Goal: Information Seeking & Learning: Learn about a topic

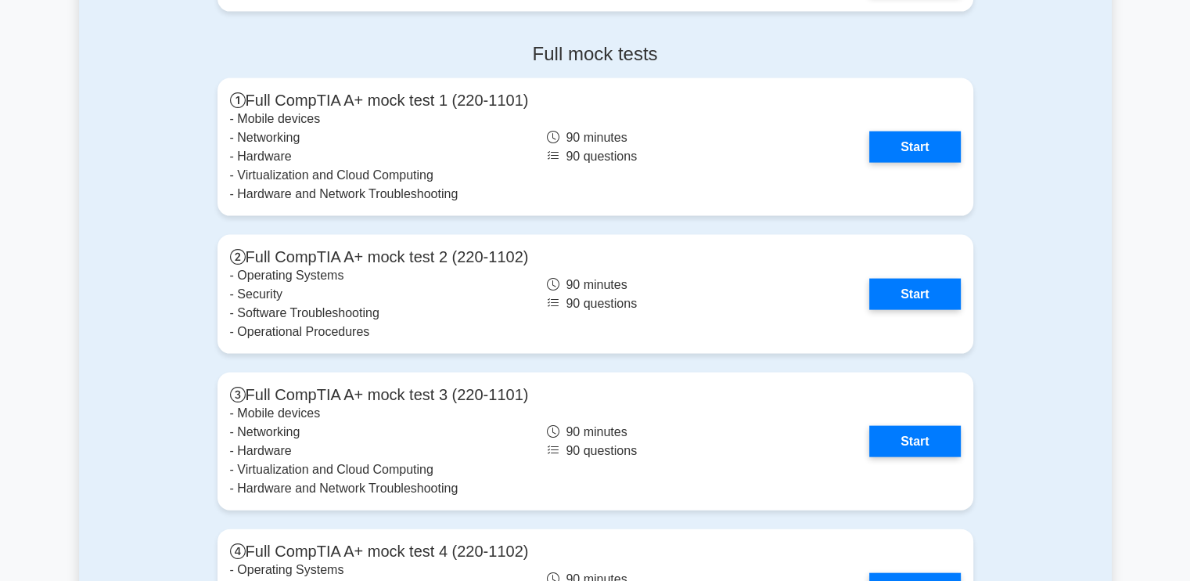
scroll to position [3343, 0]
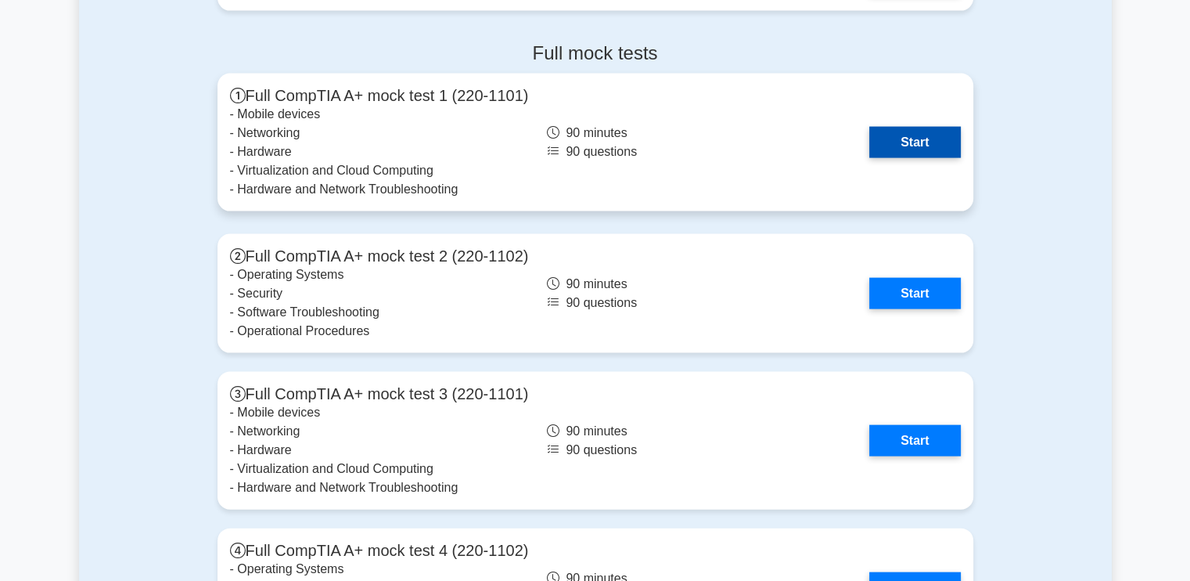
click at [899, 146] on link "Start" at bounding box center [915, 142] width 91 height 31
click at [901, 144] on link "Start" at bounding box center [915, 142] width 91 height 31
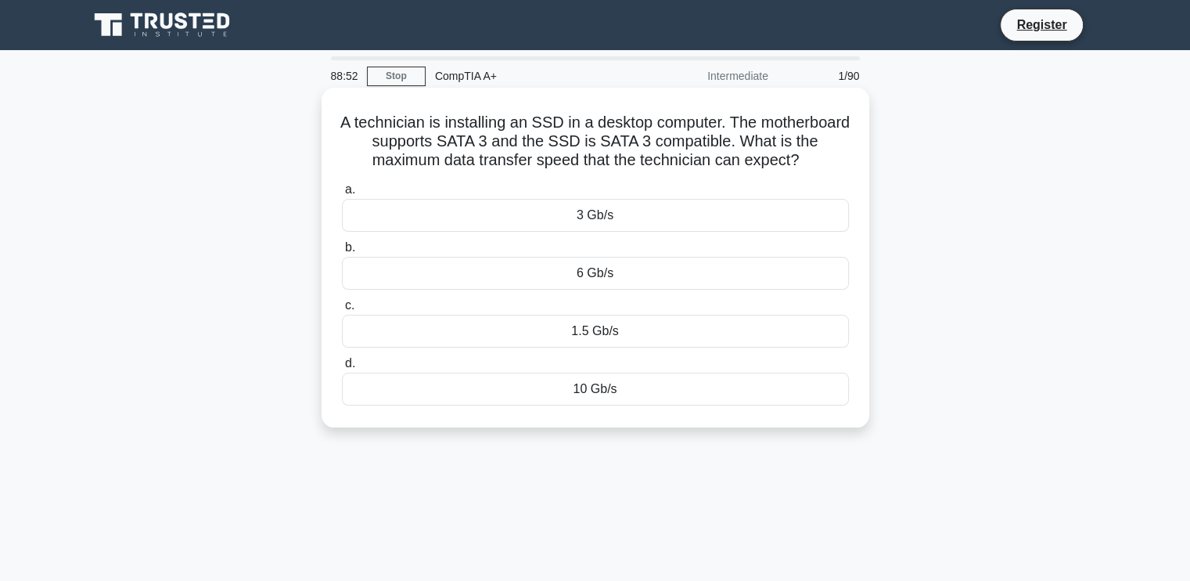
click at [580, 283] on div "6 Gb/s" at bounding box center [595, 273] width 507 height 33
click at [342, 253] on input "b. 6 Gb/s" at bounding box center [342, 248] width 0 height 10
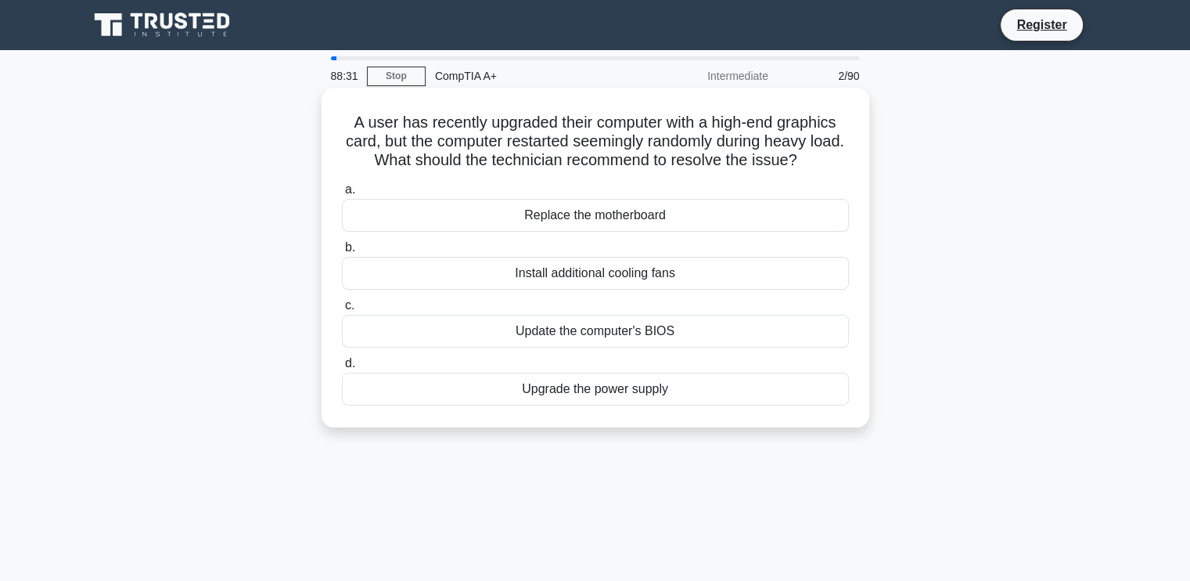
click at [607, 271] on div "Install additional cooling fans" at bounding box center [595, 273] width 507 height 33
click at [342, 253] on input "b. Install additional cooling fans" at bounding box center [342, 248] width 0 height 10
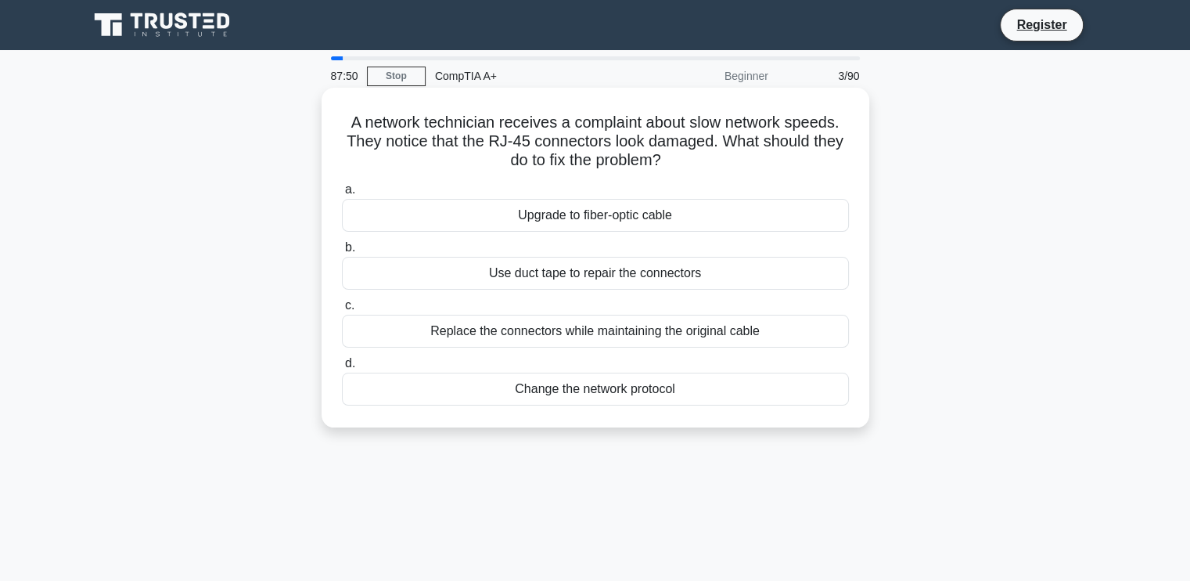
click at [571, 336] on div "Replace the connectors while maintaining the original cable" at bounding box center [595, 331] width 507 height 33
click at [342, 311] on input "c. Replace the connectors while maintaining the original cable" at bounding box center [342, 306] width 0 height 10
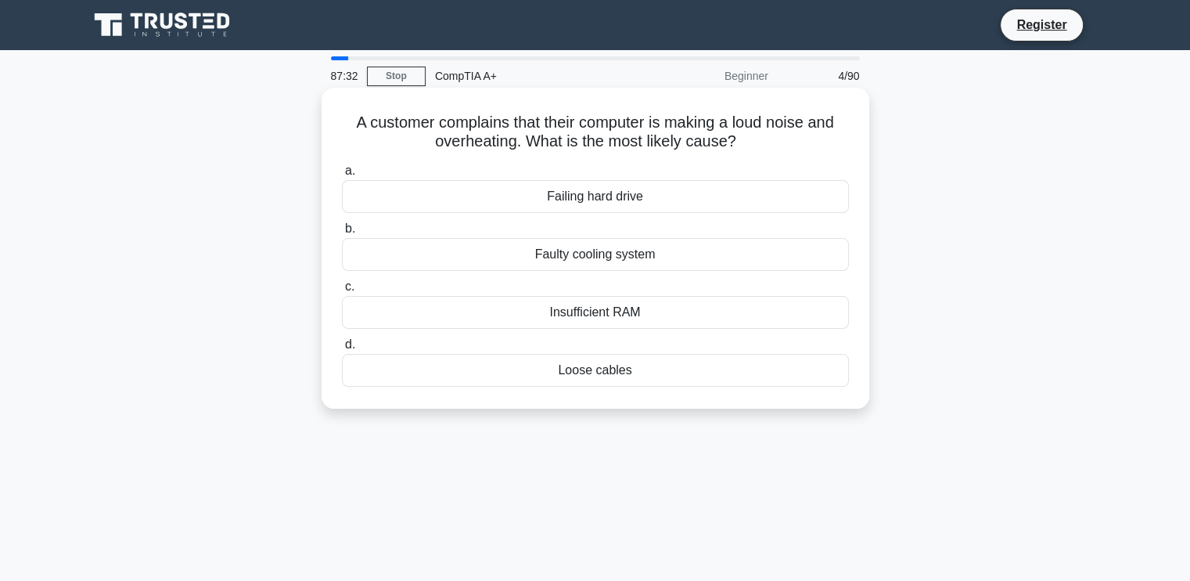
click at [557, 253] on div "Faulty cooling system" at bounding box center [595, 254] width 507 height 33
click at [342, 234] on input "b. Faulty cooling system" at bounding box center [342, 229] width 0 height 10
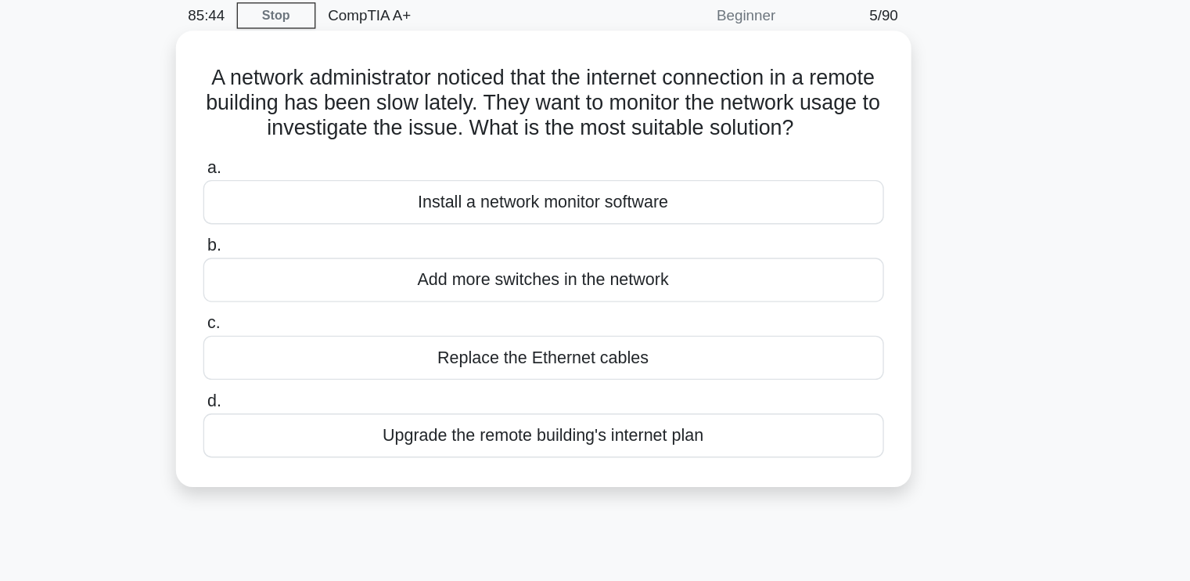
click at [636, 232] on div "Install a network monitor software" at bounding box center [595, 215] width 507 height 33
click at [342, 195] on input "a. Install a network monitor software" at bounding box center [342, 190] width 0 height 10
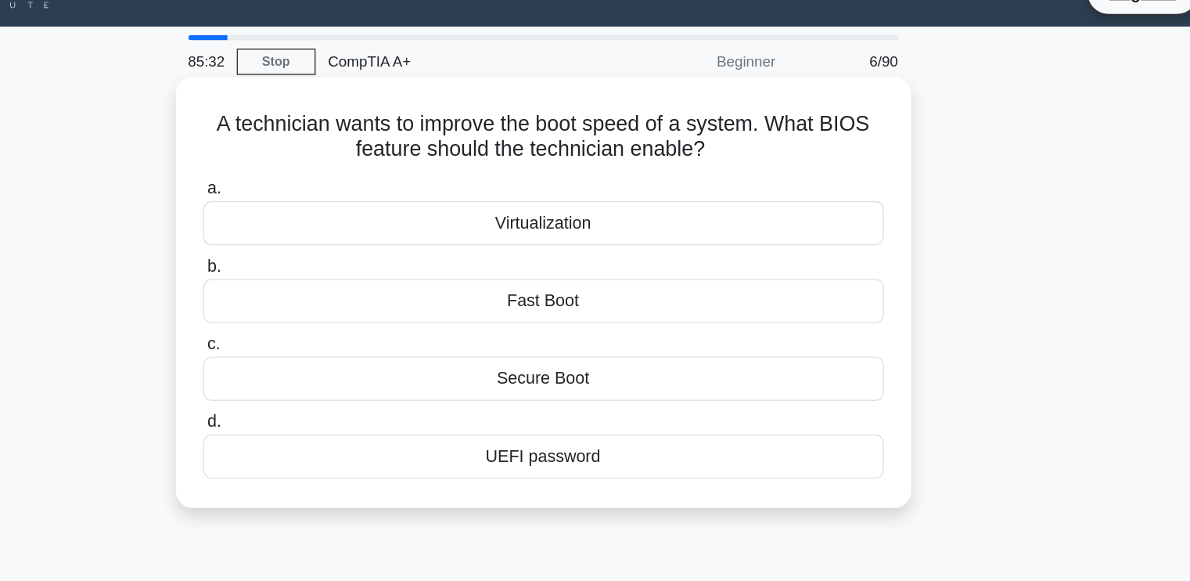
click at [614, 254] on div "Fast Boot" at bounding box center [595, 254] width 507 height 33
click at [342, 234] on input "b. Fast Boot" at bounding box center [342, 229] width 0 height 10
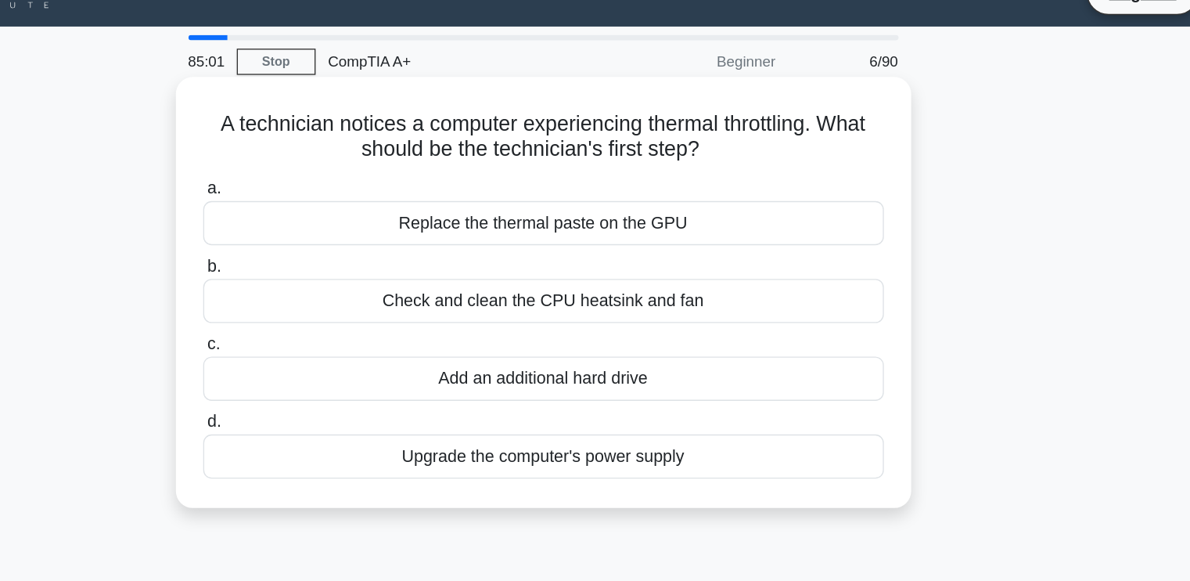
click at [614, 257] on div "Check and clean the CPU heatsink and fan" at bounding box center [595, 254] width 507 height 33
click at [342, 234] on input "b. Check and clean the CPU heatsink and fan" at bounding box center [342, 229] width 0 height 10
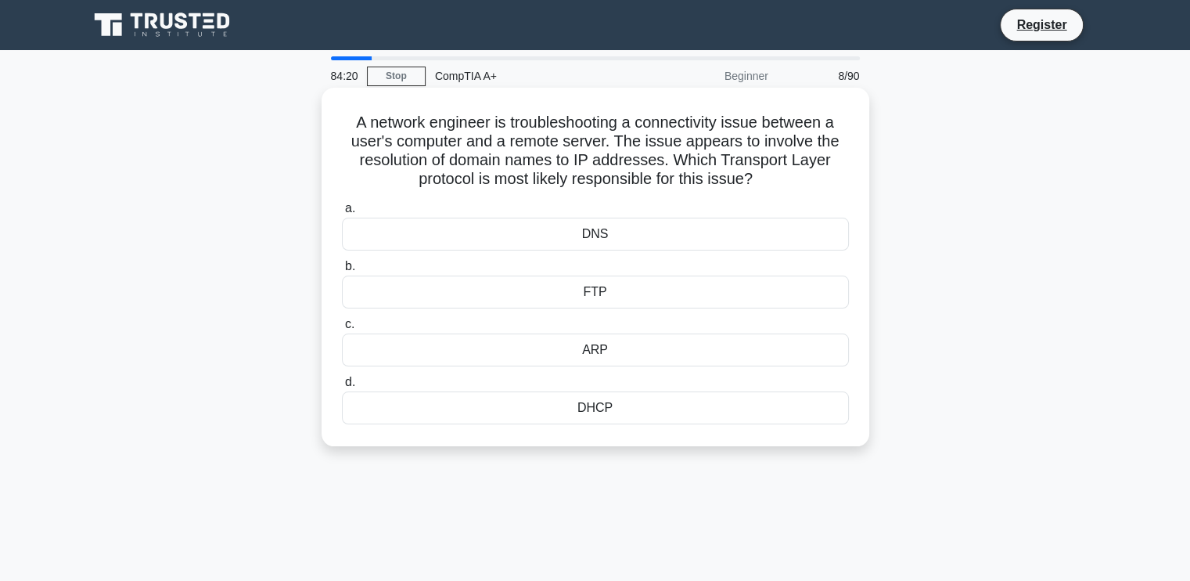
click at [582, 240] on div "DNS" at bounding box center [595, 234] width 507 height 33
click at [342, 214] on input "a. DNS" at bounding box center [342, 208] width 0 height 10
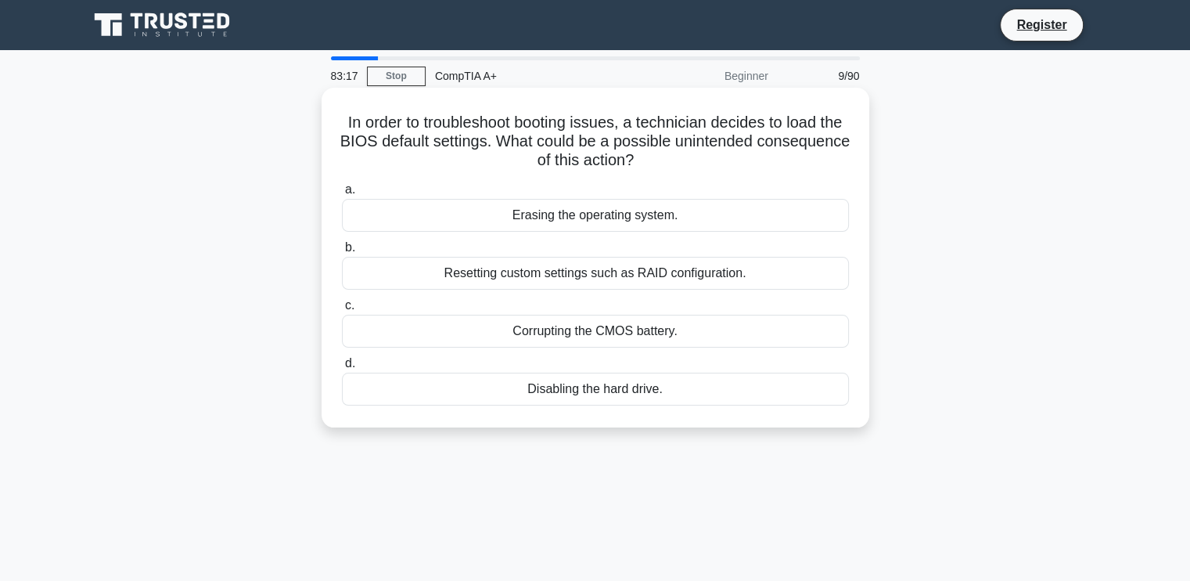
click at [610, 215] on div "Erasing the operating system." at bounding box center [595, 215] width 507 height 33
click at [342, 195] on input "a. Erasing the operating system." at bounding box center [342, 190] width 0 height 10
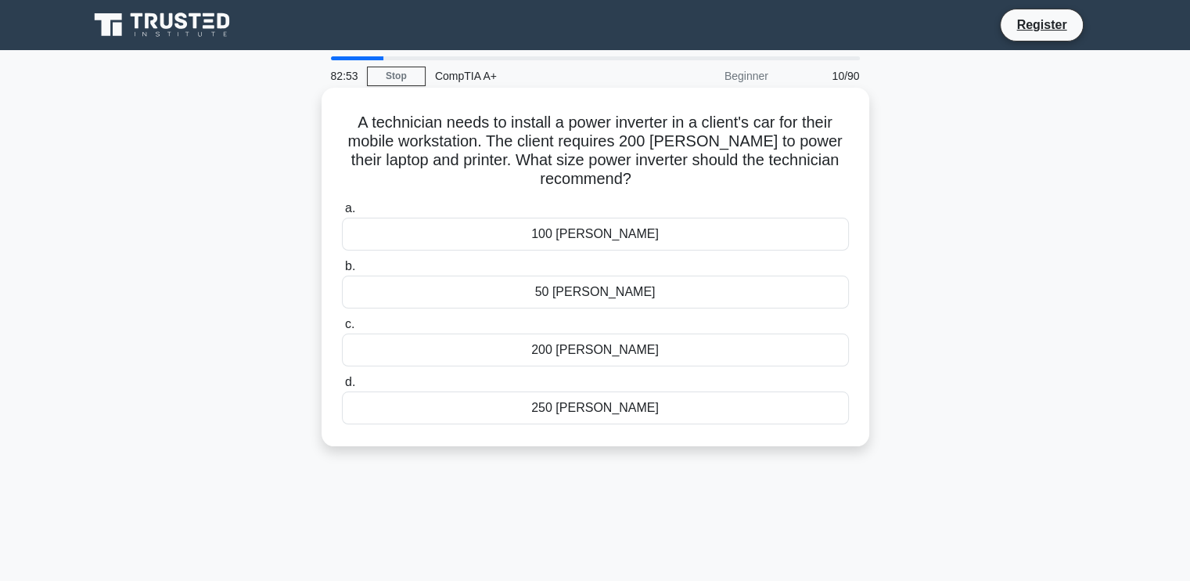
click at [599, 344] on div "200 watts" at bounding box center [595, 349] width 507 height 33
click at [342, 330] on input "c. 200 watts" at bounding box center [342, 324] width 0 height 10
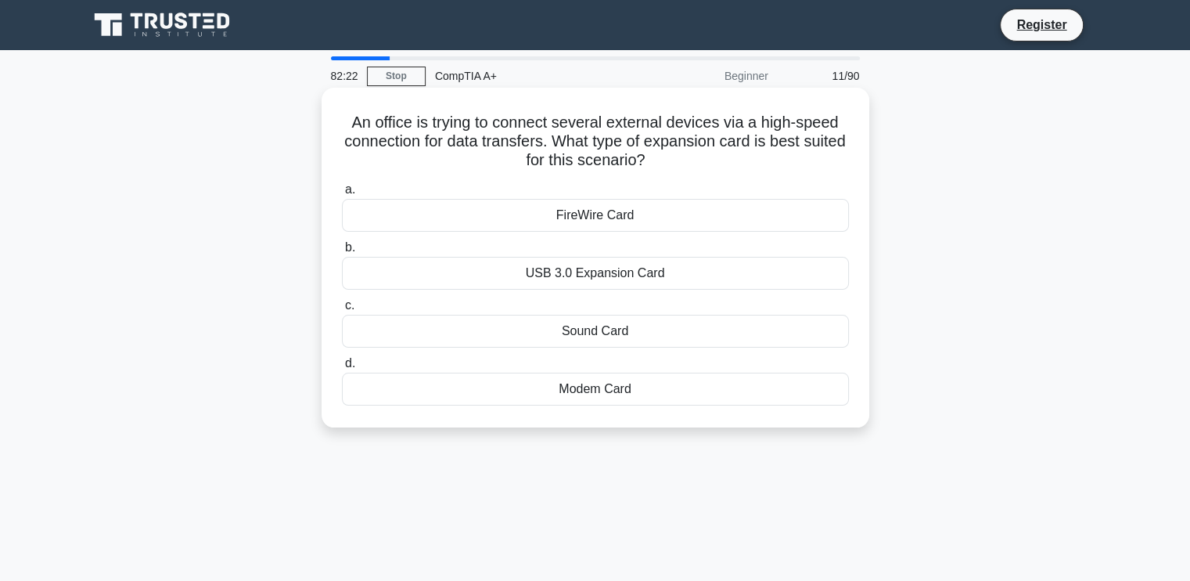
click at [607, 273] on div "USB 3.0 Expansion Card" at bounding box center [595, 273] width 507 height 33
click at [342, 253] on input "b. USB 3.0 Expansion Card" at bounding box center [342, 248] width 0 height 10
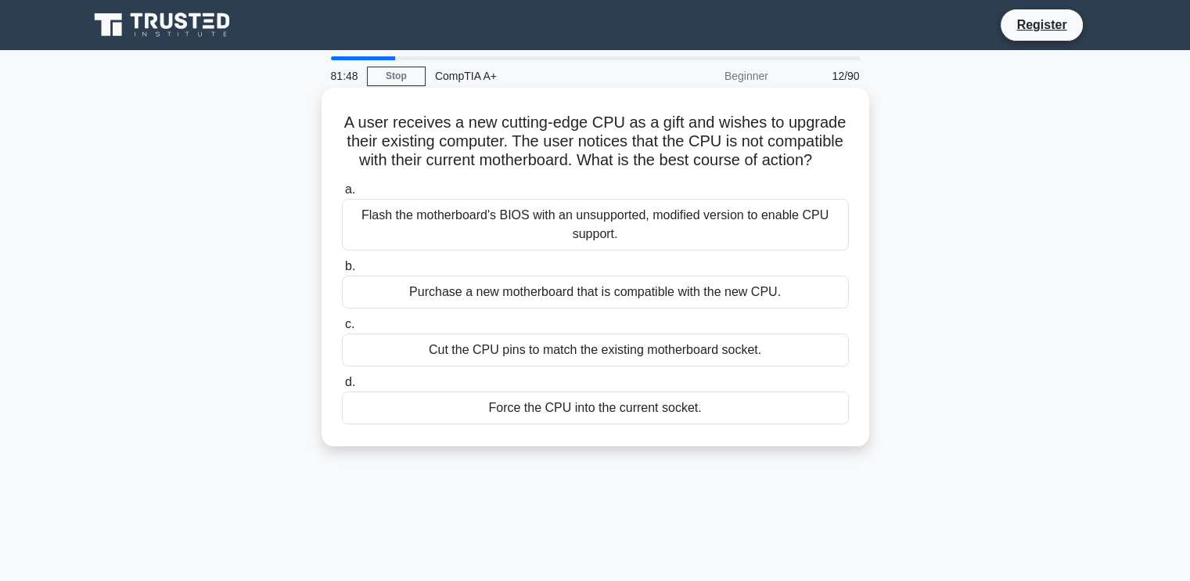
click at [604, 295] on div "Purchase a new motherboard that is compatible with the new CPU." at bounding box center [595, 291] width 507 height 33
click at [342, 272] on input "b. Purchase a new motherboard that is compatible with the new CPU." at bounding box center [342, 266] width 0 height 10
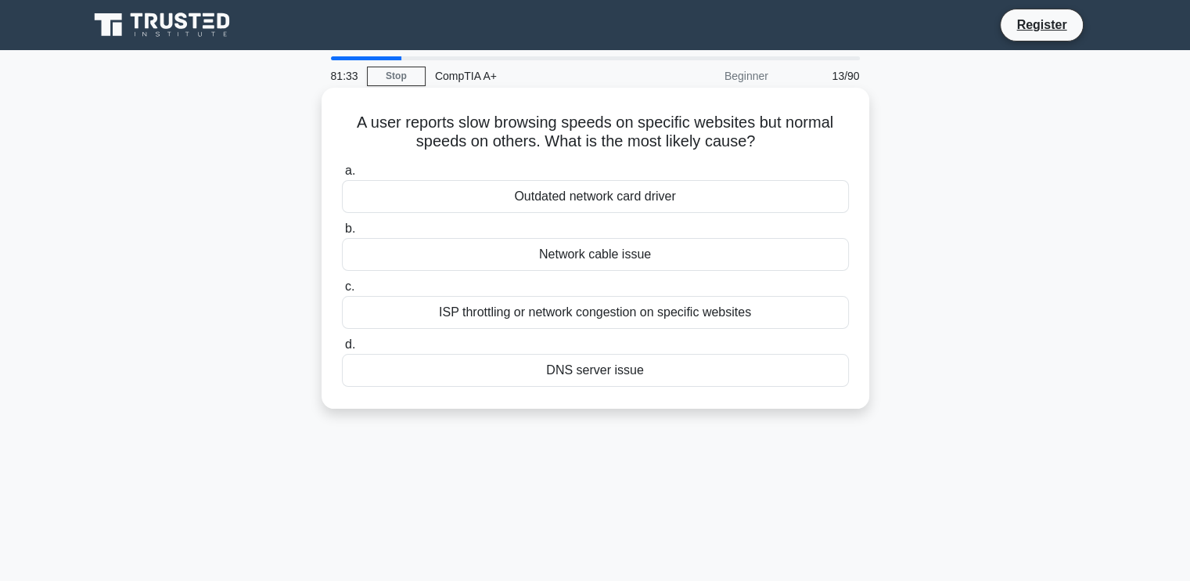
click at [568, 375] on div "DNS server issue" at bounding box center [595, 370] width 507 height 33
click at [342, 350] on input "d. DNS server issue" at bounding box center [342, 345] width 0 height 10
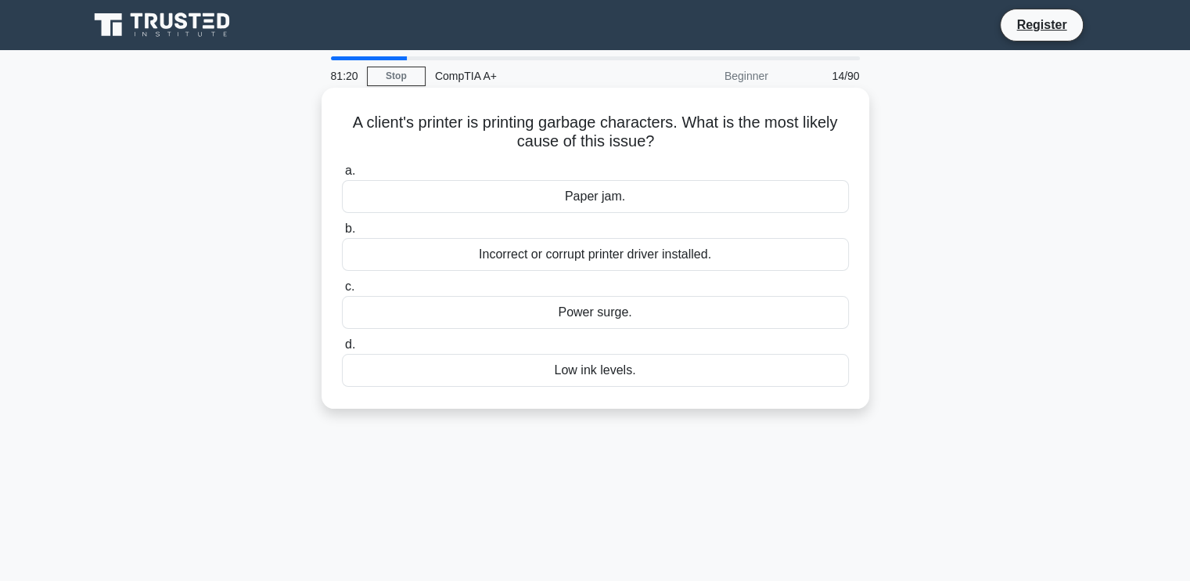
click at [580, 261] on div "Incorrect or corrupt printer driver installed." at bounding box center [595, 254] width 507 height 33
click at [342, 234] on input "b. Incorrect or corrupt printer driver installed." at bounding box center [342, 229] width 0 height 10
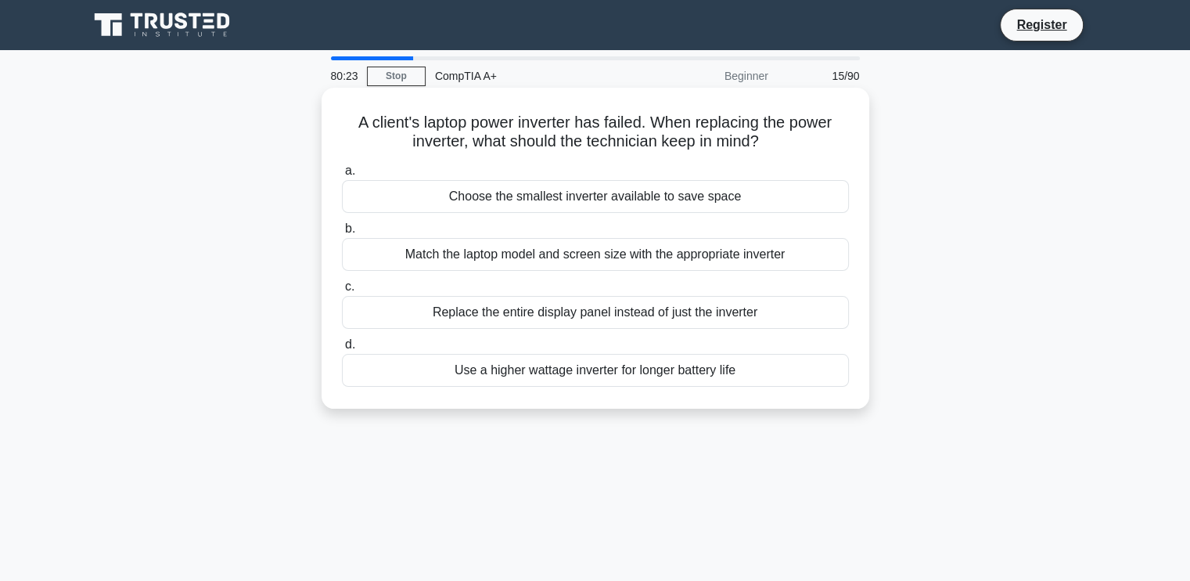
click at [657, 254] on div "Match the laptop model and screen size with the appropriate inverter" at bounding box center [595, 254] width 507 height 33
click at [342, 234] on input "b. Match the laptop model and screen size with the appropriate inverter" at bounding box center [342, 229] width 0 height 10
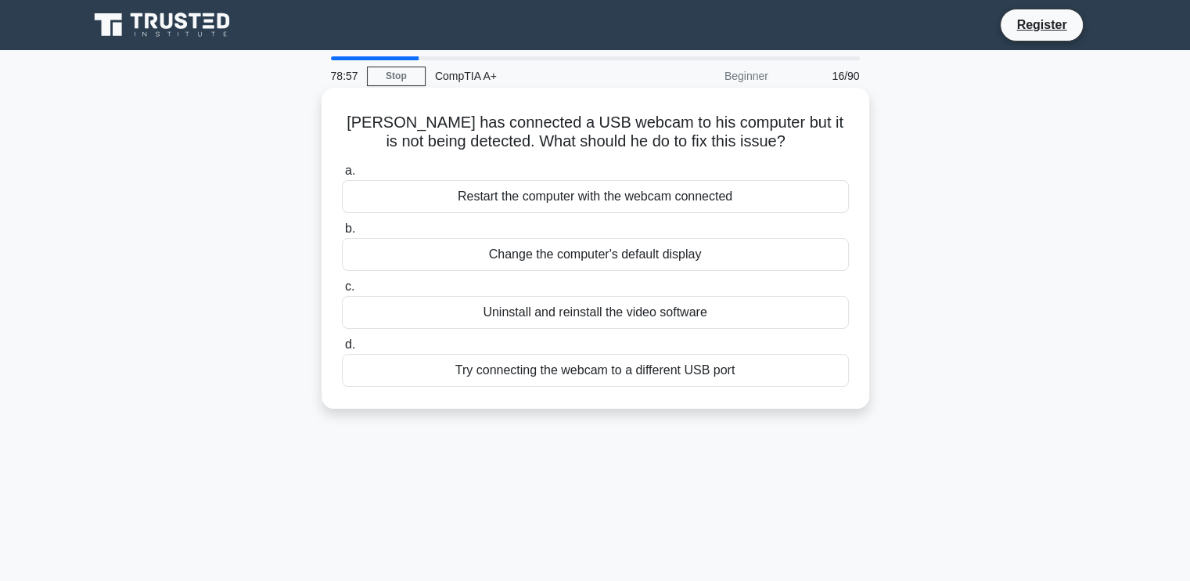
click at [595, 365] on div "Try connecting the webcam to a different USB port" at bounding box center [595, 370] width 507 height 33
click at [342, 350] on input "d. Try connecting the webcam to a different USB port" at bounding box center [342, 345] width 0 height 10
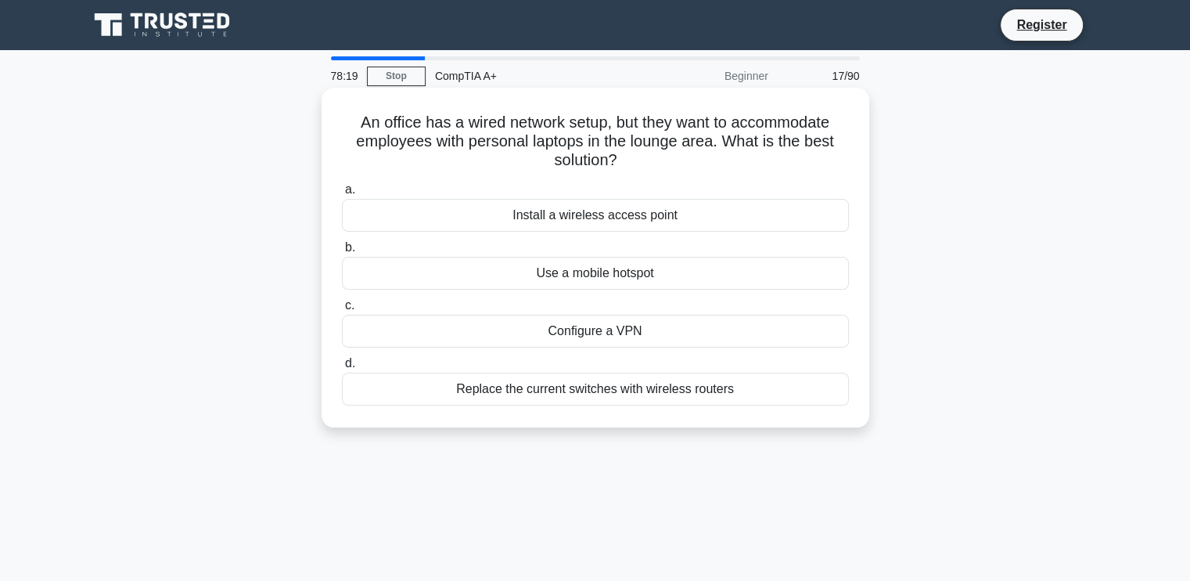
click at [641, 218] on div "Install a wireless access point" at bounding box center [595, 215] width 507 height 33
click at [342, 195] on input "a. Install a wireless access point" at bounding box center [342, 190] width 0 height 10
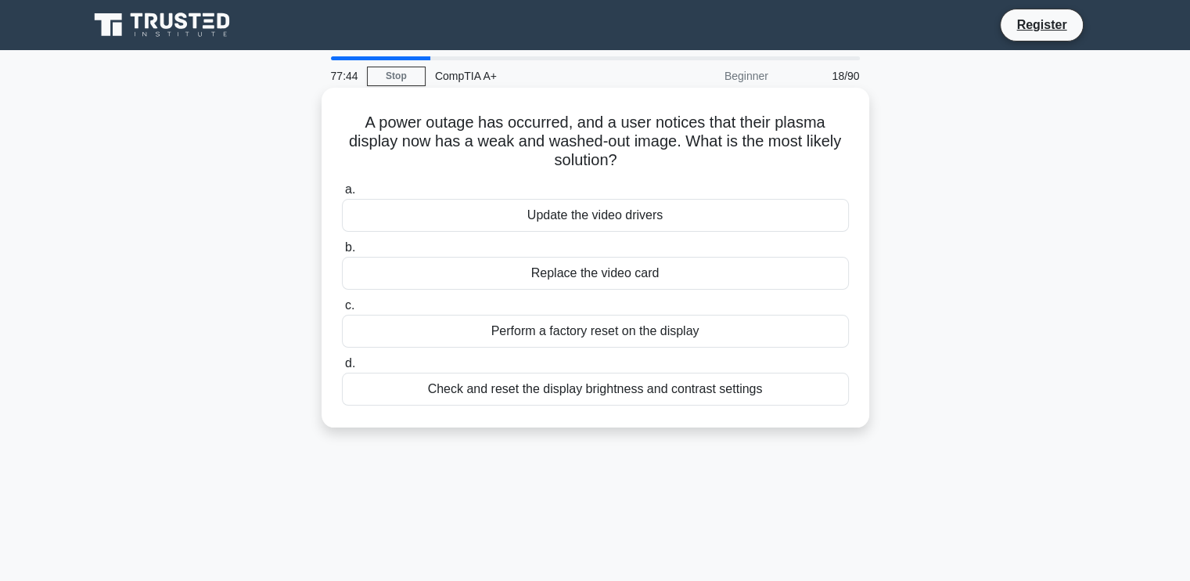
click at [617, 328] on div "Perform a factory reset on the display" at bounding box center [595, 331] width 507 height 33
click at [342, 311] on input "c. Perform a factory reset on the display" at bounding box center [342, 306] width 0 height 10
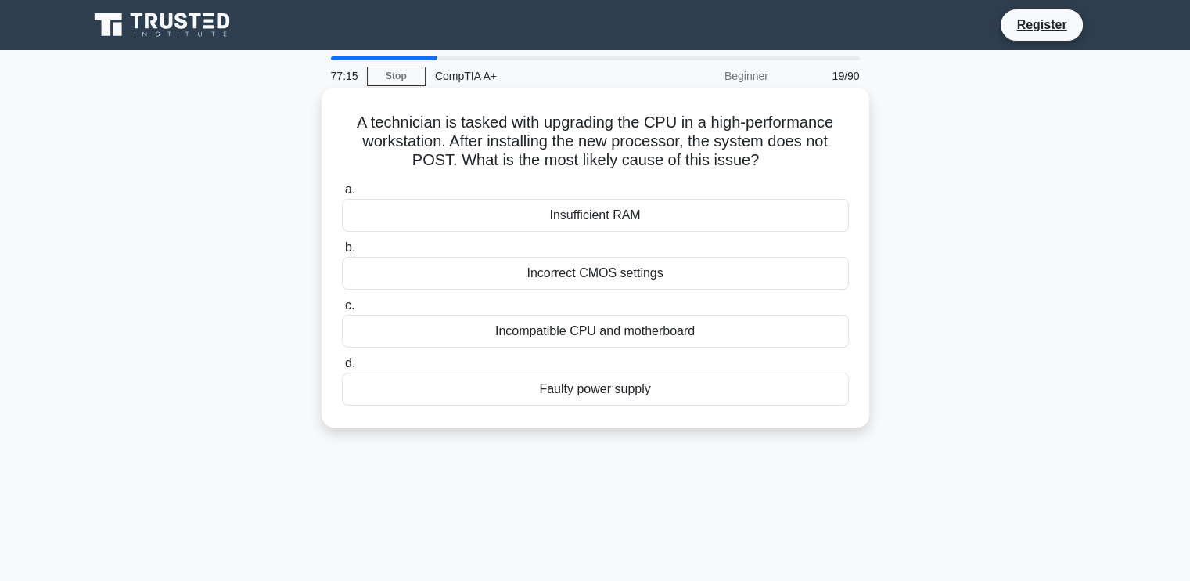
click at [577, 335] on div "Incompatible CPU and motherboard" at bounding box center [595, 331] width 507 height 33
click at [342, 311] on input "c. Incompatible CPU and motherboard" at bounding box center [342, 306] width 0 height 10
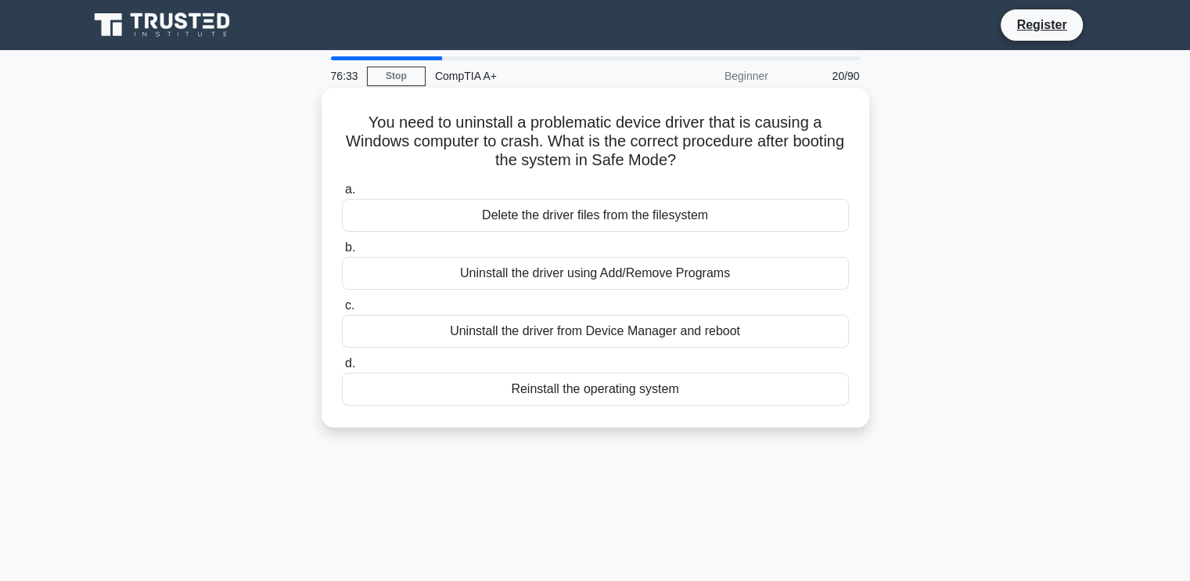
click at [617, 333] on div "Uninstall the driver from Device Manager and reboot" at bounding box center [595, 331] width 507 height 33
click at [342, 311] on input "c. Uninstall the driver from Device Manager and reboot" at bounding box center [342, 306] width 0 height 10
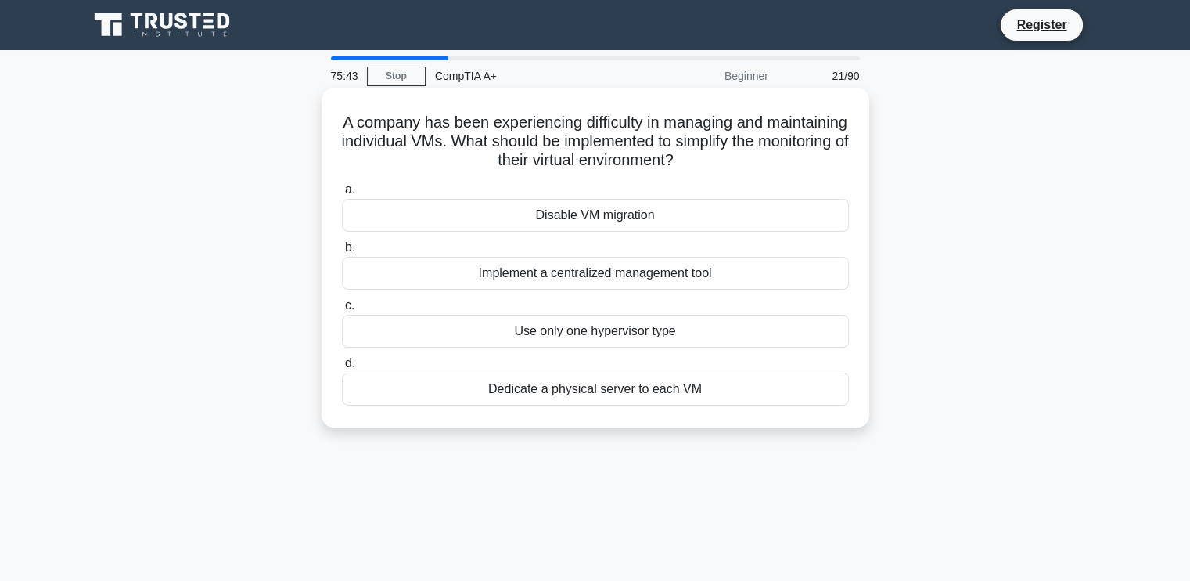
click at [596, 336] on div "Use only one hypervisor type" at bounding box center [595, 331] width 507 height 33
click at [342, 311] on input "c. Use only one hypervisor type" at bounding box center [342, 306] width 0 height 10
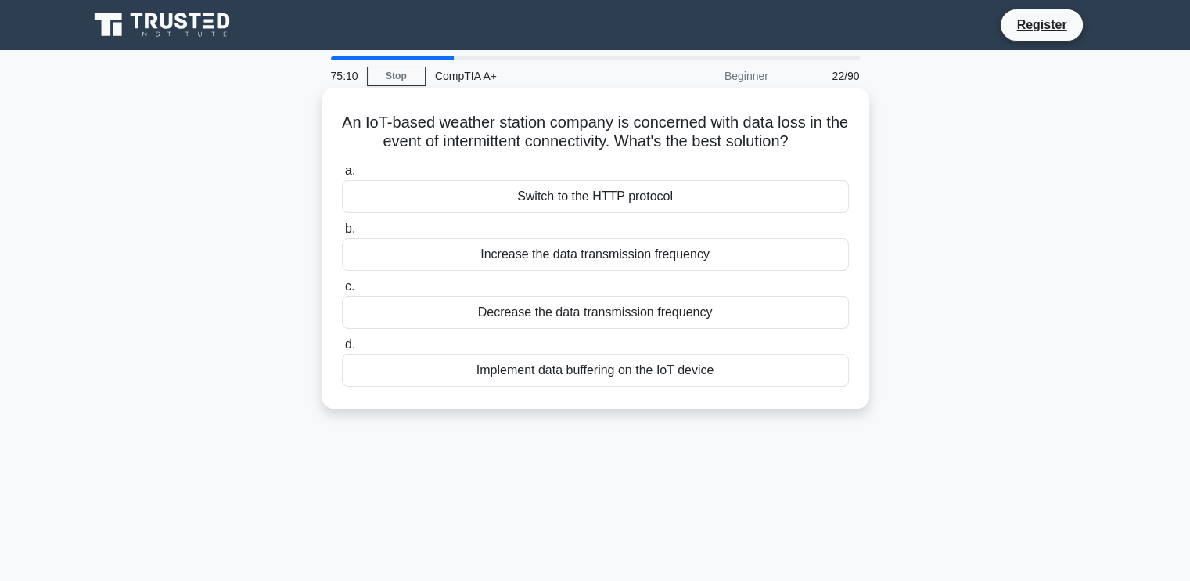
click at [535, 364] on div "Implement data buffering on the IoT device" at bounding box center [595, 370] width 507 height 33
click at [342, 350] on input "d. Implement data buffering on the IoT device" at bounding box center [342, 345] width 0 height 10
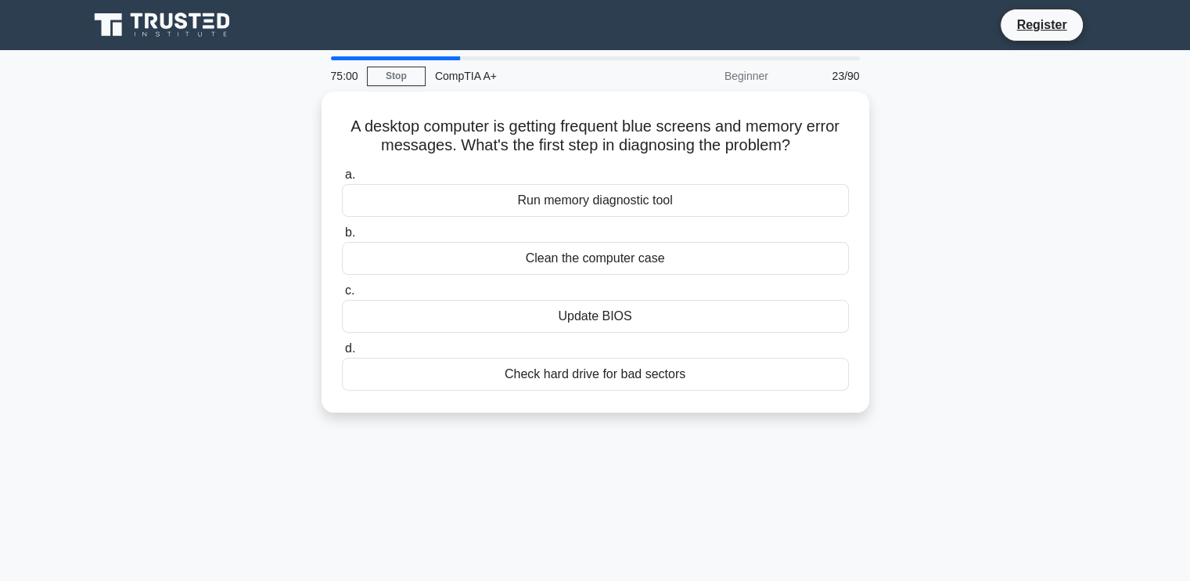
click at [244, 290] on div "A desktop computer is getting frequent blue screens and memory error messages. …" at bounding box center [595, 262] width 1033 height 340
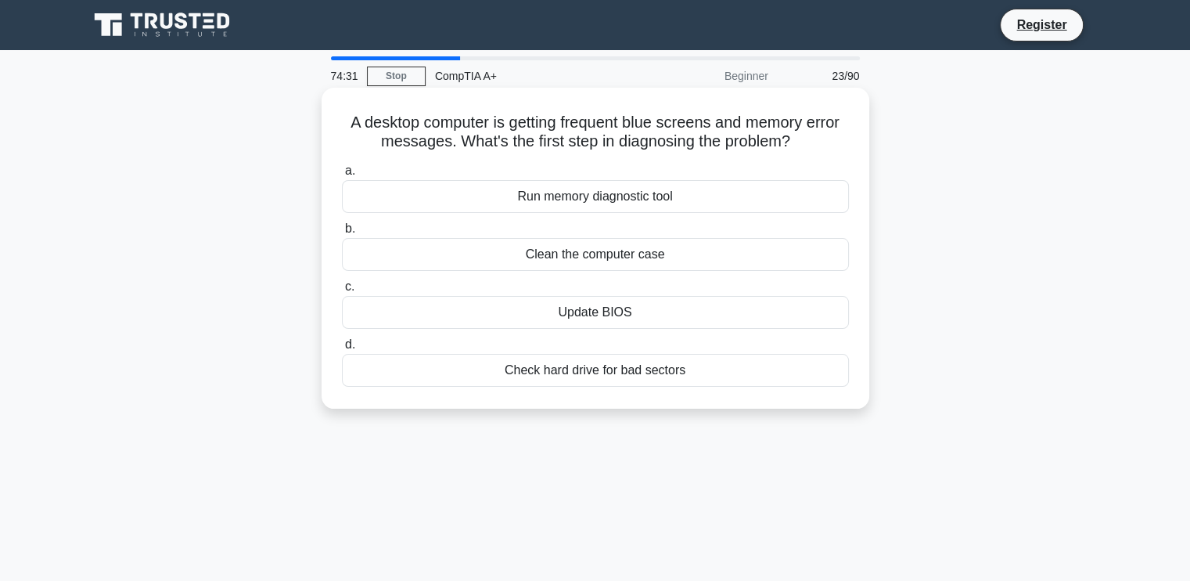
click at [603, 313] on div "Update BIOS" at bounding box center [595, 312] width 507 height 33
click at [342, 292] on input "c. Update BIOS" at bounding box center [342, 287] width 0 height 10
click at [568, 315] on div "Choose a larger, low RPM fan" at bounding box center [595, 312] width 507 height 33
click at [342, 292] on input "c. Choose a larger, low RPM fan" at bounding box center [342, 287] width 0 height 10
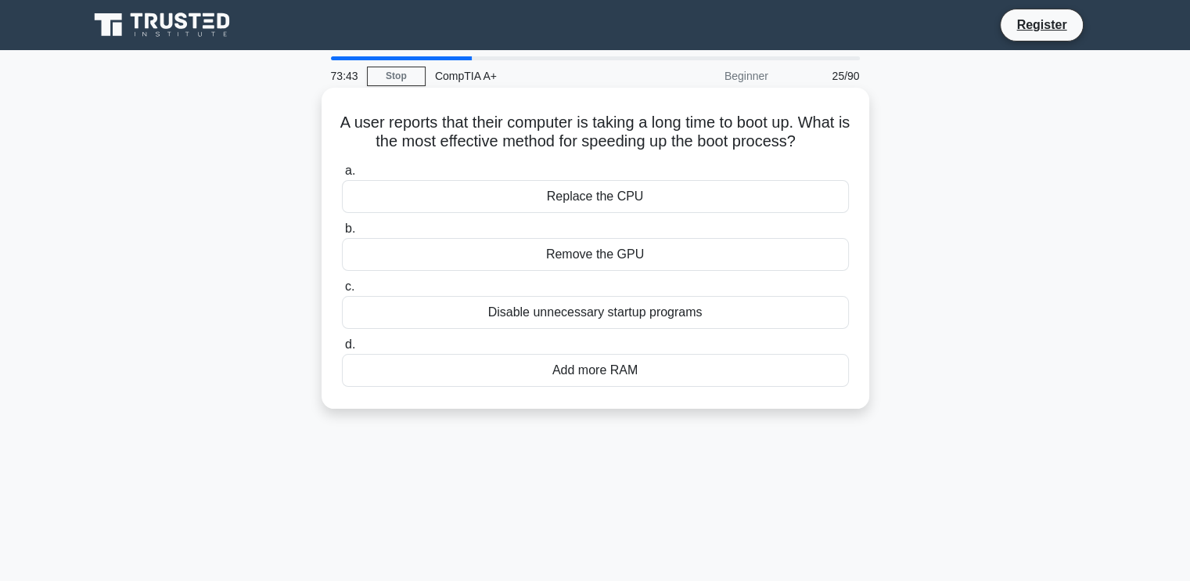
click at [576, 328] on div "Disable unnecessary startup programs" at bounding box center [595, 312] width 507 height 33
click at [342, 292] on input "c. Disable unnecessary startup programs" at bounding box center [342, 287] width 0 height 10
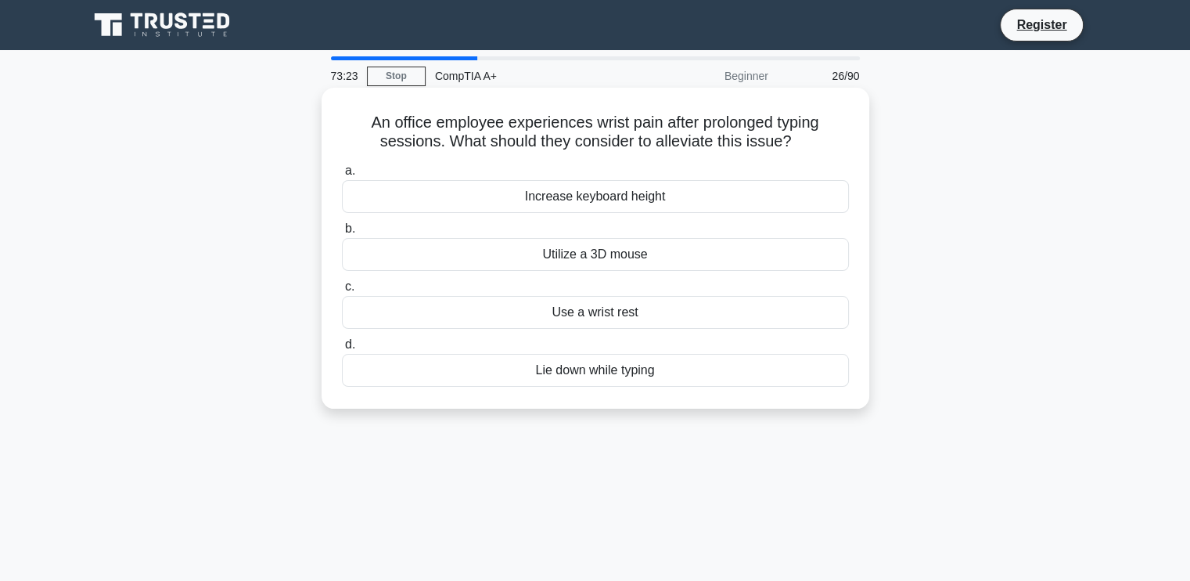
click at [615, 311] on div "Use a wrist rest" at bounding box center [595, 312] width 507 height 33
click at [342, 292] on input "c. Use a wrist rest" at bounding box center [342, 287] width 0 height 10
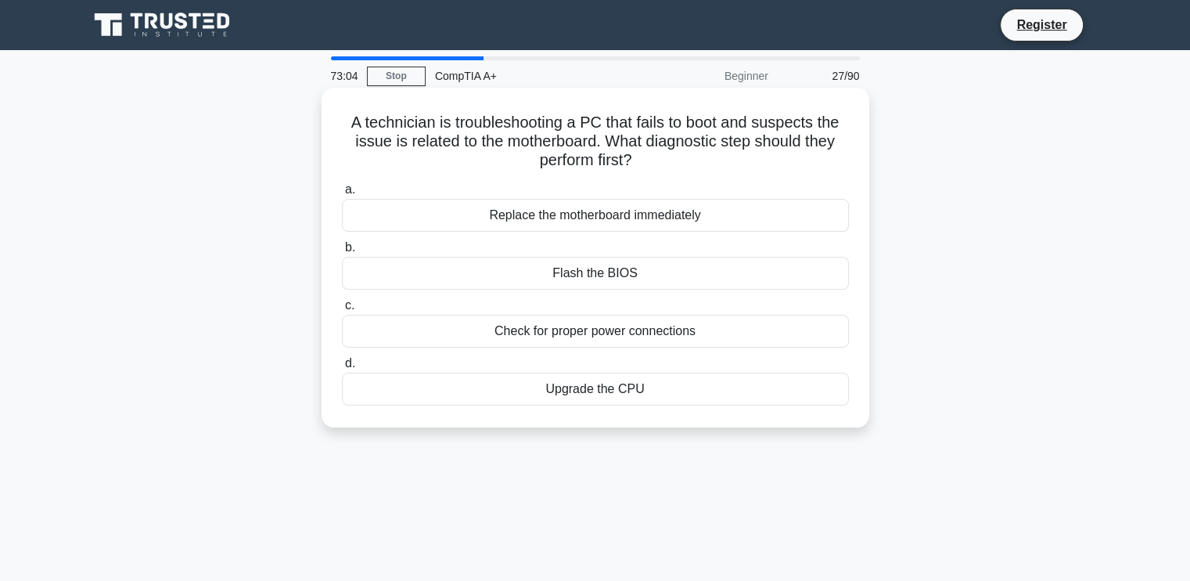
click at [615, 281] on div "Flash the BIOS" at bounding box center [595, 273] width 507 height 33
click at [342, 253] on input "b. Flash the BIOS" at bounding box center [342, 248] width 0 height 10
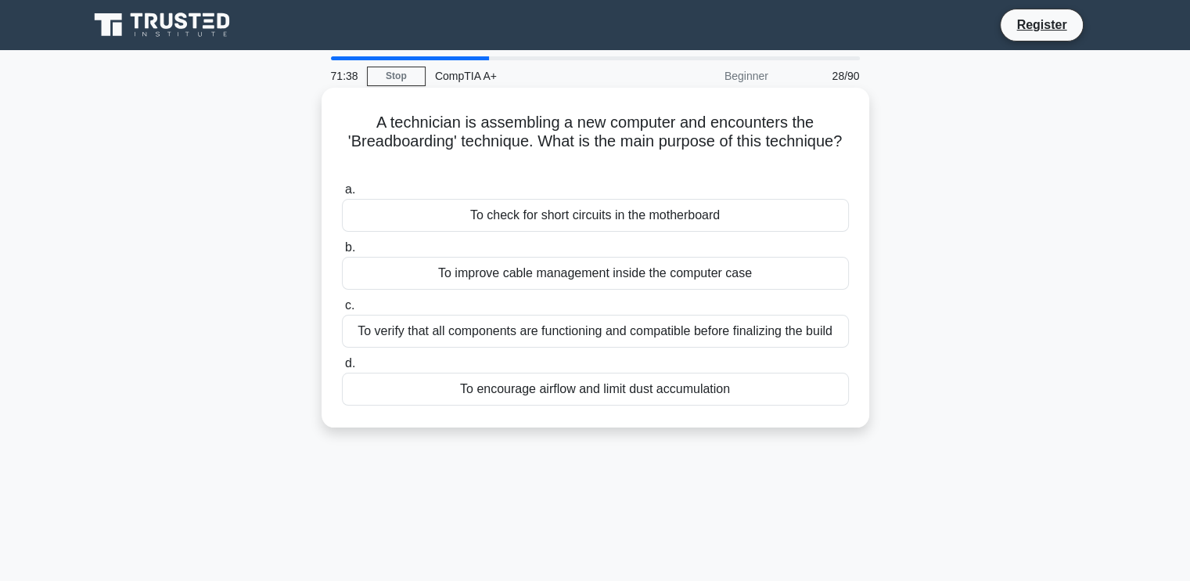
click at [594, 331] on div "To verify that all components are functioning and compatible before finalizing …" at bounding box center [595, 331] width 507 height 33
click at [342, 311] on input "c. To verify that all components are functioning and compatible before finalizi…" at bounding box center [342, 306] width 0 height 10
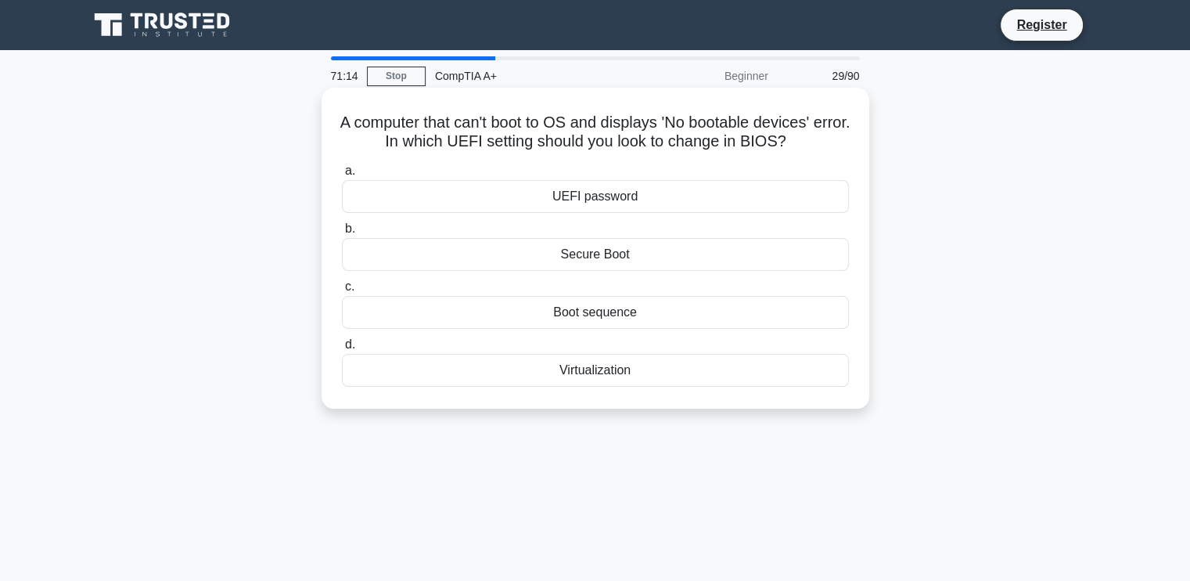
click at [601, 254] on div "Secure Boot" at bounding box center [595, 254] width 507 height 33
click at [342, 234] on input "b. Secure Boot" at bounding box center [342, 229] width 0 height 10
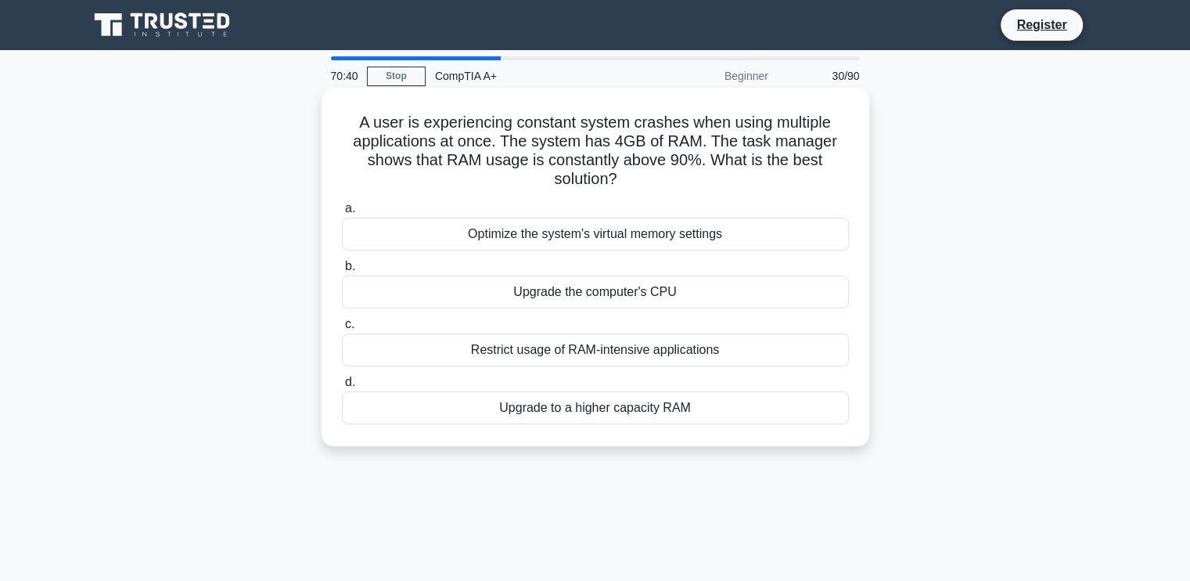
click at [597, 403] on div "Upgrade to a higher capacity RAM" at bounding box center [595, 407] width 507 height 33
click at [342, 387] on input "d. Upgrade to a higher capacity RAM" at bounding box center [342, 382] width 0 height 10
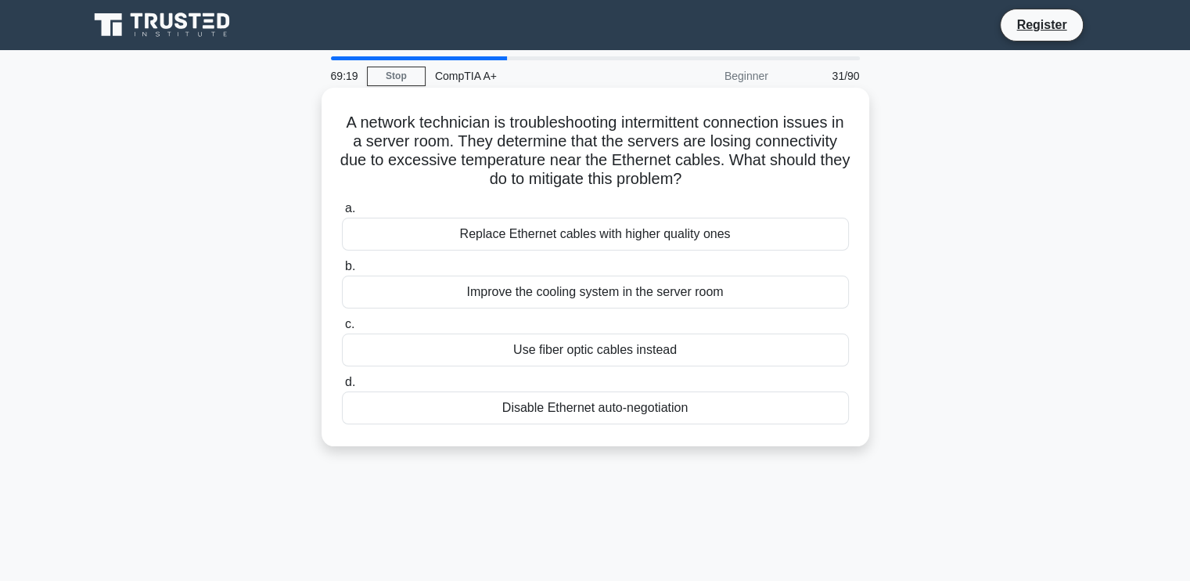
click at [588, 300] on div "Improve the cooling system in the server room" at bounding box center [595, 291] width 507 height 33
click at [342, 272] on input "b. Improve the cooling system in the server room" at bounding box center [342, 266] width 0 height 10
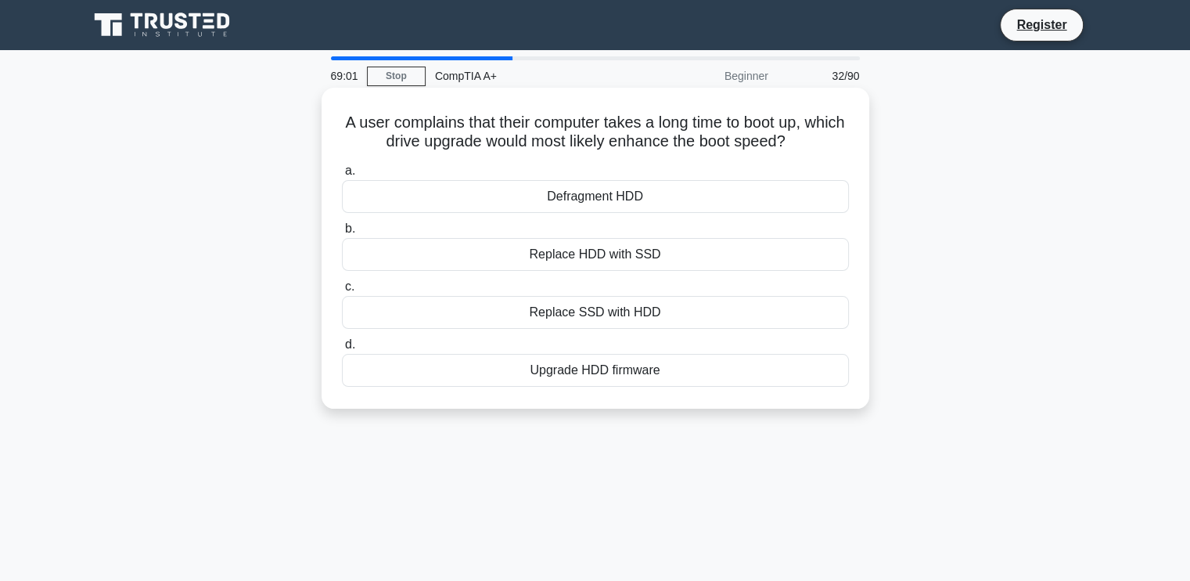
click at [597, 259] on div "Replace HDD with SSD" at bounding box center [595, 254] width 507 height 33
click at [342, 234] on input "b. Replace HDD with SSD" at bounding box center [342, 229] width 0 height 10
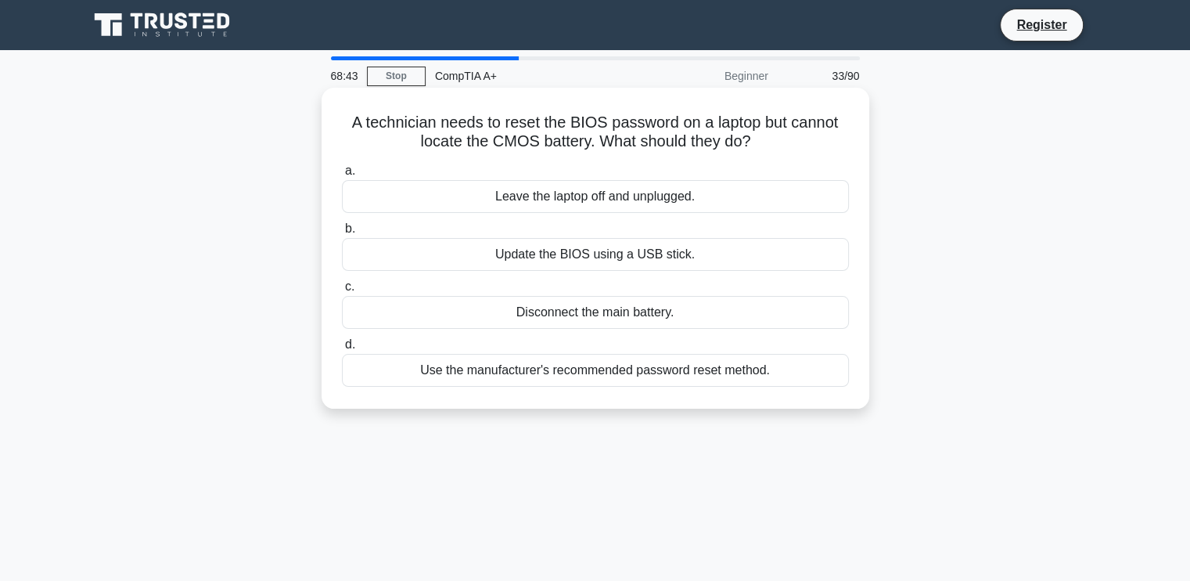
click at [564, 366] on div "Use the manufacturer's recommended password reset method." at bounding box center [595, 370] width 507 height 33
click at [342, 350] on input "d. Use the manufacturer's recommended password reset method." at bounding box center [342, 345] width 0 height 10
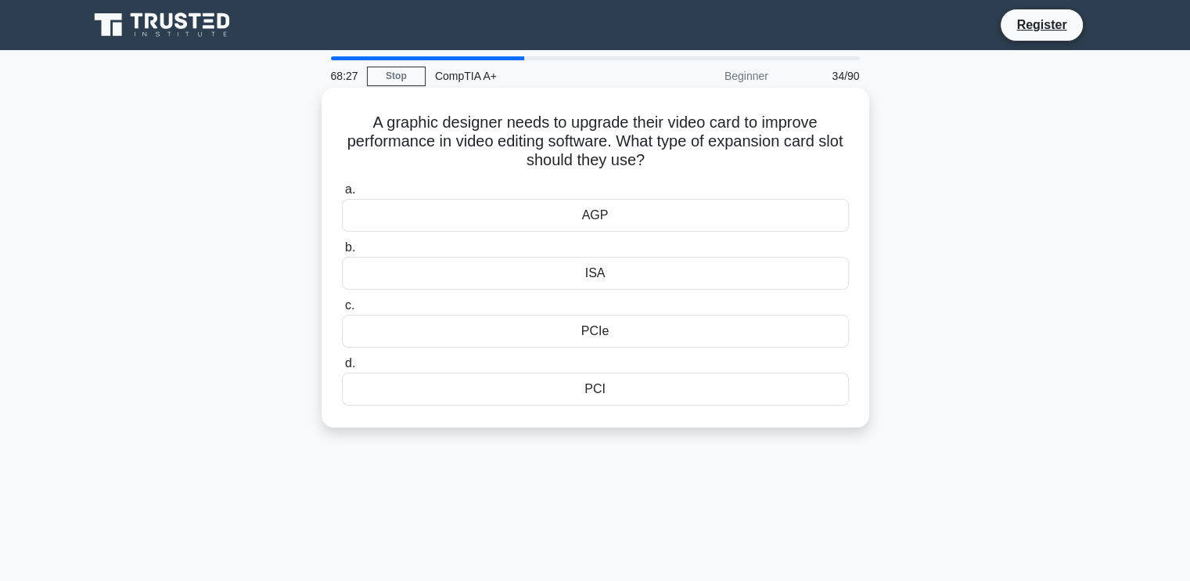
click at [593, 327] on div "PCIe" at bounding box center [595, 331] width 507 height 33
click at [342, 311] on input "c. PCIe" at bounding box center [342, 306] width 0 height 10
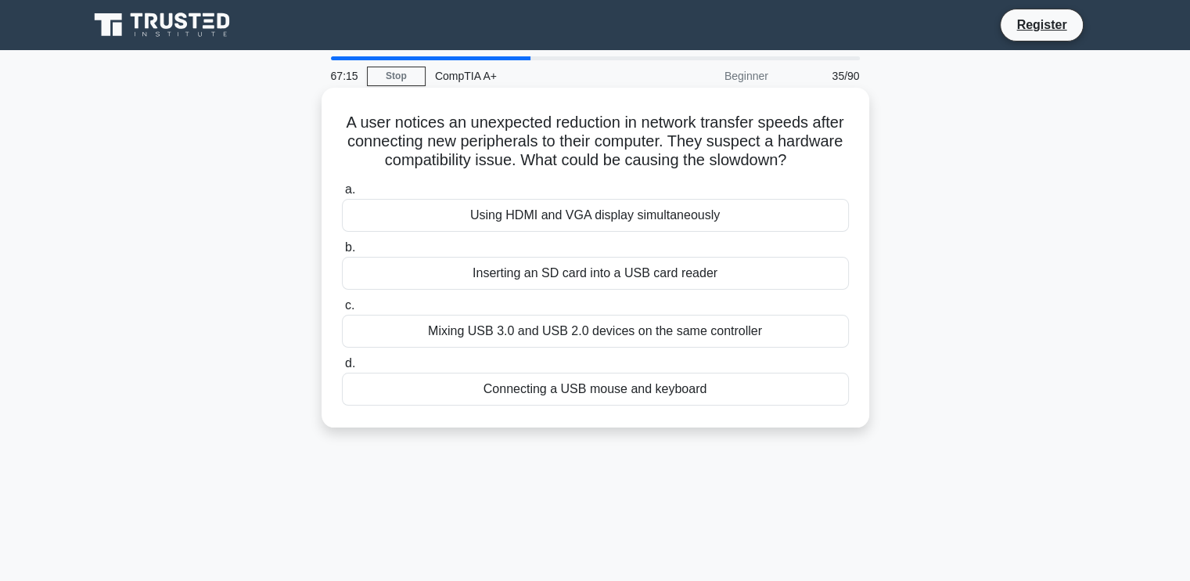
click at [561, 275] on div "Inserting an SD card into a USB card reader" at bounding box center [595, 273] width 507 height 33
click at [342, 253] on input "b. Inserting an SD card into a USB card reader" at bounding box center [342, 248] width 0 height 10
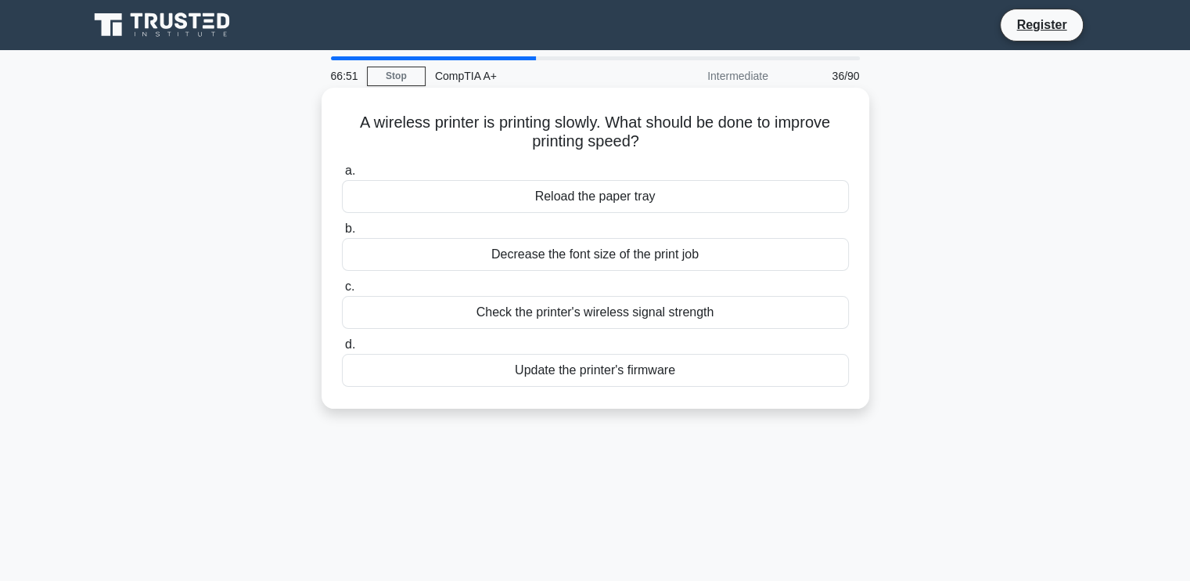
click at [565, 373] on div "Update the printer's firmware" at bounding box center [595, 370] width 507 height 33
click at [342, 350] on input "d. Update the printer's firmware" at bounding box center [342, 345] width 0 height 10
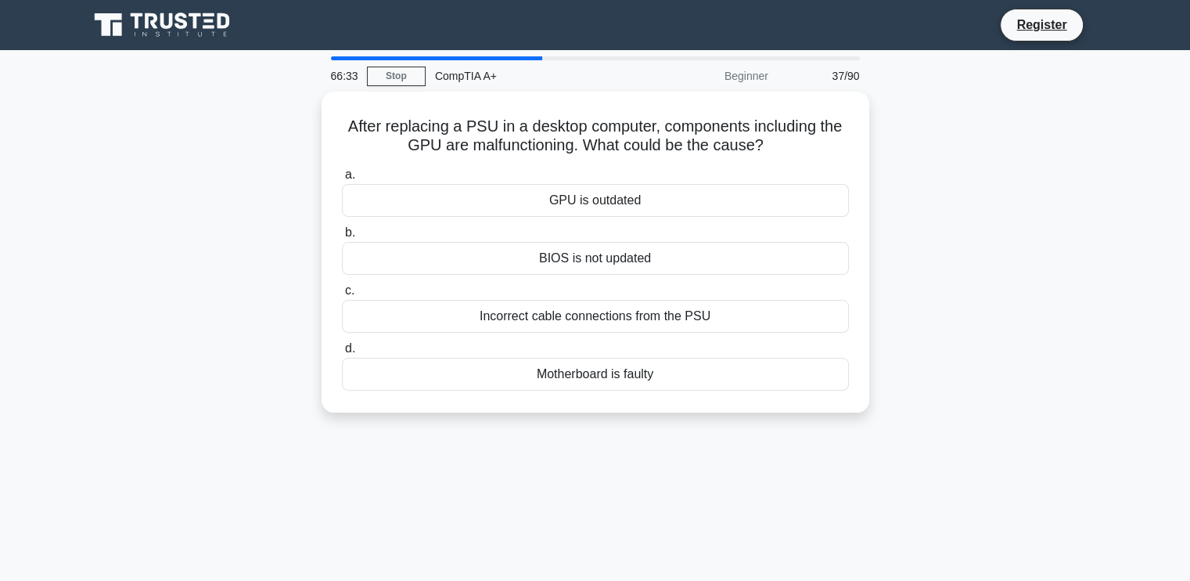
click at [1090, 314] on div "After replacing a PSU in a desktop computer, components including the GPU are m…" at bounding box center [595, 262] width 1033 height 340
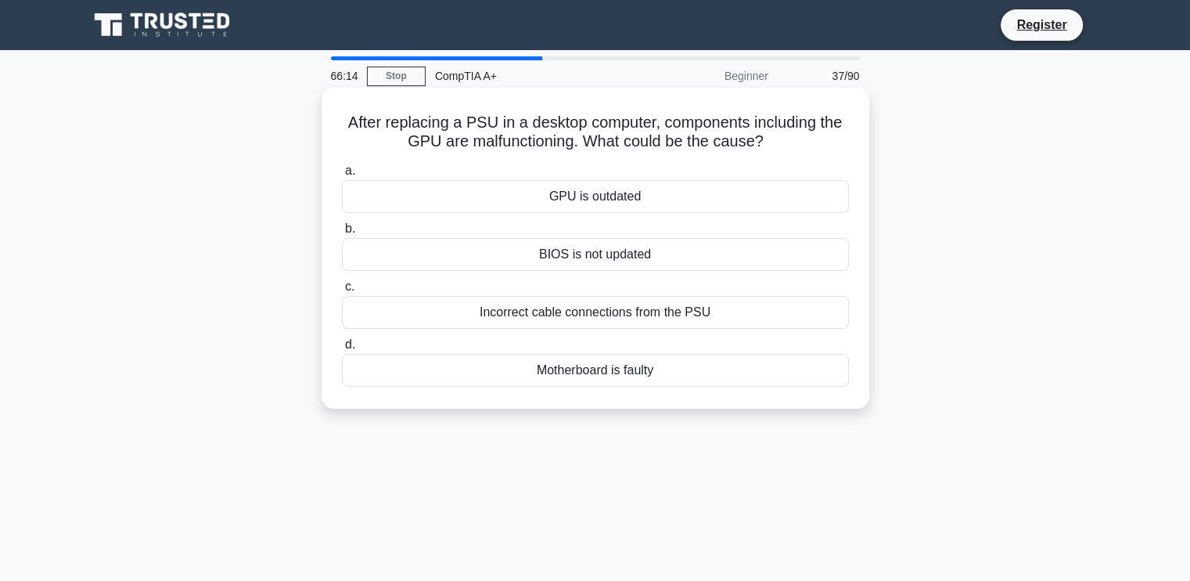
click at [598, 309] on div "Incorrect cable connections from the PSU" at bounding box center [595, 312] width 507 height 33
click at [342, 292] on input "c. Incorrect cable connections from the PSU" at bounding box center [342, 287] width 0 height 10
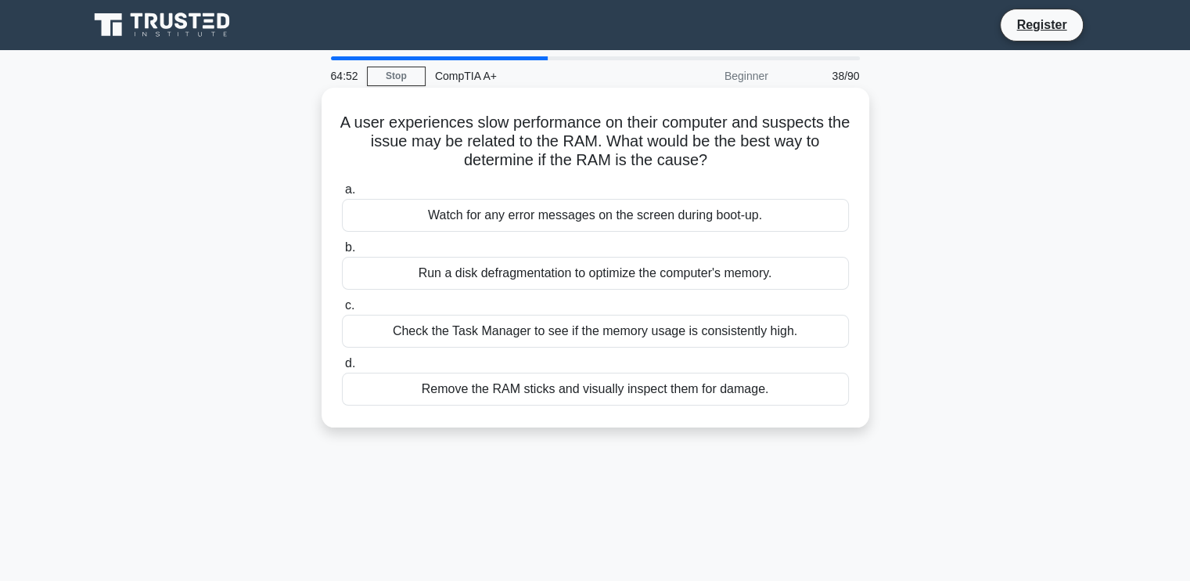
click at [614, 337] on div "Check the Task Manager to see if the memory usage is consistently high." at bounding box center [595, 331] width 507 height 33
click at [342, 311] on input "c. Check the Task Manager to see if the memory usage is consistently high." at bounding box center [342, 306] width 0 height 10
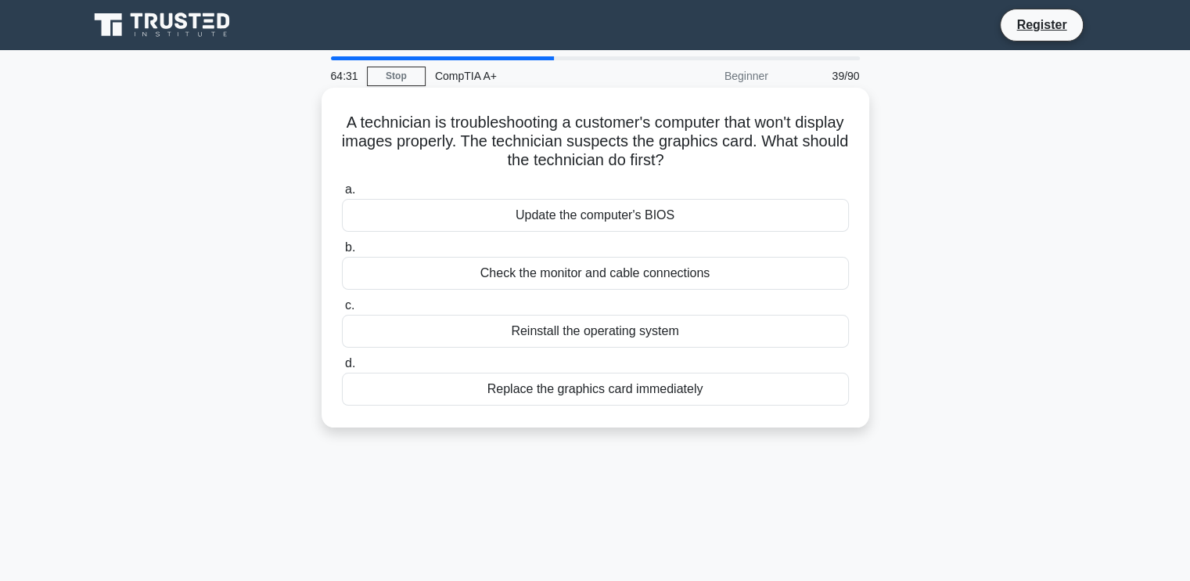
click at [603, 387] on div "Replace the graphics card immediately" at bounding box center [595, 389] width 507 height 33
click at [342, 369] on input "d. Replace the graphics card immediately" at bounding box center [342, 363] width 0 height 10
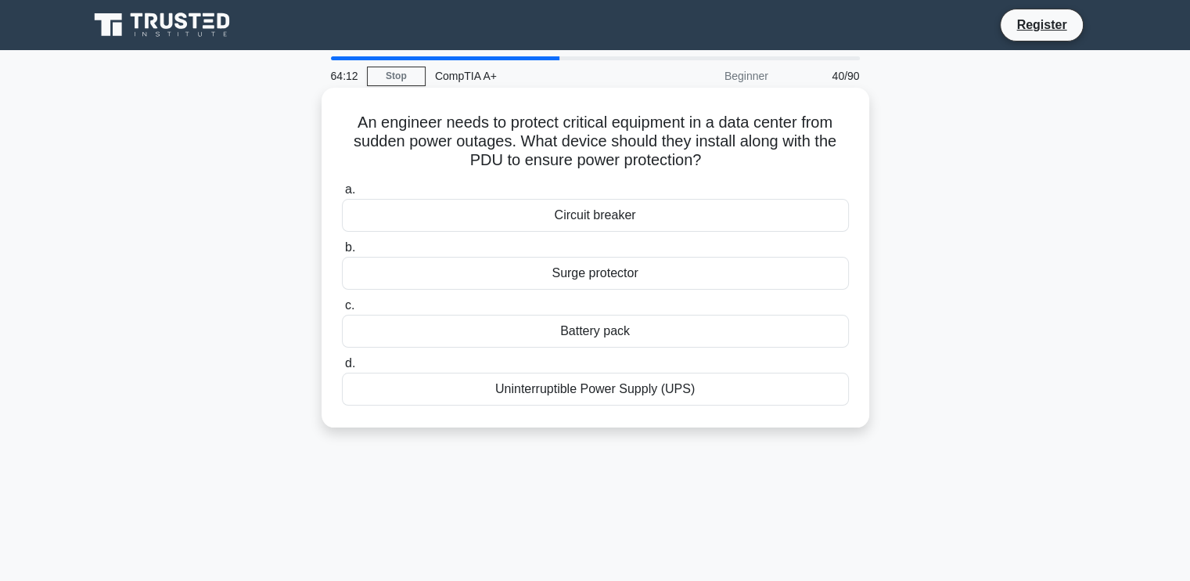
click at [582, 327] on div "Battery pack" at bounding box center [595, 331] width 507 height 33
click at [342, 311] on input "c. Battery pack" at bounding box center [342, 306] width 0 height 10
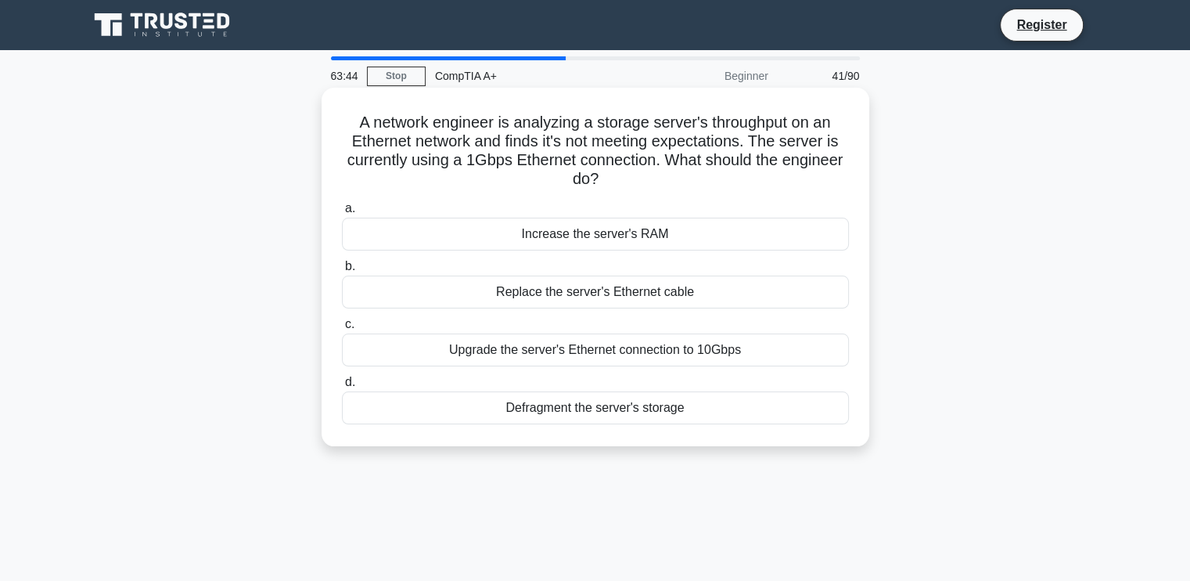
click at [551, 351] on div "Upgrade the server's Ethernet connection to 10Gbps" at bounding box center [595, 349] width 507 height 33
click at [342, 330] on input "c. Upgrade the server's Ethernet connection to 10Gbps" at bounding box center [342, 324] width 0 height 10
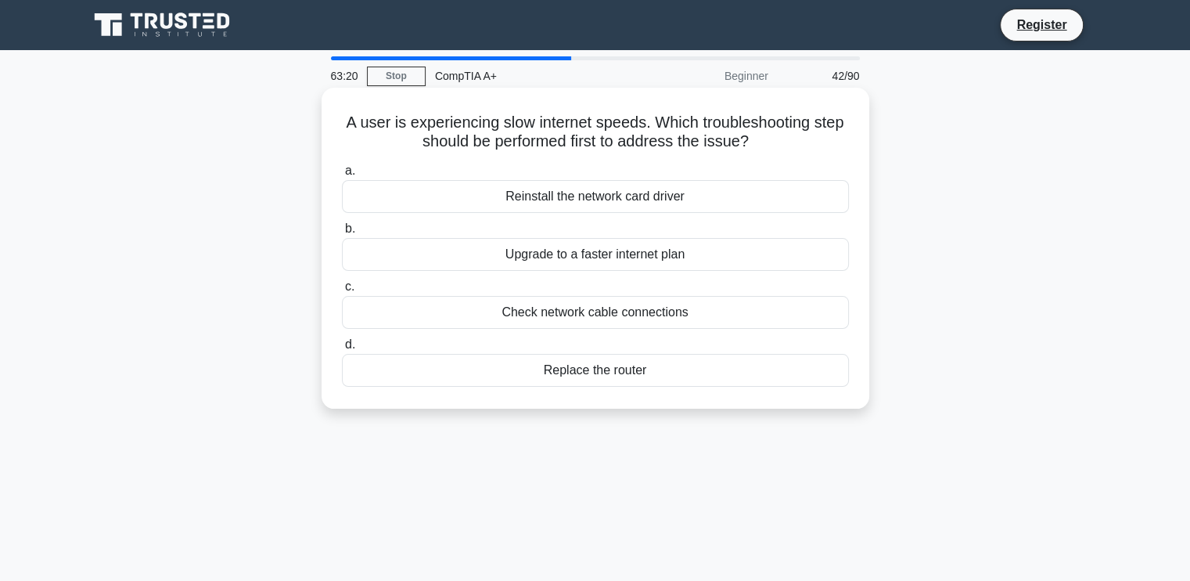
click at [554, 311] on div "Check network cable connections" at bounding box center [595, 312] width 507 height 33
click at [342, 292] on input "c. Check network cable connections" at bounding box center [342, 287] width 0 height 10
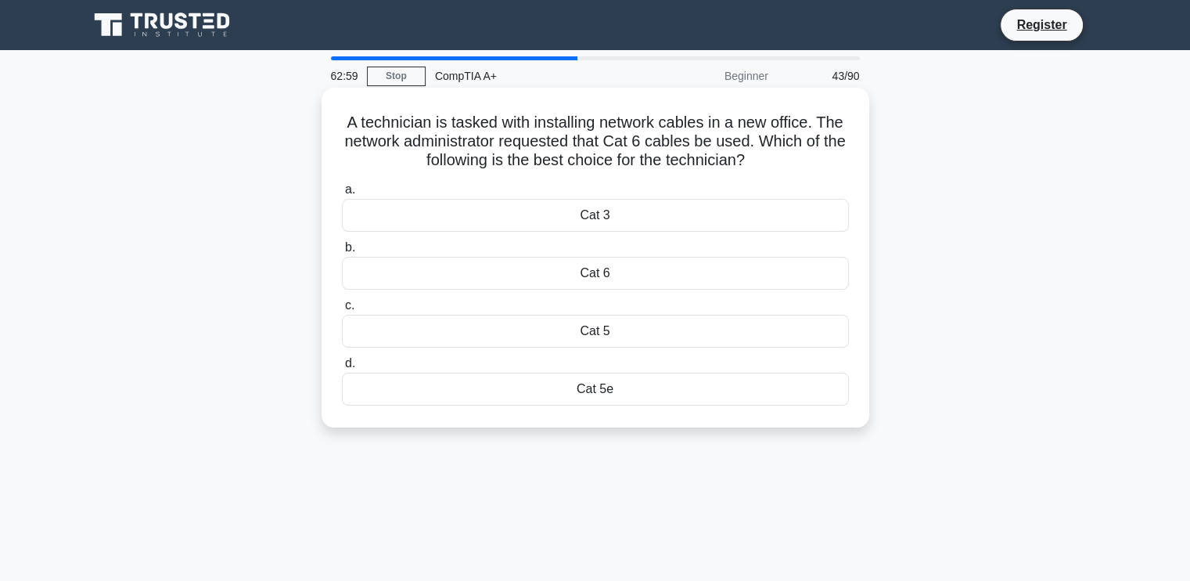
click at [567, 272] on div "Cat 6" at bounding box center [595, 273] width 507 height 33
click at [342, 253] on input "b. Cat 6" at bounding box center [342, 248] width 0 height 10
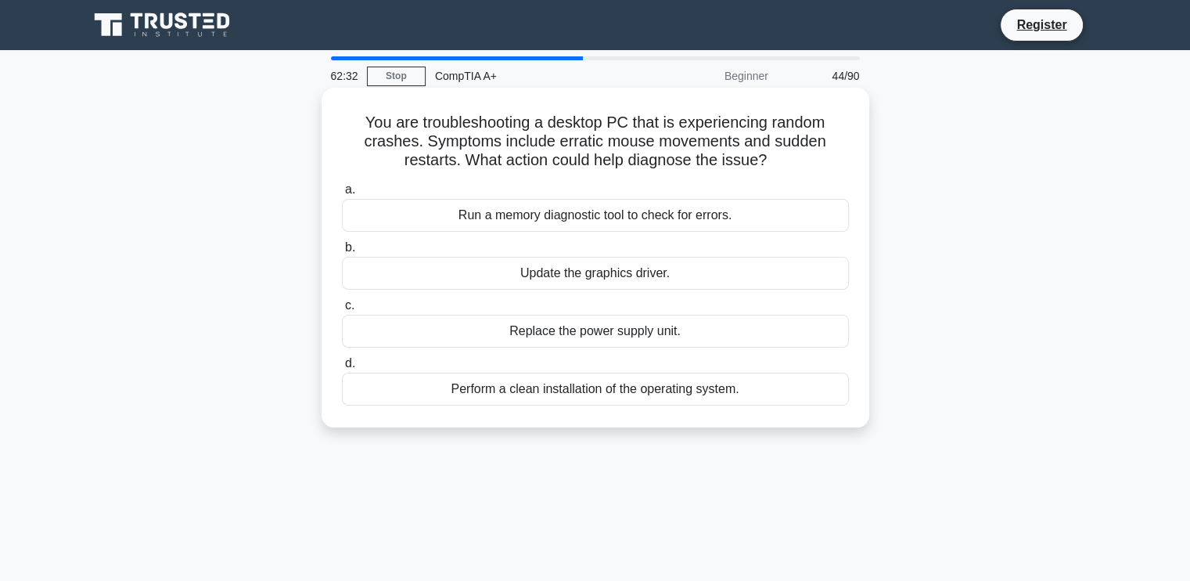
click at [592, 212] on div "Run a memory diagnostic tool to check for errors." at bounding box center [595, 215] width 507 height 33
click at [342, 195] on input "a. Run a memory diagnostic tool to check for errors." at bounding box center [342, 190] width 0 height 10
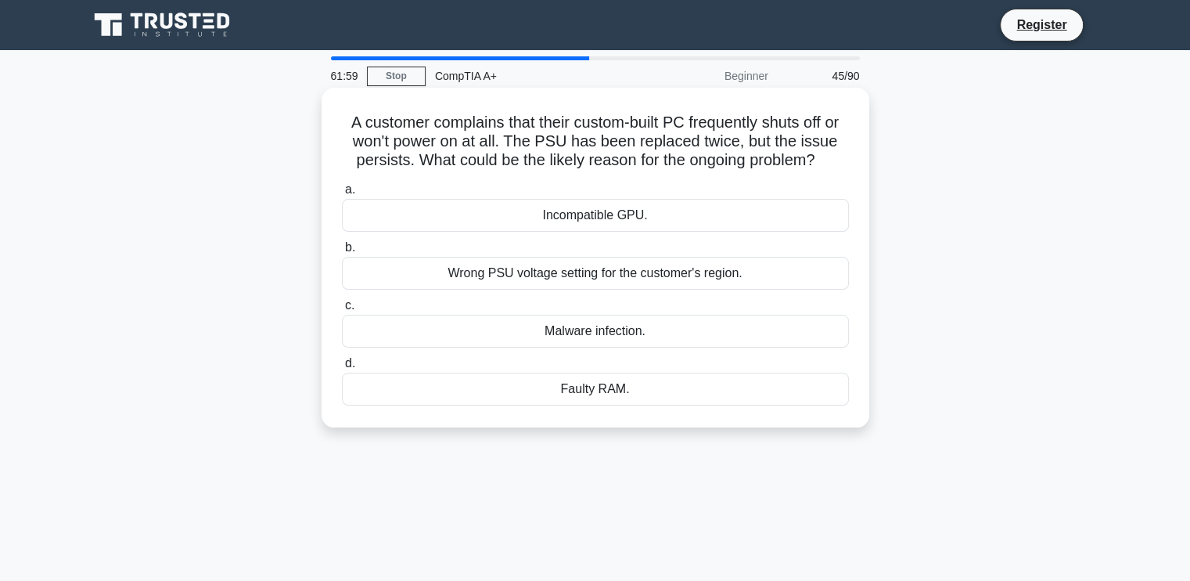
click at [597, 277] on div "Wrong PSU voltage setting for the customer's region." at bounding box center [595, 273] width 507 height 33
click at [342, 253] on input "b. Wrong PSU voltage setting for the customer's region." at bounding box center [342, 248] width 0 height 10
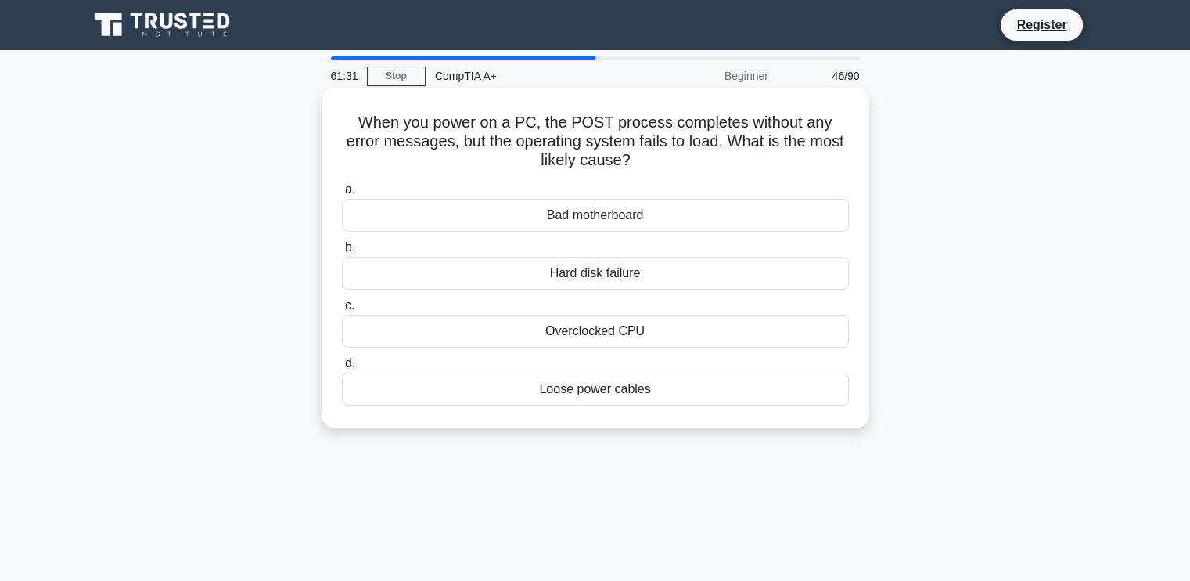
click at [585, 276] on div "Hard disk failure" at bounding box center [595, 273] width 507 height 33
click at [342, 253] on input "b. Hard disk failure" at bounding box center [342, 248] width 0 height 10
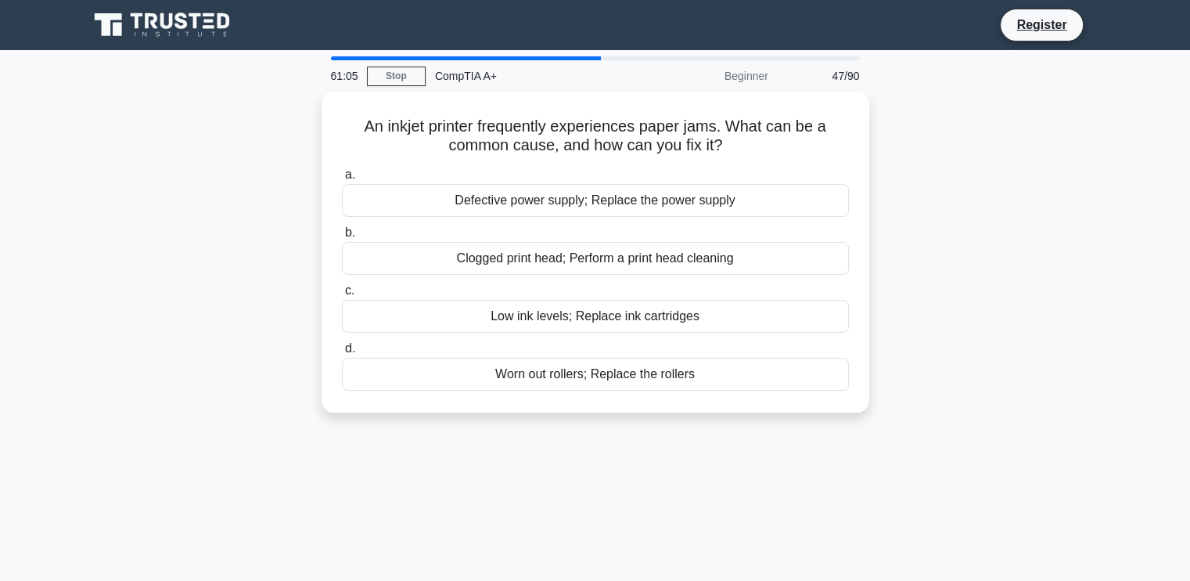
click at [1057, 361] on div "An inkjet printer frequently experiences paper jams. What can be a common cause…" at bounding box center [595, 262] width 1033 height 340
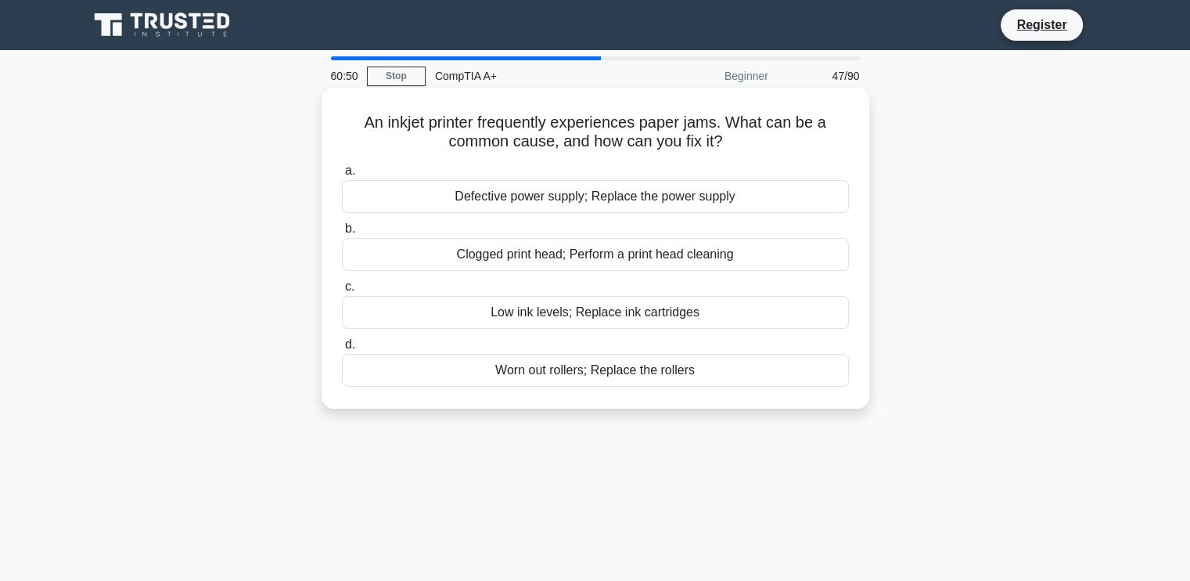
click at [696, 369] on div "Worn out rollers; Replace the rollers" at bounding box center [595, 370] width 507 height 33
click at [342, 350] on input "d. Worn out rollers; Replace the rollers" at bounding box center [342, 345] width 0 height 10
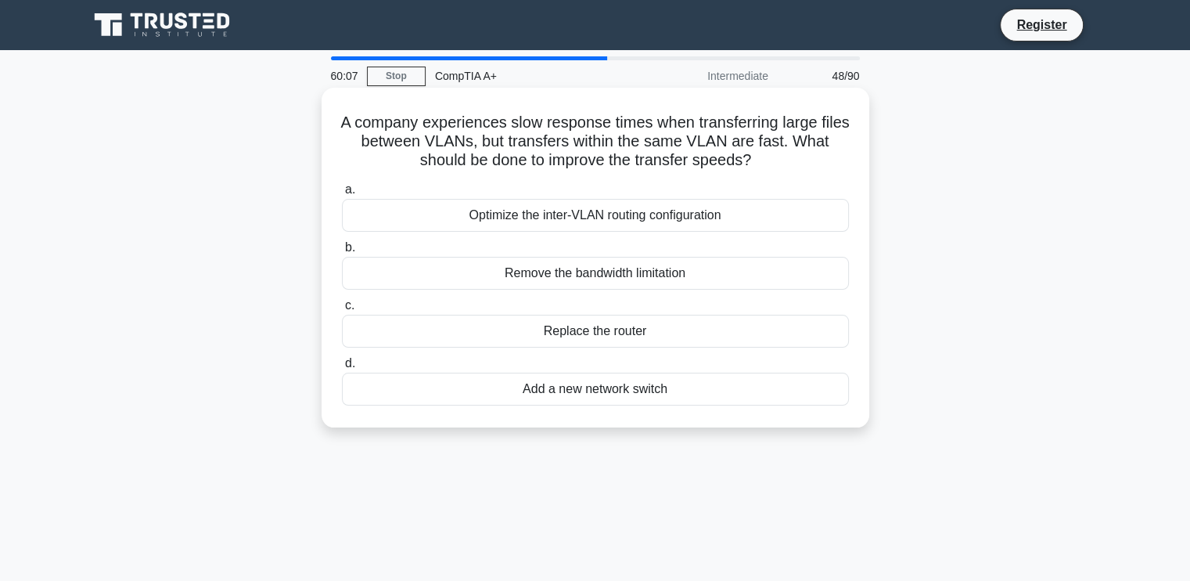
click at [670, 218] on div "Optimize the inter-VLAN routing configuration" at bounding box center [595, 215] width 507 height 33
click at [342, 195] on input "a. Optimize the inter-VLAN routing configuration" at bounding box center [342, 190] width 0 height 10
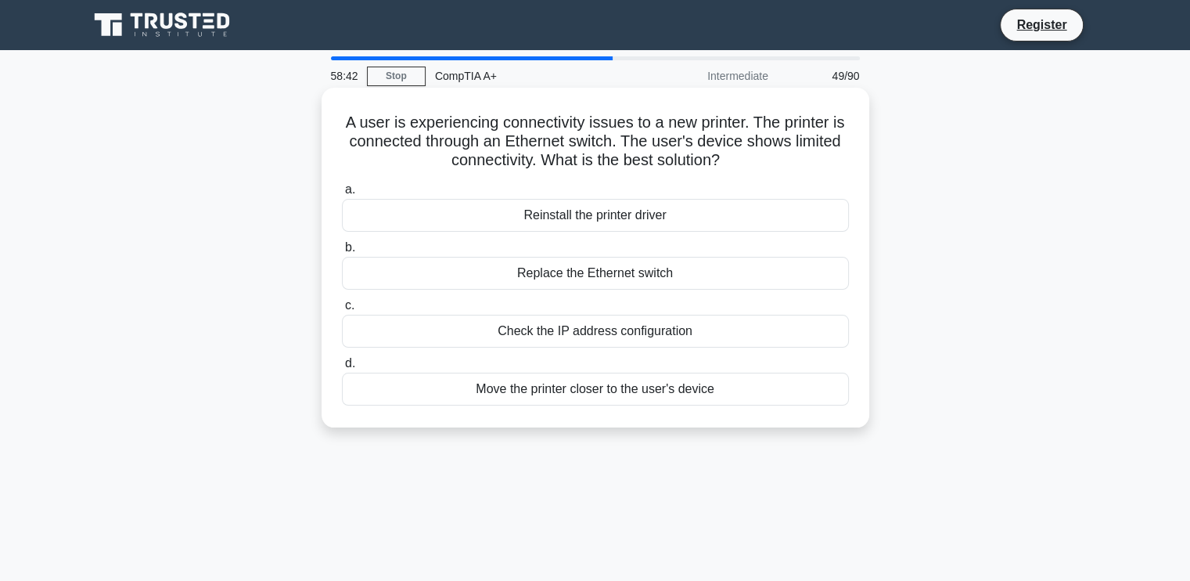
click at [620, 337] on div "Check the IP address configuration" at bounding box center [595, 331] width 507 height 33
click at [342, 311] on input "c. Check the IP address configuration" at bounding box center [342, 306] width 0 height 10
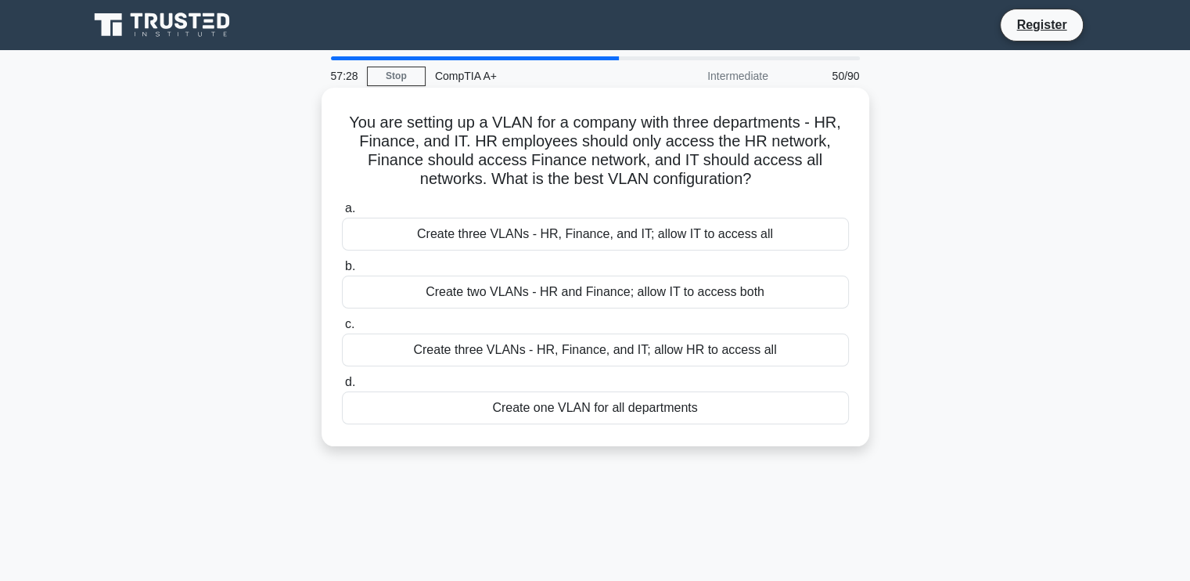
click at [564, 232] on div "Create three VLANs - HR, Finance, and IT; allow IT to access all" at bounding box center [595, 234] width 507 height 33
click at [342, 214] on input "a. Create three VLANs - HR, Finance, and IT; allow IT to access all" at bounding box center [342, 208] width 0 height 10
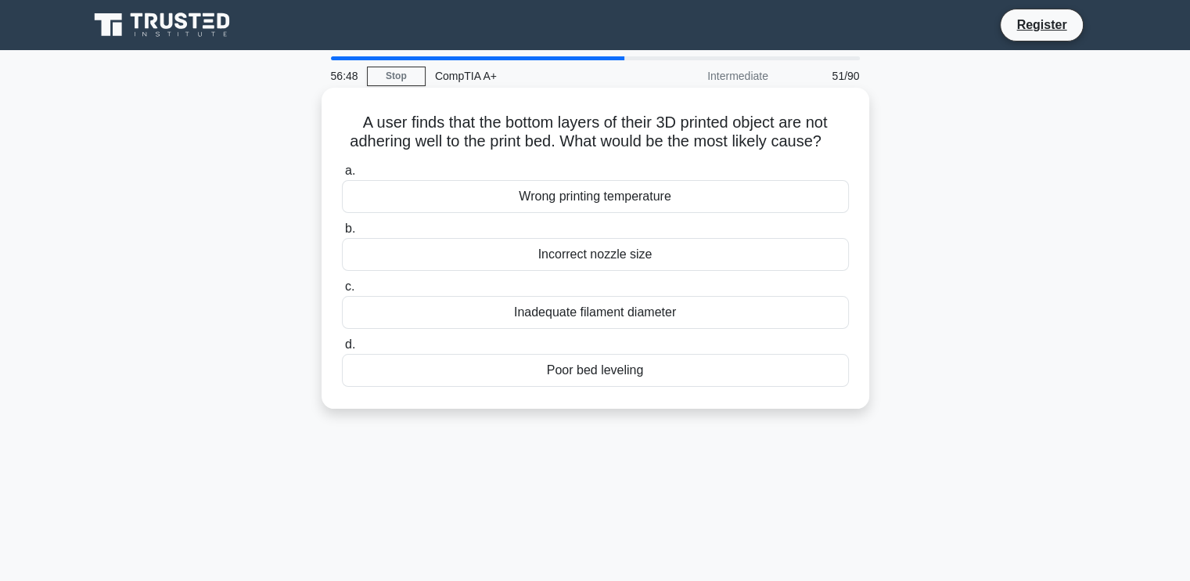
click at [585, 326] on div "Inadequate filament diameter" at bounding box center [595, 312] width 507 height 33
click at [342, 292] on input "c. Inadequate filament diameter" at bounding box center [342, 287] width 0 height 10
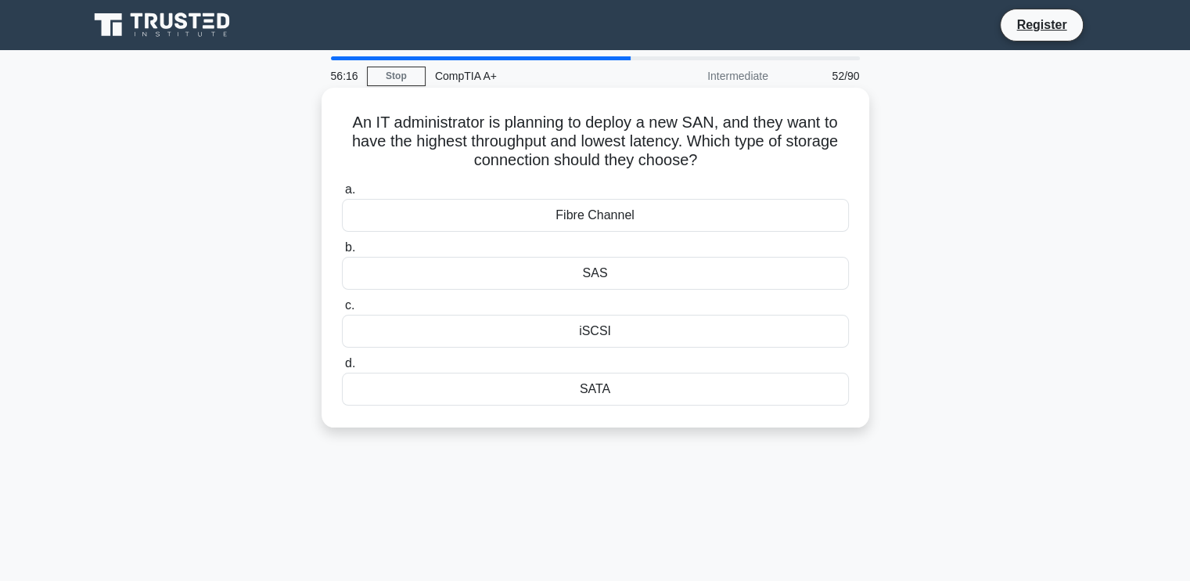
click at [645, 214] on div "Fibre Channel" at bounding box center [595, 215] width 507 height 33
click at [342, 195] on input "a. Fibre Channel" at bounding box center [342, 190] width 0 height 10
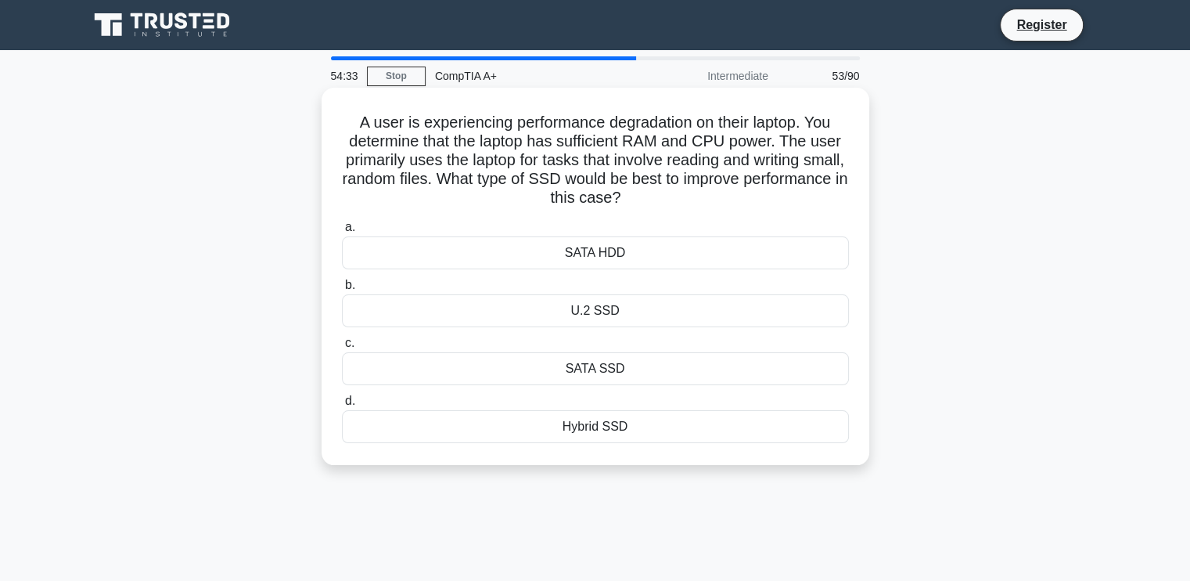
click at [603, 373] on div "SATA SSD" at bounding box center [595, 368] width 507 height 33
click at [342, 348] on input "c. SATA SSD" at bounding box center [342, 343] width 0 height 10
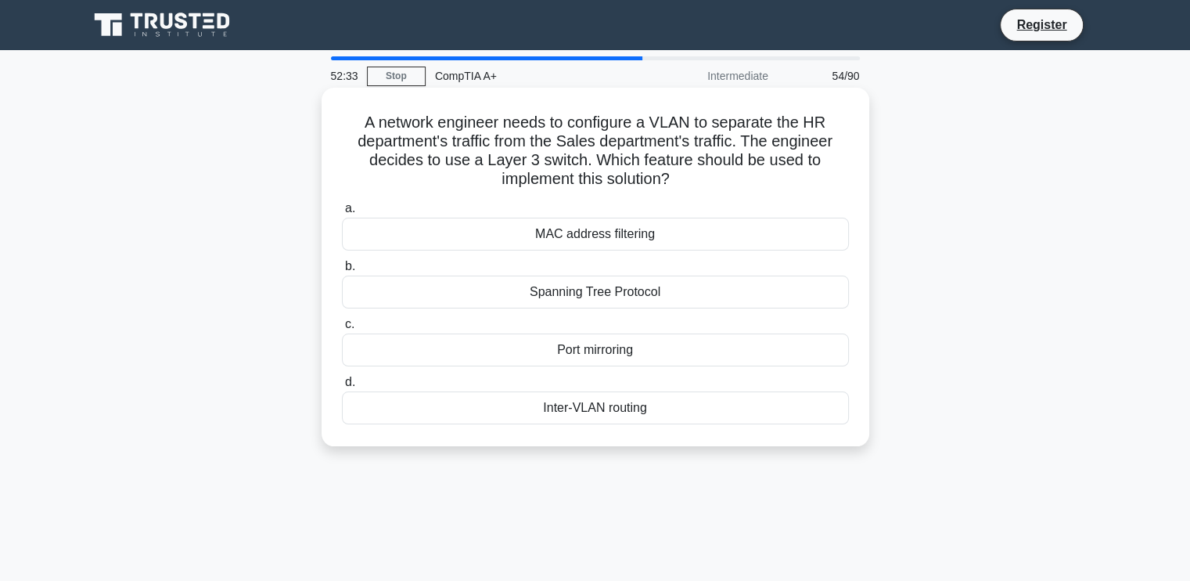
click at [619, 236] on div "MAC address filtering" at bounding box center [595, 234] width 507 height 33
click at [342, 214] on input "a. MAC address filtering" at bounding box center [342, 208] width 0 height 10
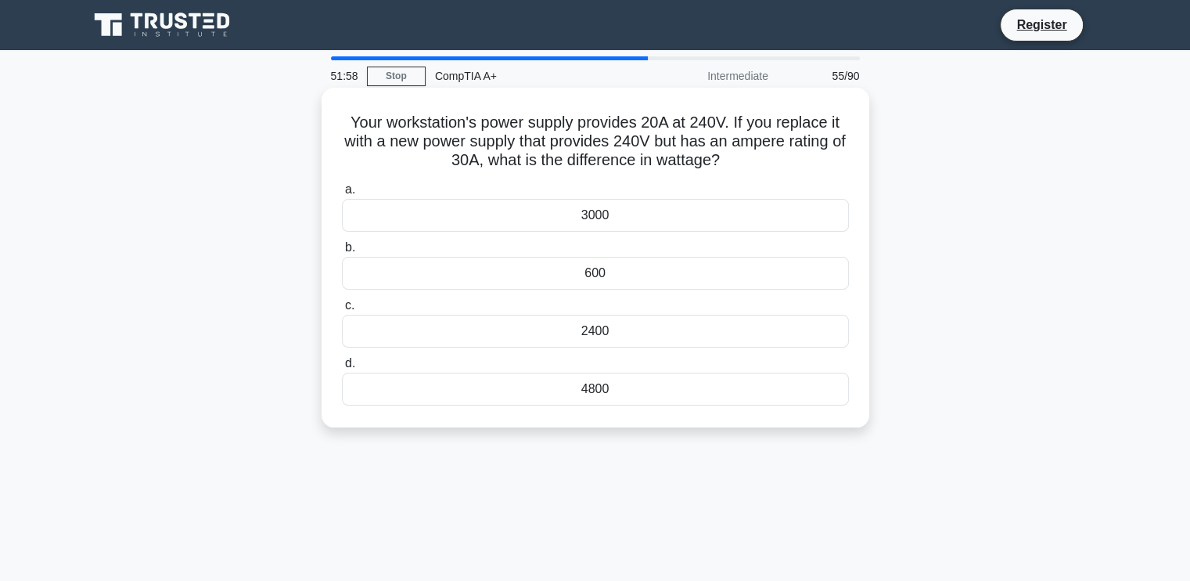
click at [610, 335] on div "2400" at bounding box center [595, 331] width 507 height 33
click at [342, 311] on input "c. 2400" at bounding box center [342, 306] width 0 height 10
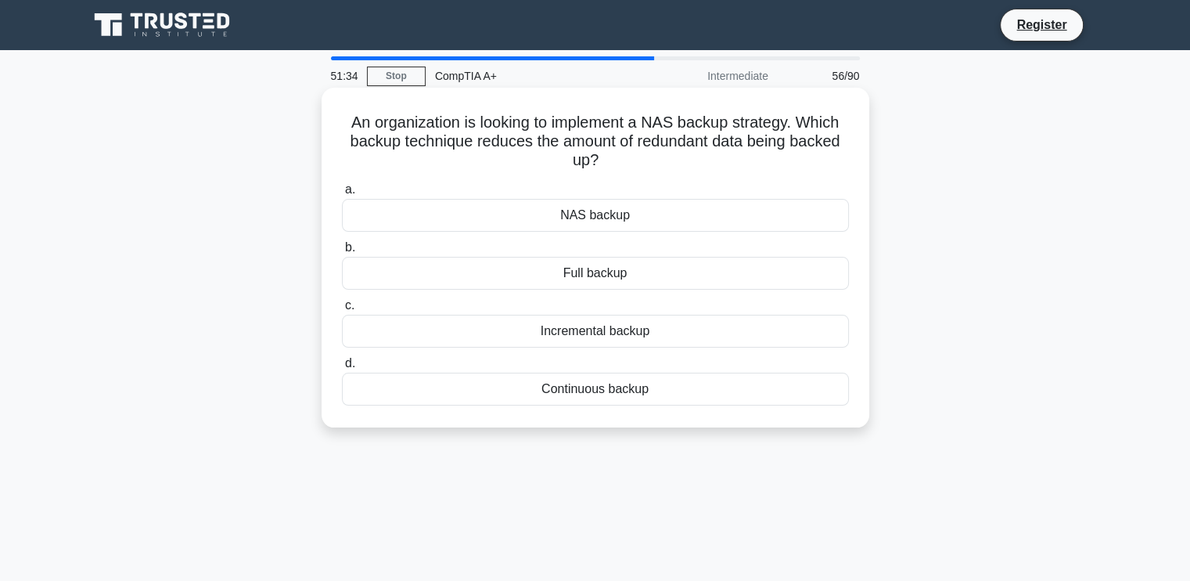
click at [601, 340] on div "Incremental backup" at bounding box center [595, 331] width 507 height 33
click at [342, 311] on input "c. Incremental backup" at bounding box center [342, 306] width 0 height 10
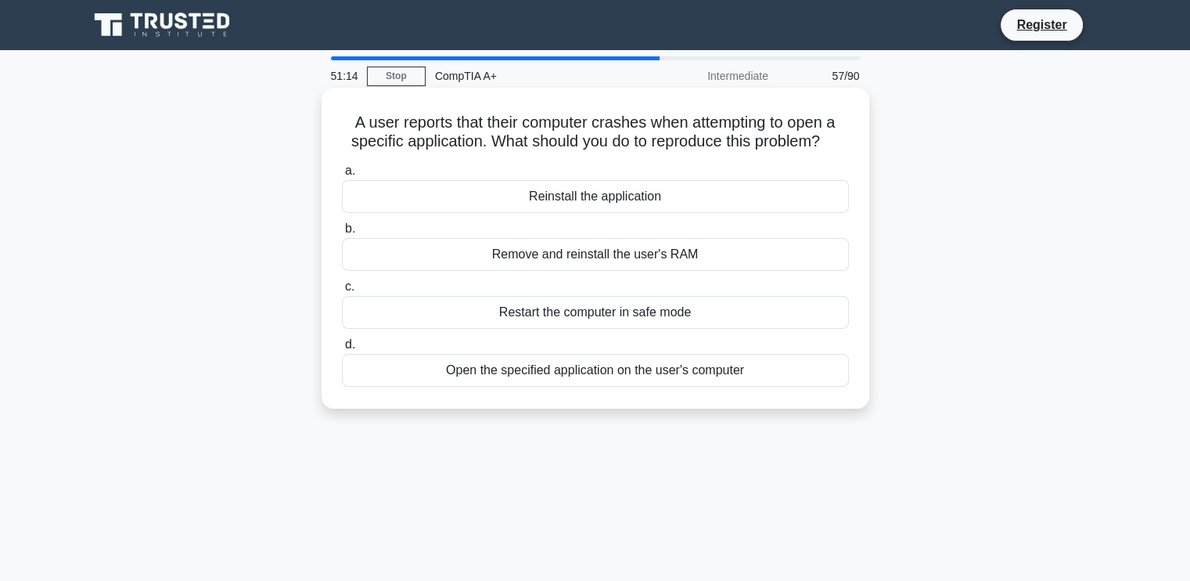
click at [670, 202] on div "Reinstall the application" at bounding box center [595, 196] width 507 height 33
click at [342, 176] on input "a. Reinstall the application" at bounding box center [342, 171] width 0 height 10
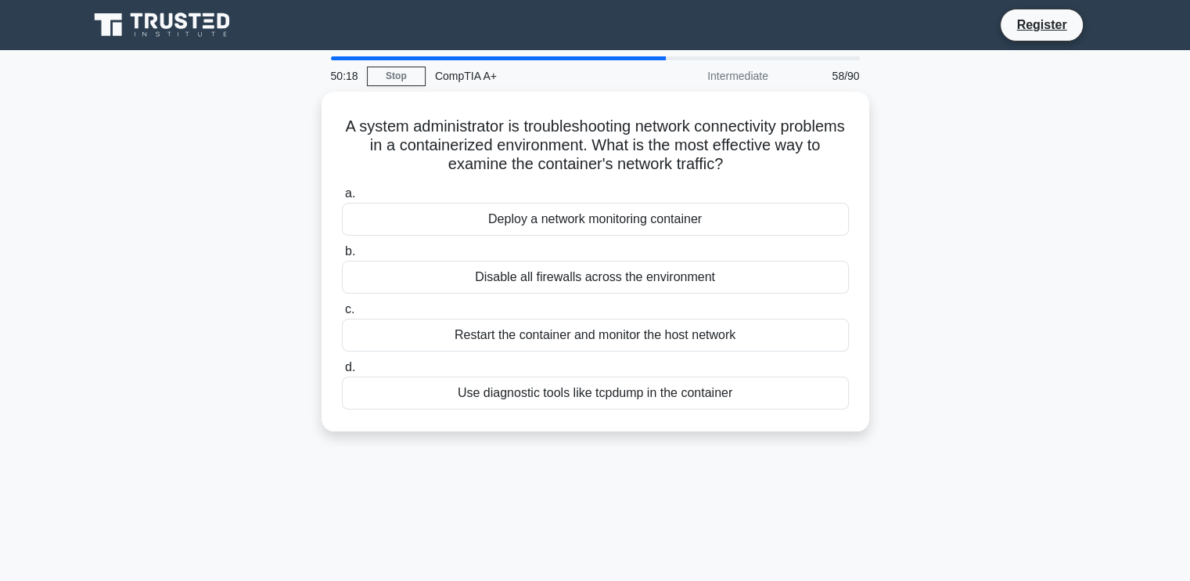
click at [260, 273] on div "A system administrator is troubleshooting network connectivity problems in a co…" at bounding box center [595, 271] width 1033 height 358
click at [216, 241] on div "A system administrator is troubleshooting network connectivity problems in a co…" at bounding box center [595, 271] width 1033 height 358
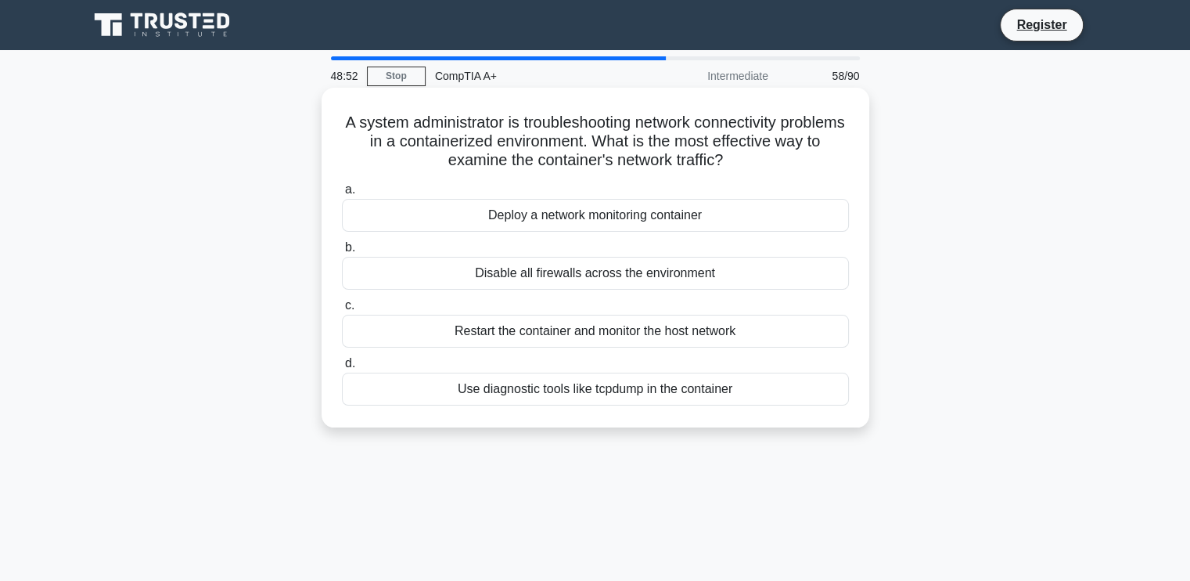
click at [629, 212] on div "Deploy a network monitoring container" at bounding box center [595, 215] width 507 height 33
click at [342, 195] on input "a. Deploy a network monitoring container" at bounding box center [342, 190] width 0 height 10
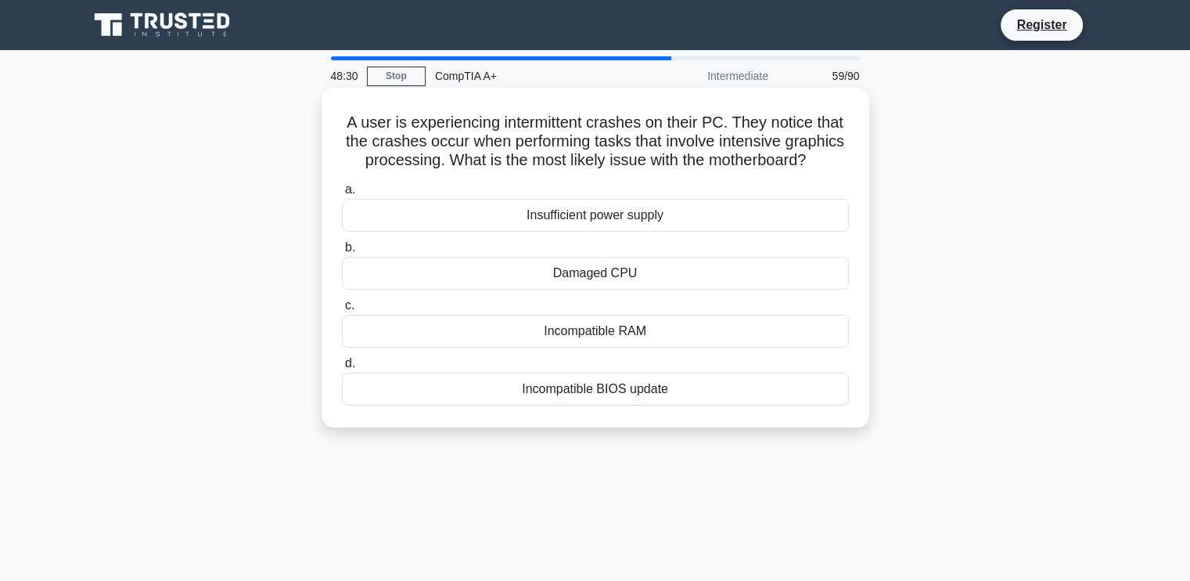
click at [639, 232] on div "Insufficient power supply" at bounding box center [595, 215] width 507 height 33
click at [342, 195] on input "a. Insufficient power supply" at bounding box center [342, 190] width 0 height 10
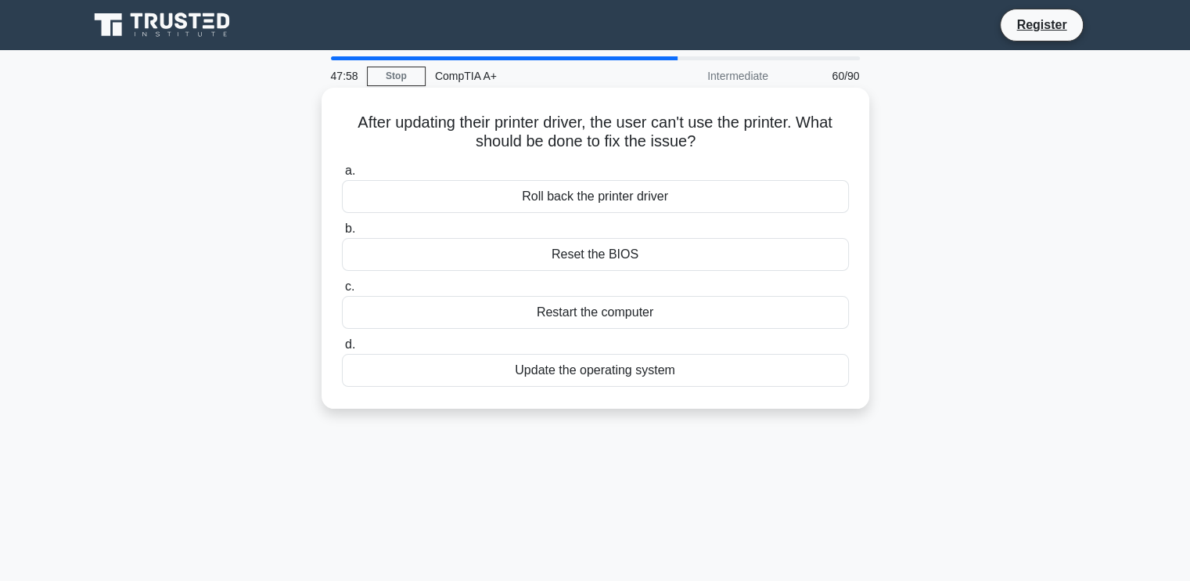
click at [628, 196] on div "Roll back the printer driver" at bounding box center [595, 196] width 507 height 33
click at [342, 176] on input "a. Roll back the printer driver" at bounding box center [342, 171] width 0 height 10
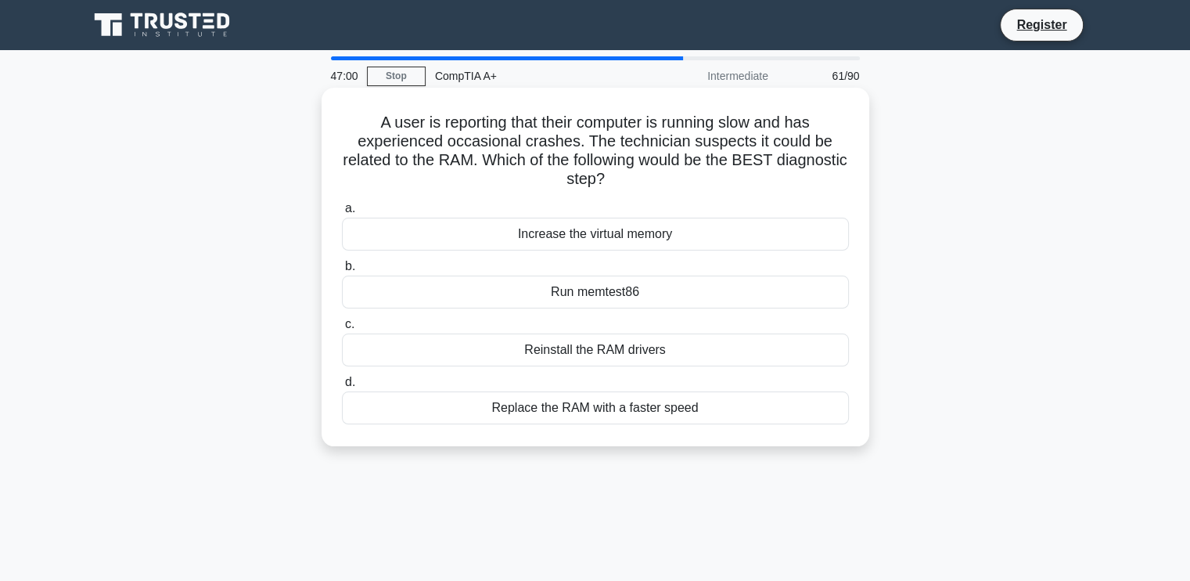
click at [614, 286] on div "Run memtest86" at bounding box center [595, 291] width 507 height 33
click at [342, 272] on input "b. Run memtest86" at bounding box center [342, 266] width 0 height 10
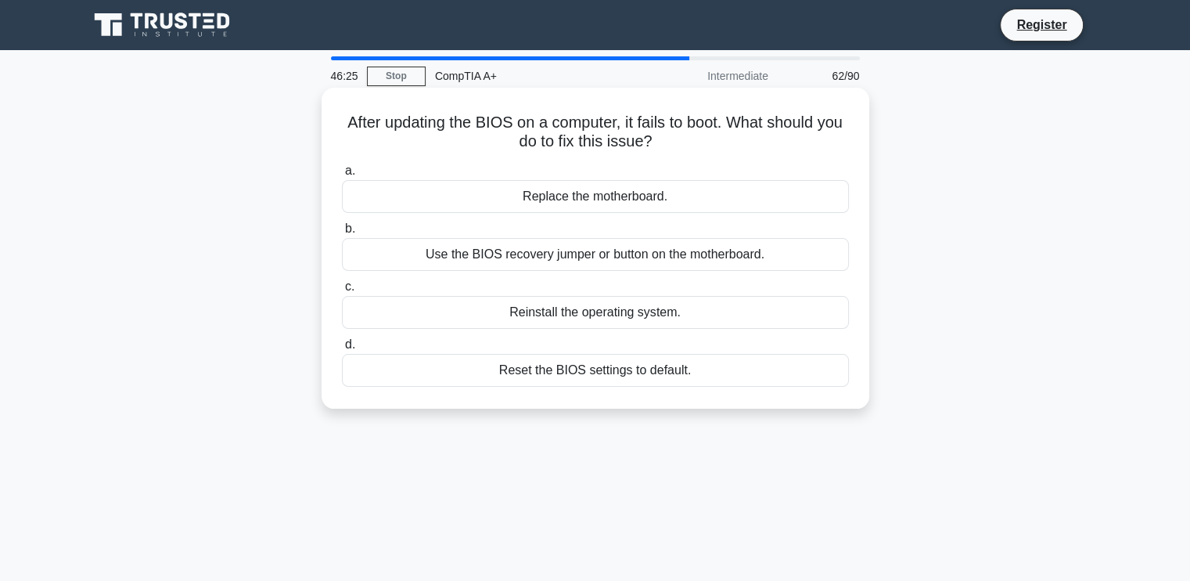
click at [567, 249] on div "Use the BIOS recovery jumper or button on the motherboard." at bounding box center [595, 254] width 507 height 33
click at [342, 234] on input "b. Use the BIOS recovery jumper or button on the motherboard." at bounding box center [342, 229] width 0 height 10
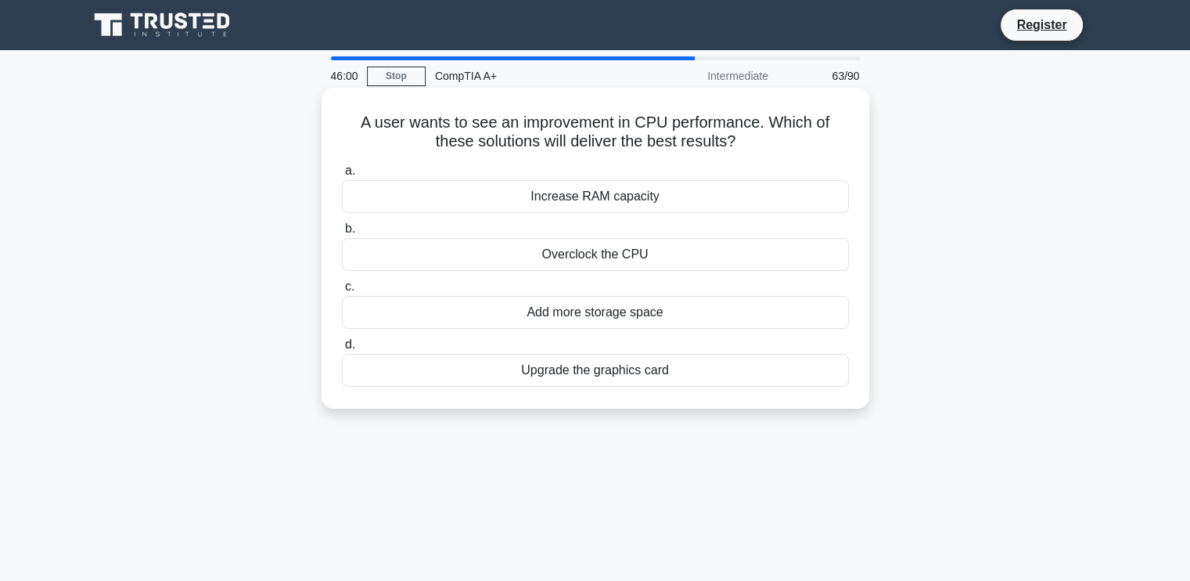
click at [620, 196] on div "Increase RAM capacity" at bounding box center [595, 196] width 507 height 33
click at [342, 176] on input "a. Increase RAM capacity" at bounding box center [342, 171] width 0 height 10
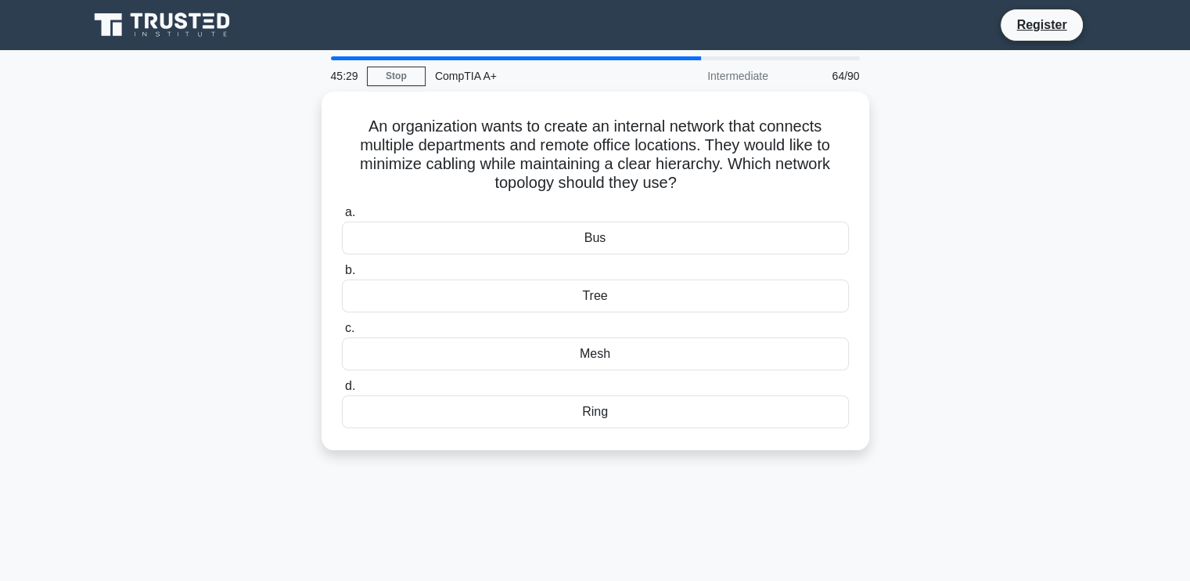
click at [260, 281] on div "An organization wants to create an internal network that connects multiple depa…" at bounding box center [595, 280] width 1033 height 377
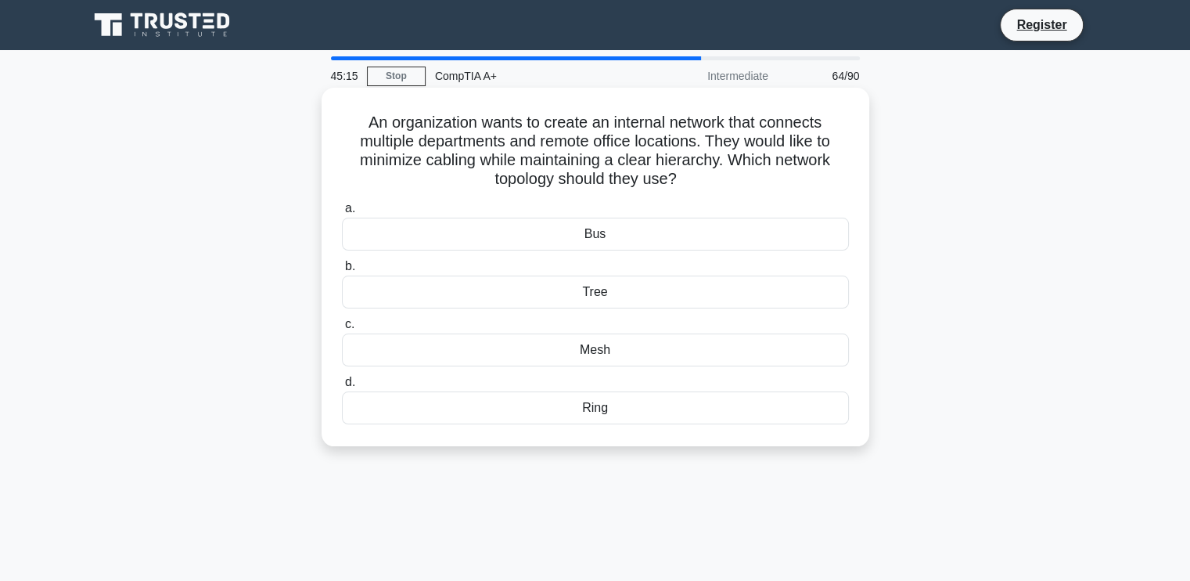
click at [601, 237] on div "Bus" at bounding box center [595, 234] width 507 height 33
click at [342, 214] on input "a. Bus" at bounding box center [342, 208] width 0 height 10
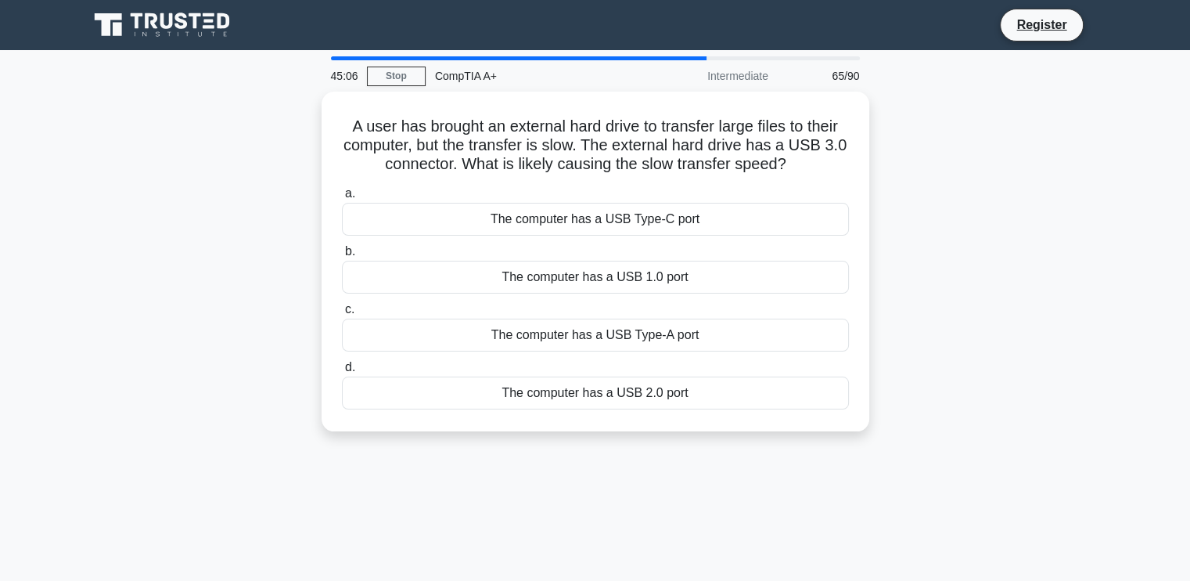
click at [224, 286] on div "A user has brought an external hard drive to transfer large files to their comp…" at bounding box center [595, 271] width 1033 height 358
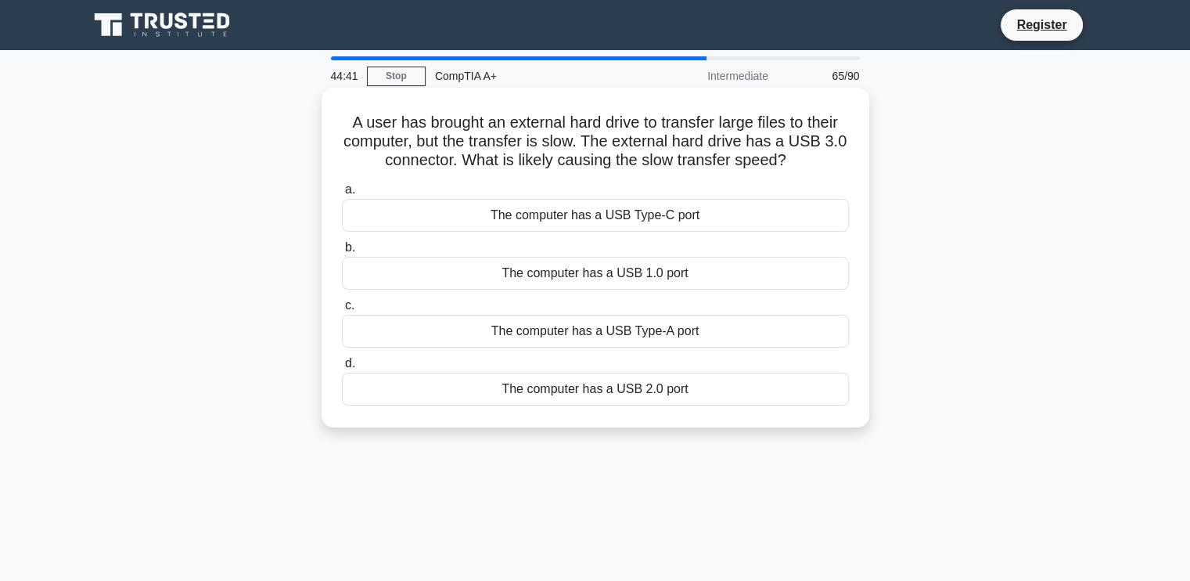
click at [619, 274] on div "The computer has a USB 1.0 port" at bounding box center [595, 273] width 507 height 33
click at [342, 253] on input "b. The computer has a USB 1.0 port" at bounding box center [342, 248] width 0 height 10
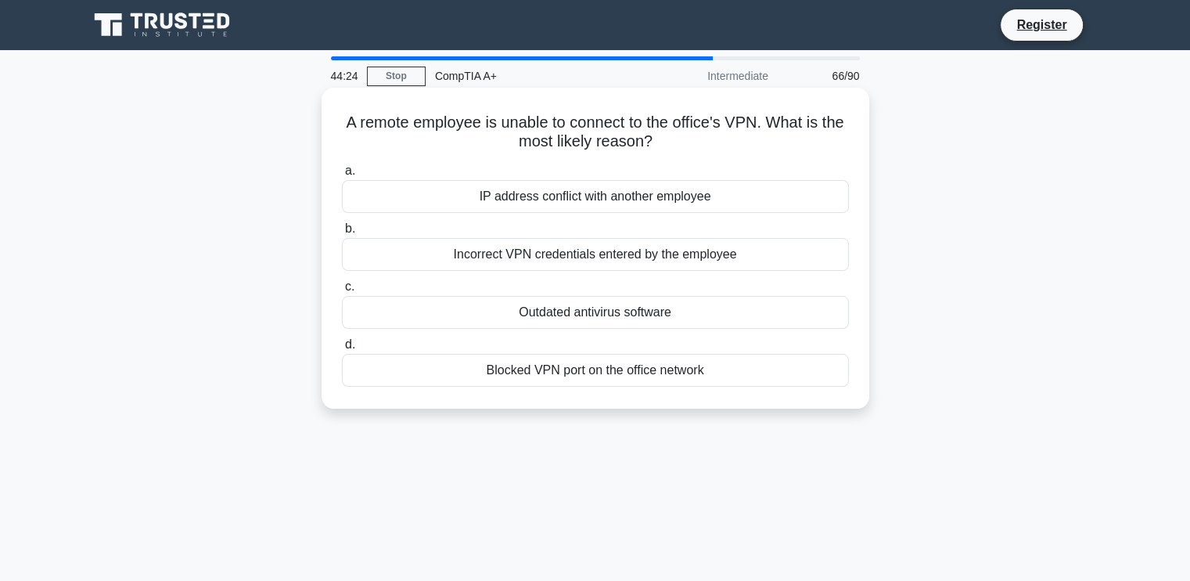
click at [578, 200] on div "IP address conflict with another employee" at bounding box center [595, 196] width 507 height 33
click at [342, 176] on input "a. IP address conflict with another employee" at bounding box center [342, 171] width 0 height 10
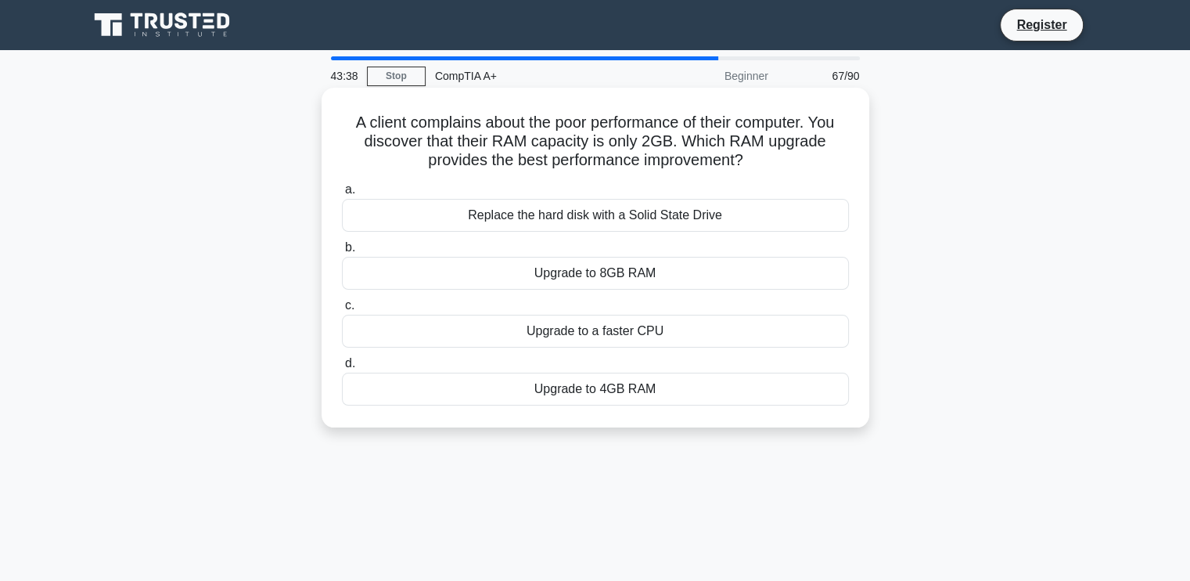
click at [592, 272] on div "Upgrade to 8GB RAM" at bounding box center [595, 273] width 507 height 33
click at [342, 253] on input "b. Upgrade to 8GB RAM" at bounding box center [342, 248] width 0 height 10
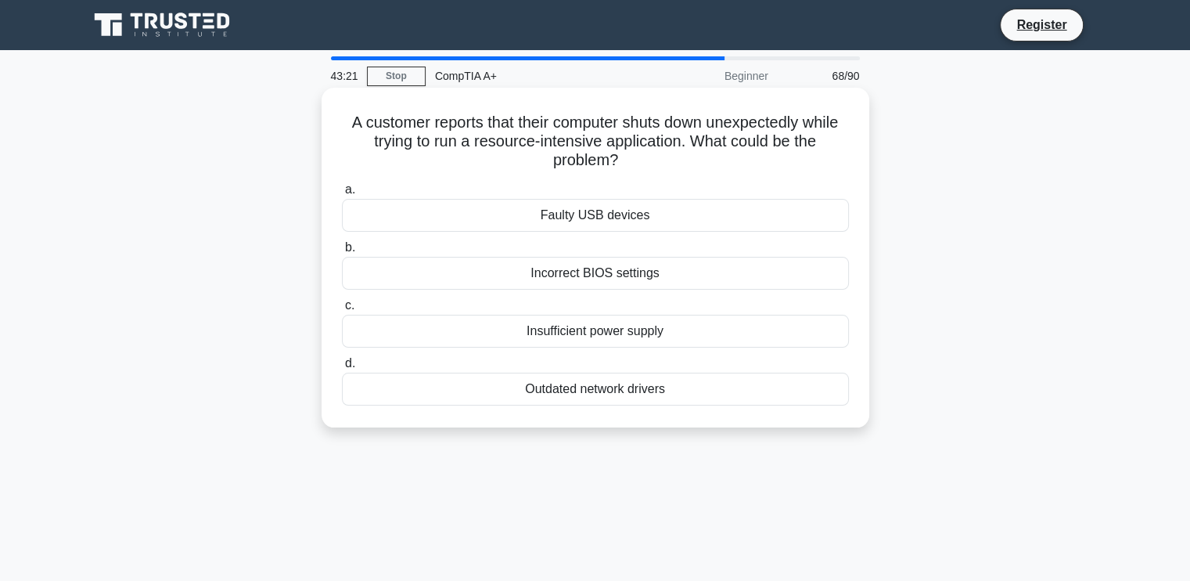
click at [604, 330] on div "Insufficient power supply" at bounding box center [595, 331] width 507 height 33
click at [342, 311] on input "c. Insufficient power supply" at bounding box center [342, 306] width 0 height 10
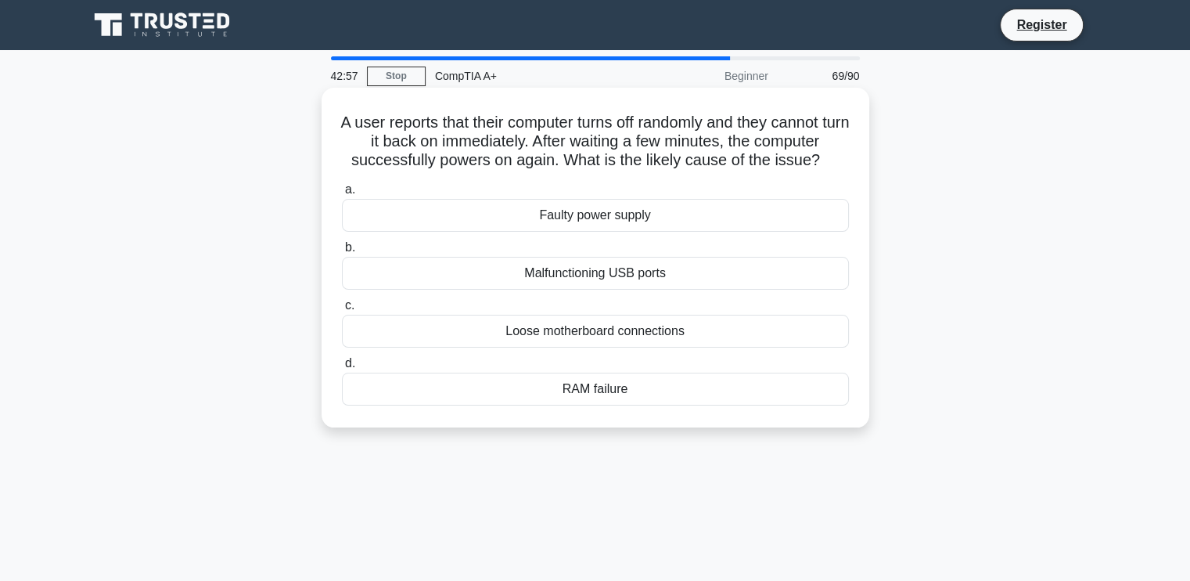
click at [607, 218] on div "Faulty power supply" at bounding box center [595, 215] width 507 height 33
click at [342, 195] on input "a. Faulty power supply" at bounding box center [342, 190] width 0 height 10
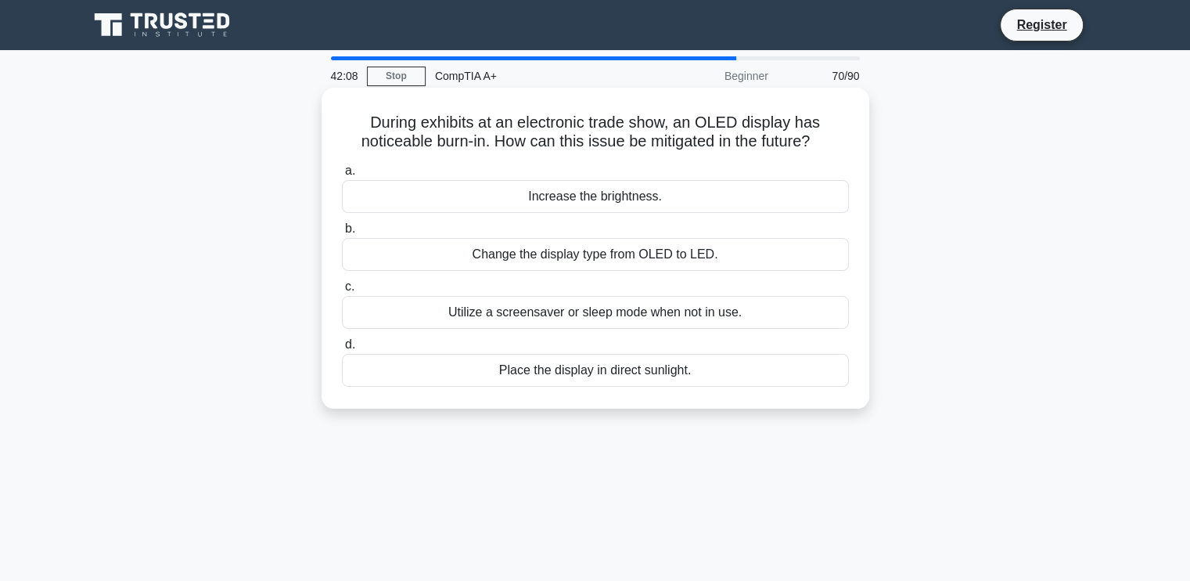
click at [628, 310] on div "Utilize a screensaver or sleep mode when not in use." at bounding box center [595, 312] width 507 height 33
click at [342, 292] on input "c. Utilize a screensaver or sleep mode when not in use." at bounding box center [342, 287] width 0 height 10
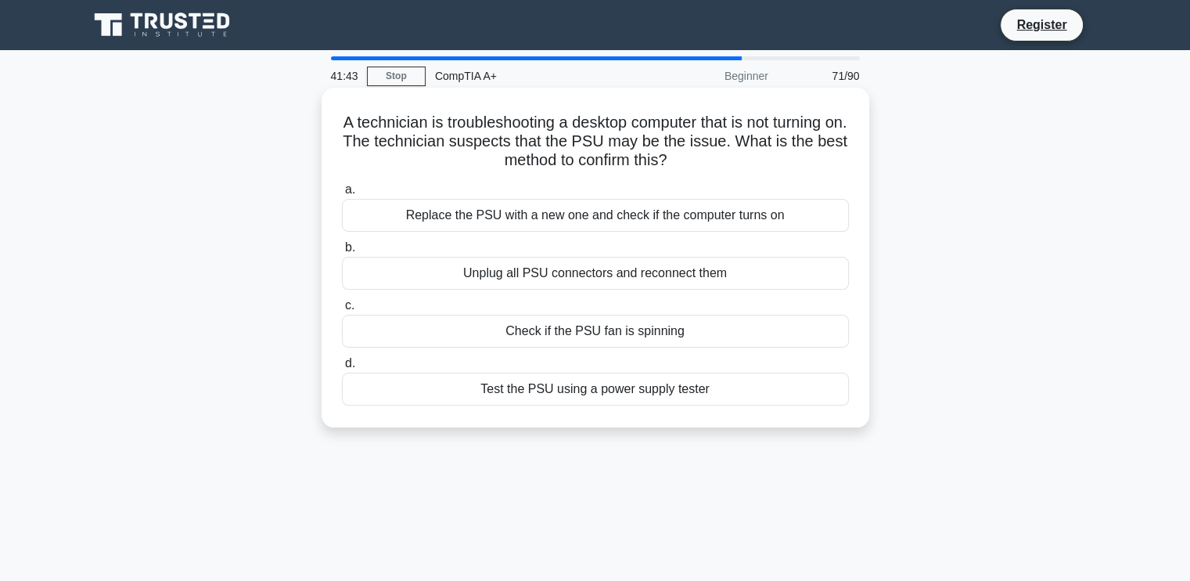
click at [548, 269] on div "Unplug all PSU connectors and reconnect them" at bounding box center [595, 273] width 507 height 33
click at [342, 253] on input "b. Unplug all PSU connectors and reconnect them" at bounding box center [342, 248] width 0 height 10
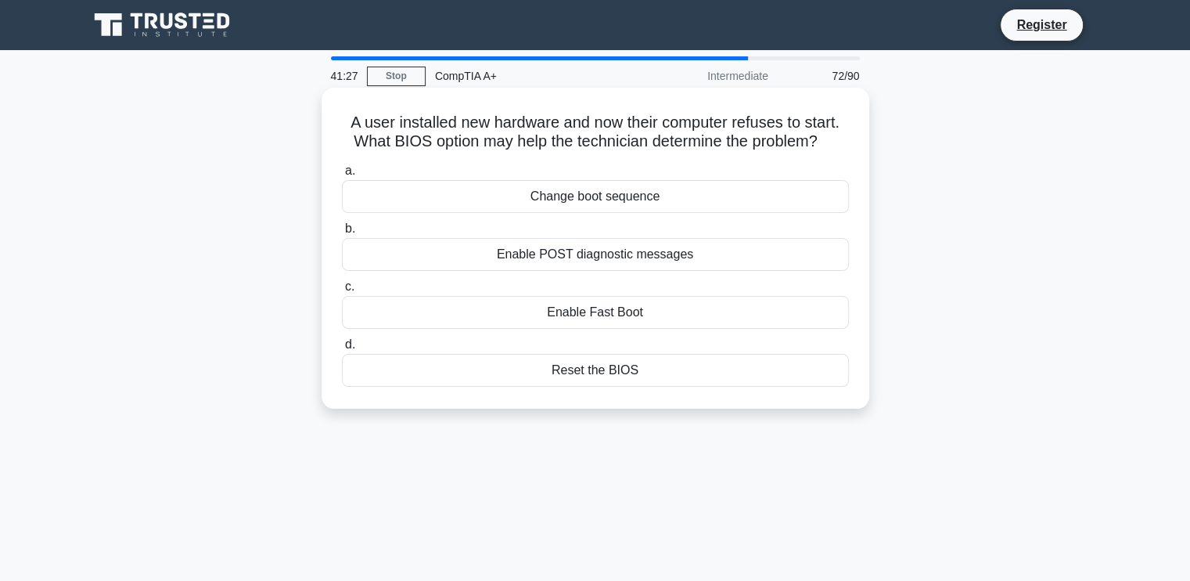
click at [592, 368] on div "Reset the BIOS" at bounding box center [595, 370] width 507 height 33
click at [342, 350] on input "d. Reset the BIOS" at bounding box center [342, 345] width 0 height 10
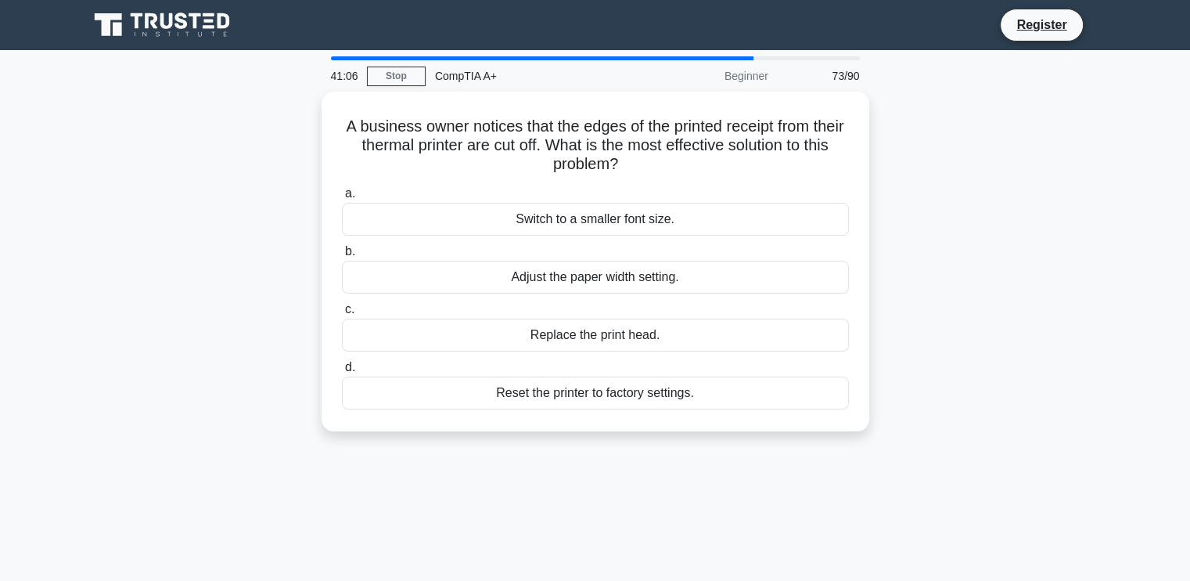
click at [263, 213] on div "A business owner notices that the edges of the printed receipt from their therm…" at bounding box center [595, 271] width 1033 height 358
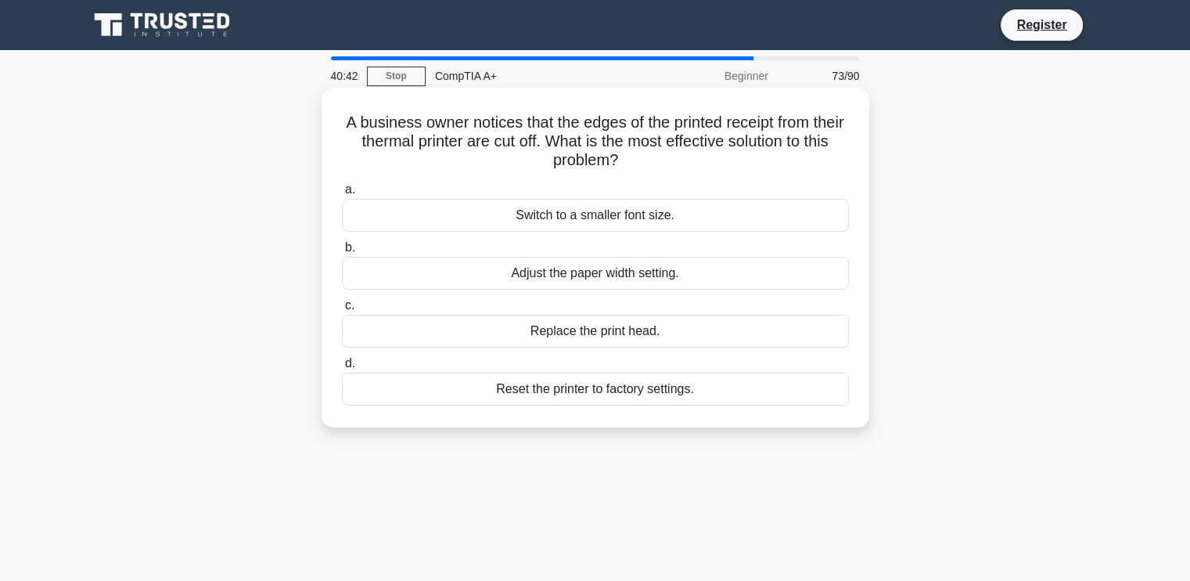
click at [500, 278] on div "Adjust the paper width setting." at bounding box center [595, 273] width 507 height 33
click at [342, 253] on input "b. Adjust the paper width setting." at bounding box center [342, 248] width 0 height 10
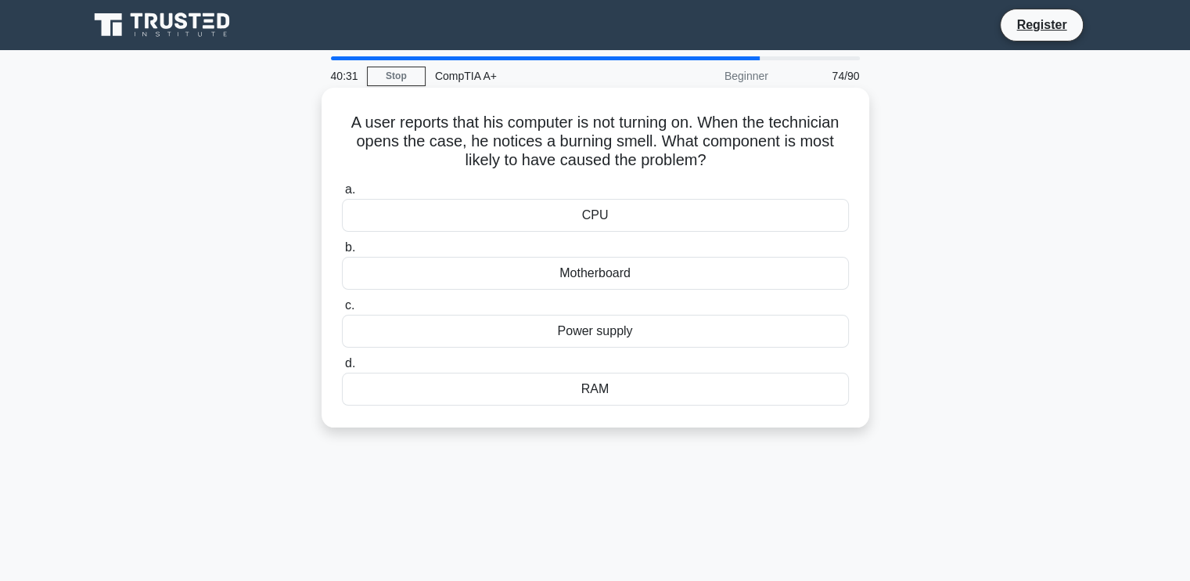
click at [567, 331] on div "Power supply" at bounding box center [595, 331] width 507 height 33
click at [342, 311] on input "c. Power supply" at bounding box center [342, 306] width 0 height 10
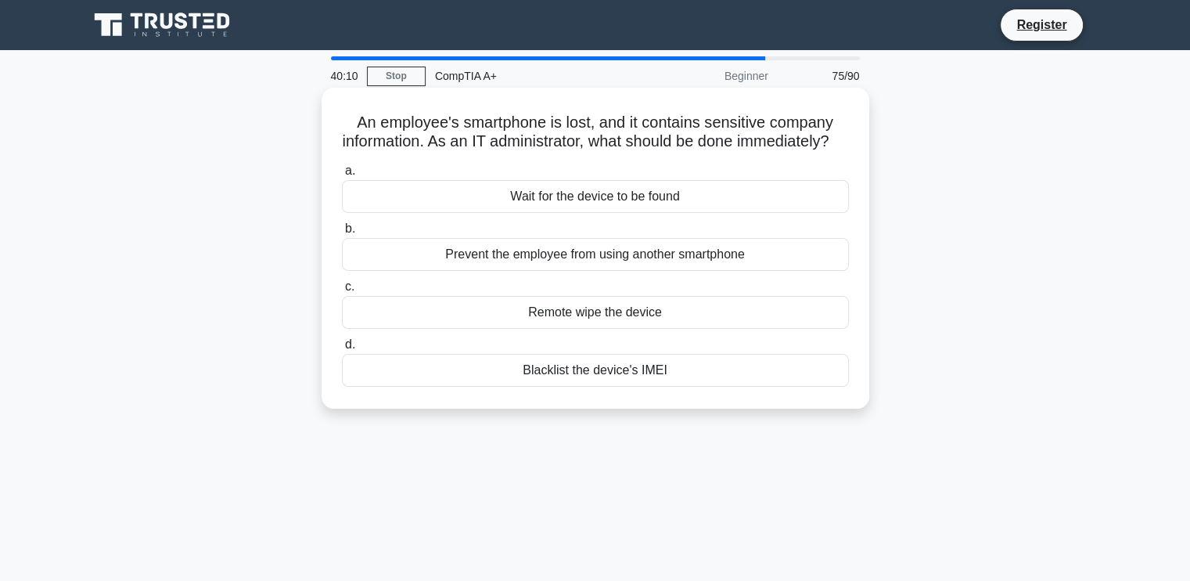
click at [574, 329] on div "Remote wipe the device" at bounding box center [595, 312] width 507 height 33
click at [342, 292] on input "c. Remote wipe the device" at bounding box center [342, 287] width 0 height 10
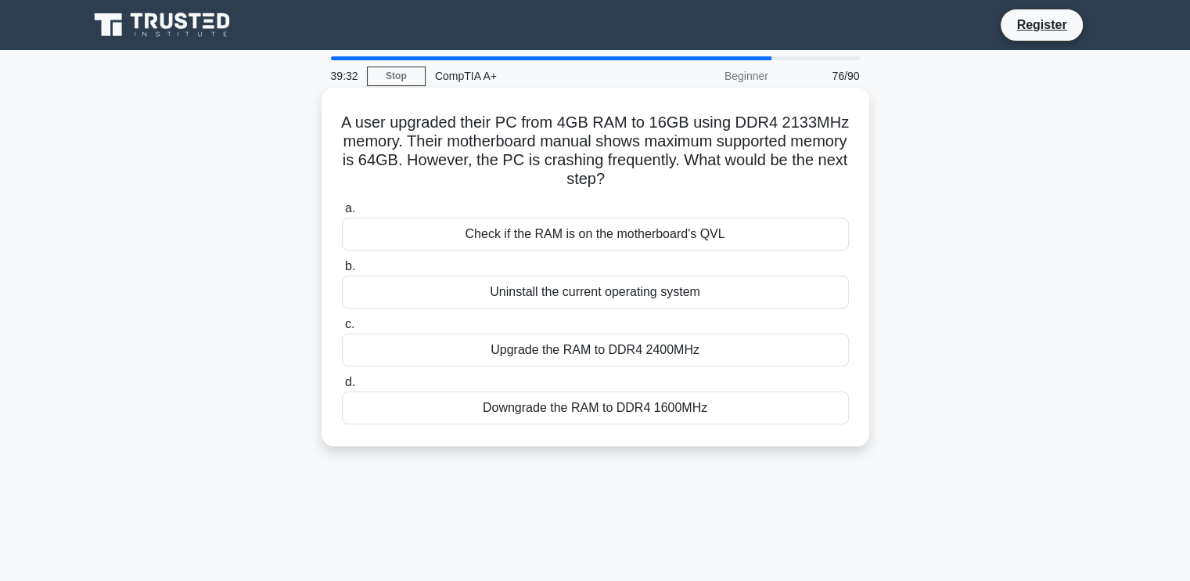
click at [596, 342] on div "Upgrade the RAM to DDR4 2400MHz" at bounding box center [595, 349] width 507 height 33
click at [342, 330] on input "c. Upgrade the RAM to DDR4 2400MHz" at bounding box center [342, 324] width 0 height 10
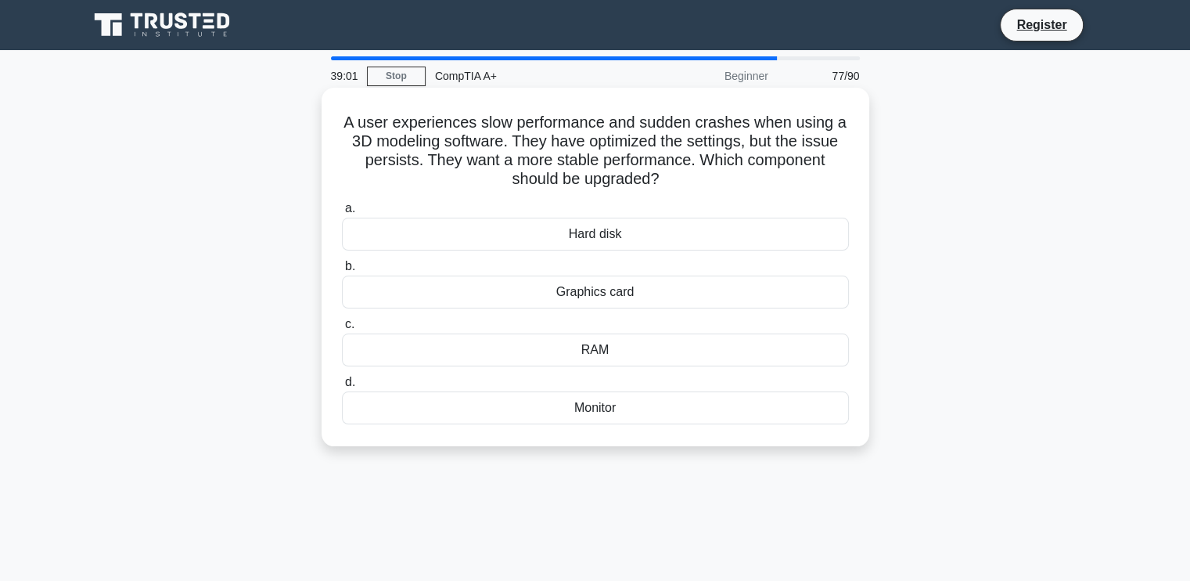
click at [597, 292] on div "Graphics card" at bounding box center [595, 291] width 507 height 33
click at [342, 272] on input "b. Graphics card" at bounding box center [342, 266] width 0 height 10
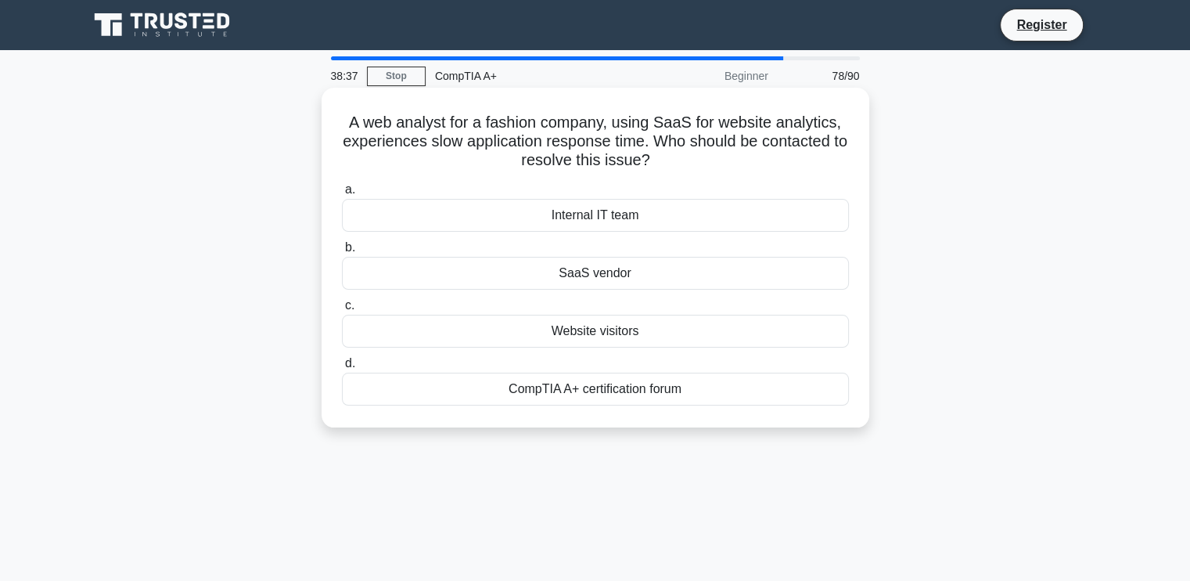
click at [582, 271] on div "SaaS vendor" at bounding box center [595, 273] width 507 height 33
click at [342, 253] on input "b. SaaS vendor" at bounding box center [342, 248] width 0 height 10
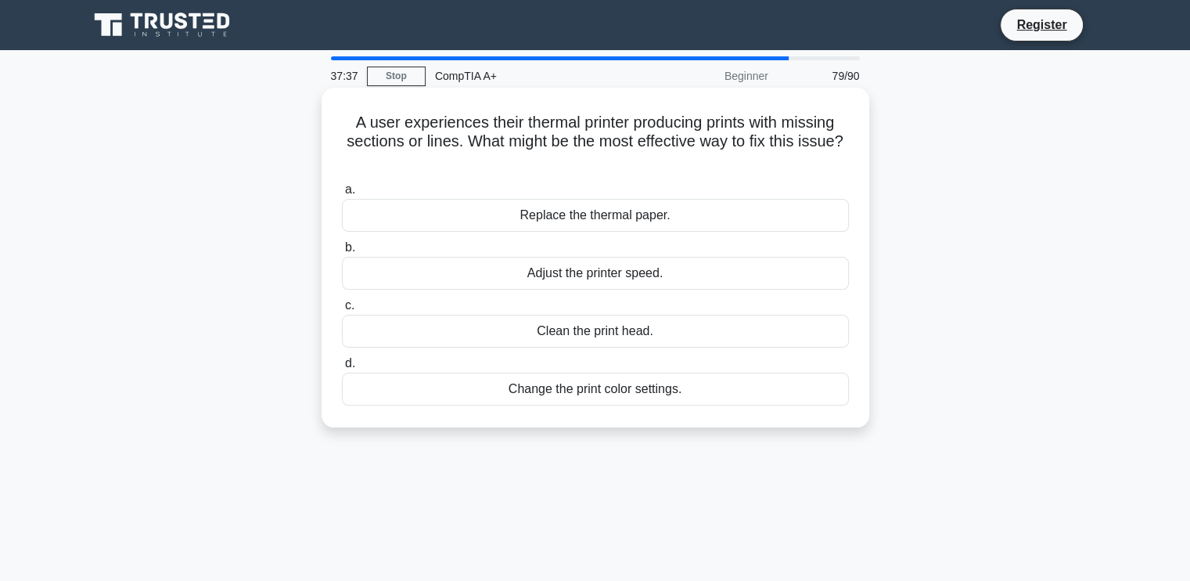
click at [592, 327] on div "Clean the print head." at bounding box center [595, 331] width 507 height 33
click at [342, 311] on input "c. Clean the print head." at bounding box center [342, 306] width 0 height 10
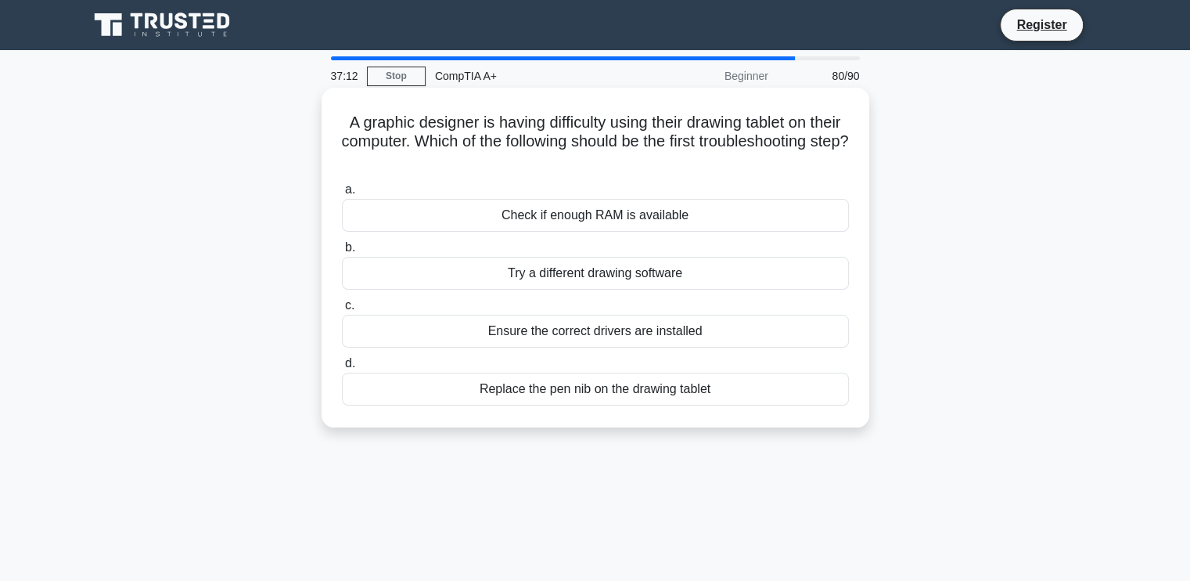
click at [598, 387] on div "Replace the pen nib on the drawing tablet" at bounding box center [595, 389] width 507 height 33
click at [342, 369] on input "d. Replace the pen nib on the drawing tablet" at bounding box center [342, 363] width 0 height 10
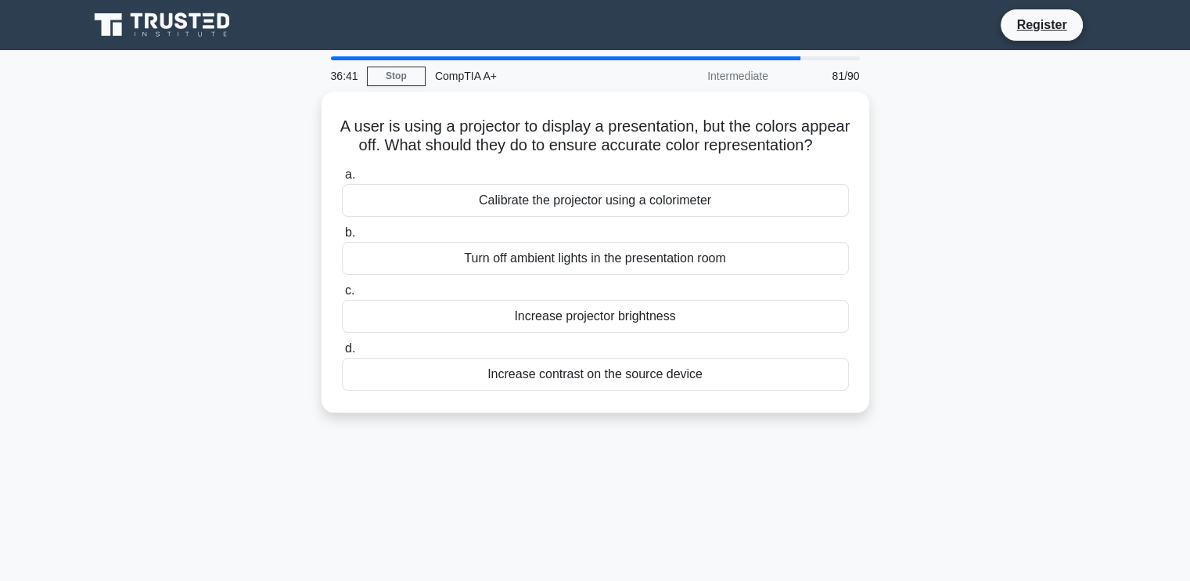
click at [1108, 308] on div "A user is using a projector to display a presentation, but the colors appear of…" at bounding box center [595, 262] width 1033 height 340
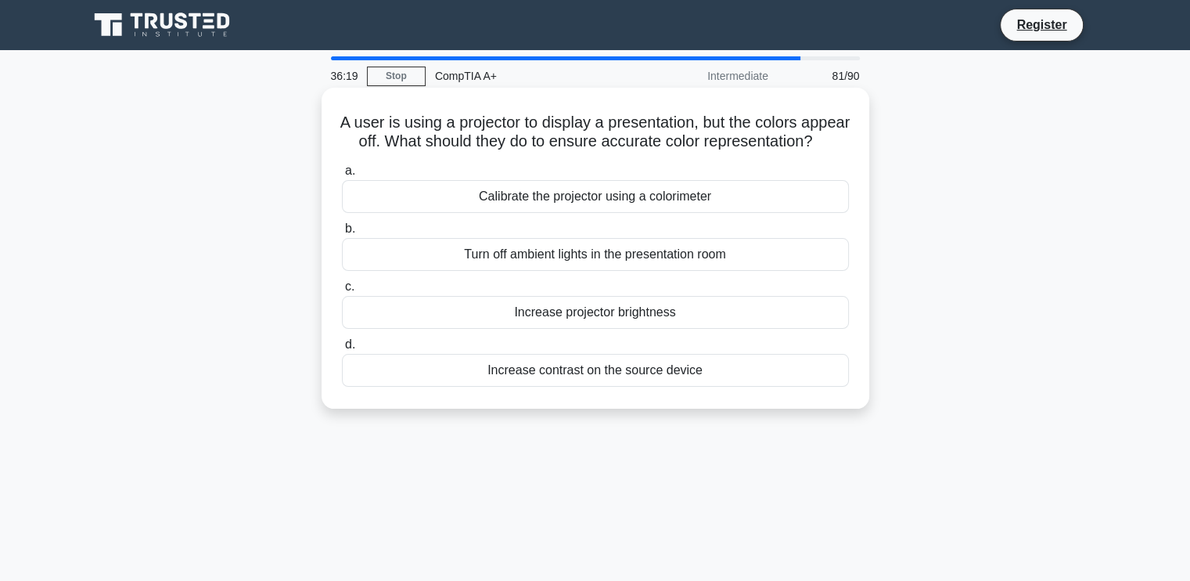
click at [645, 212] on div "Calibrate the projector using a colorimeter" at bounding box center [595, 196] width 507 height 33
click at [342, 176] on input "a. Calibrate the projector using a colorimeter" at bounding box center [342, 171] width 0 height 10
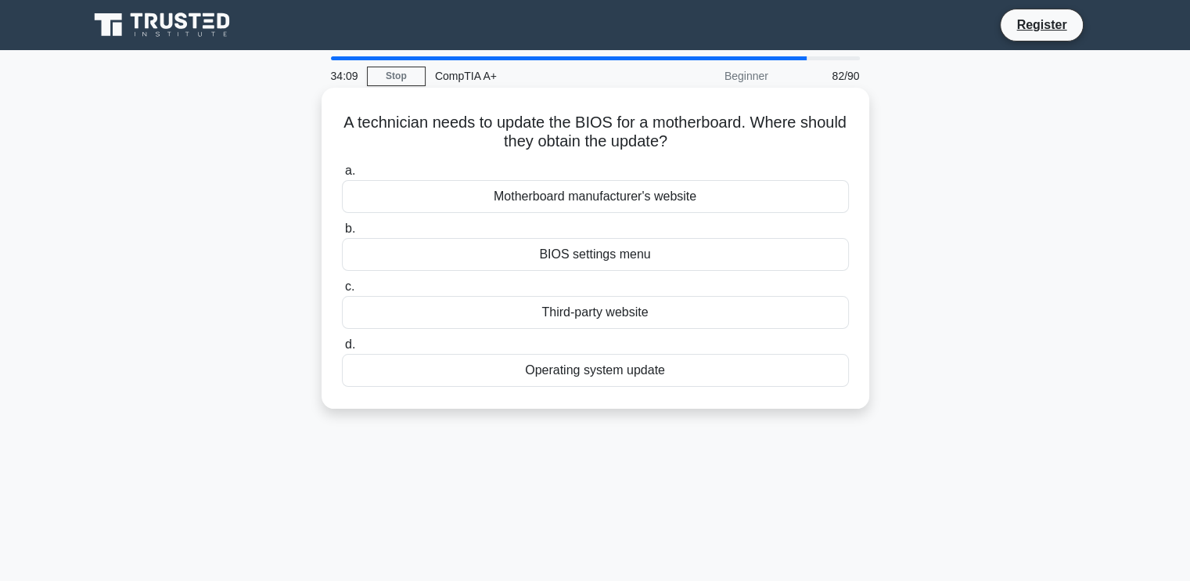
click at [590, 251] on div "BIOS settings menu" at bounding box center [595, 254] width 507 height 33
click at [342, 234] on input "b. BIOS settings menu" at bounding box center [342, 229] width 0 height 10
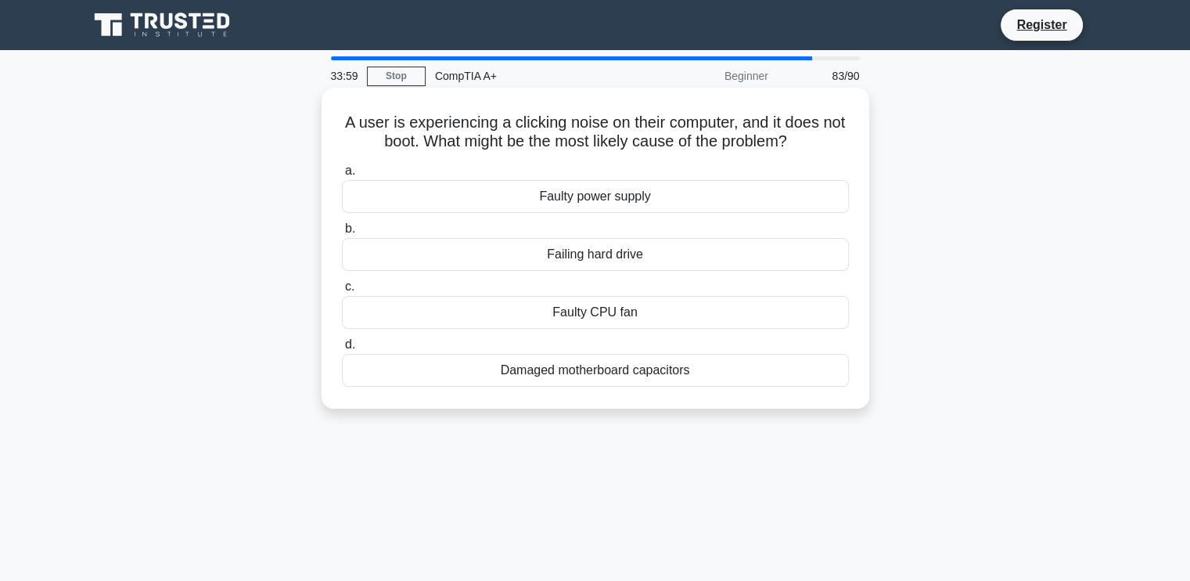
click at [614, 255] on div "Failing hard drive" at bounding box center [595, 254] width 507 height 33
click at [342, 234] on input "b. Failing hard drive" at bounding box center [342, 229] width 0 height 10
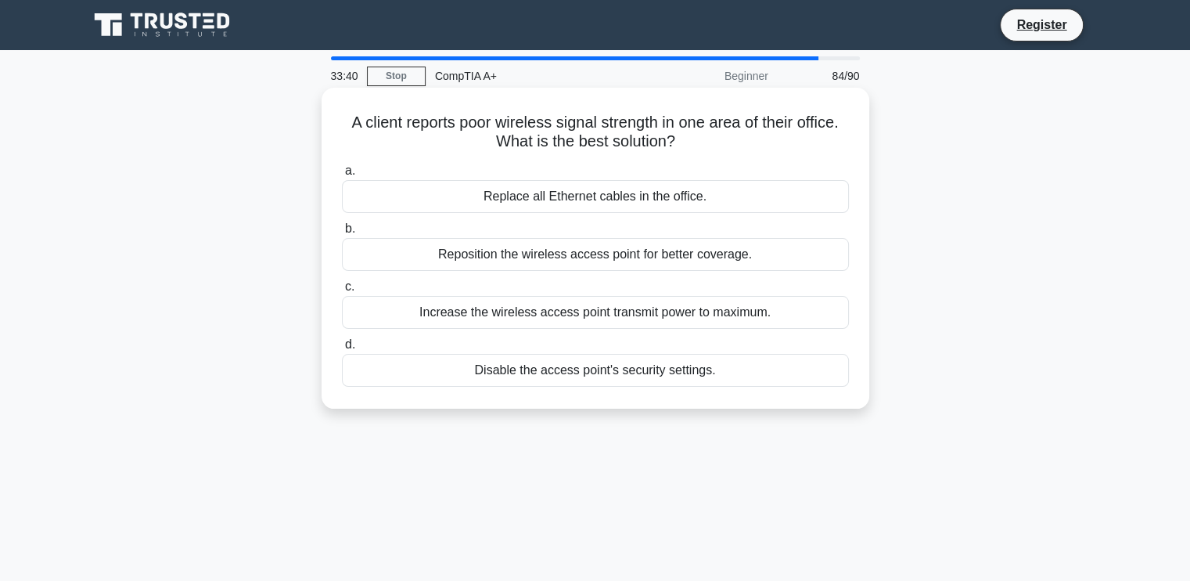
click at [686, 252] on div "Reposition the wireless access point for better coverage." at bounding box center [595, 254] width 507 height 33
click at [342, 234] on input "b. Reposition the wireless access point for better coverage." at bounding box center [342, 229] width 0 height 10
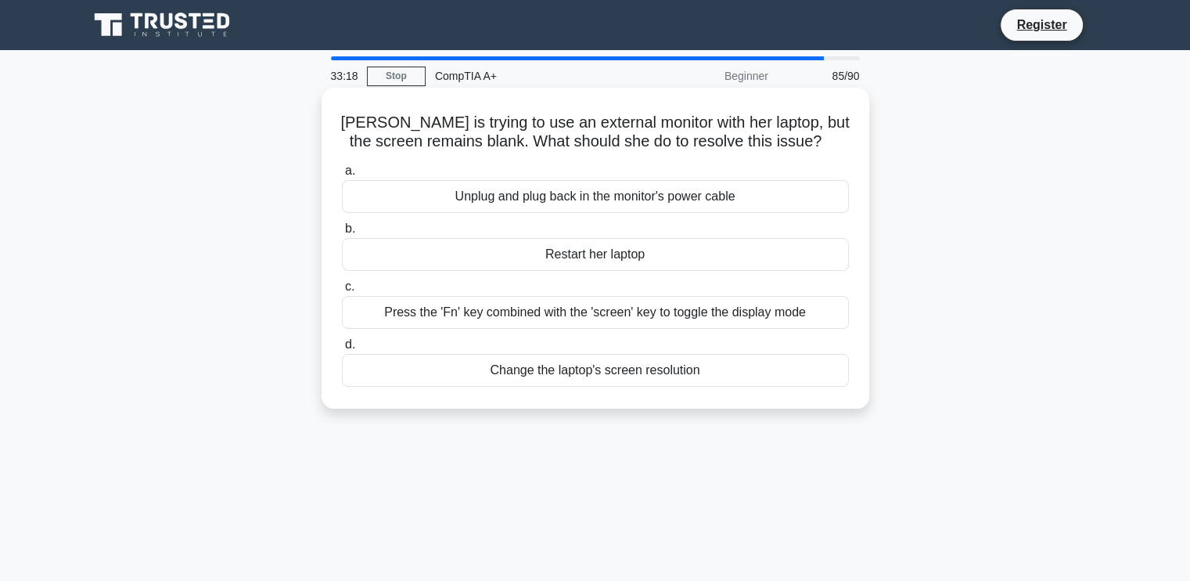
click at [596, 315] on div "Press the 'Fn' key combined with the 'screen' key to toggle the display mode" at bounding box center [595, 312] width 507 height 33
click at [342, 292] on input "c. Press the 'Fn' key combined with the 'screen' key to toggle the display mode" at bounding box center [342, 287] width 0 height 10
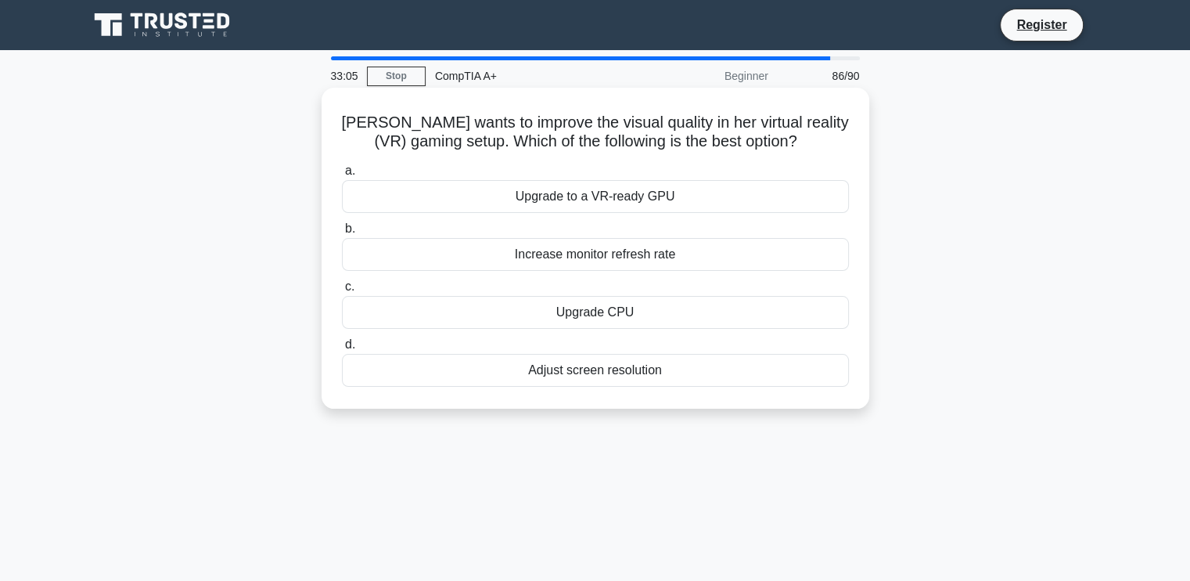
click at [565, 364] on div "Adjust screen resolution" at bounding box center [595, 370] width 507 height 33
click at [342, 350] on input "d. Adjust screen resolution" at bounding box center [342, 345] width 0 height 10
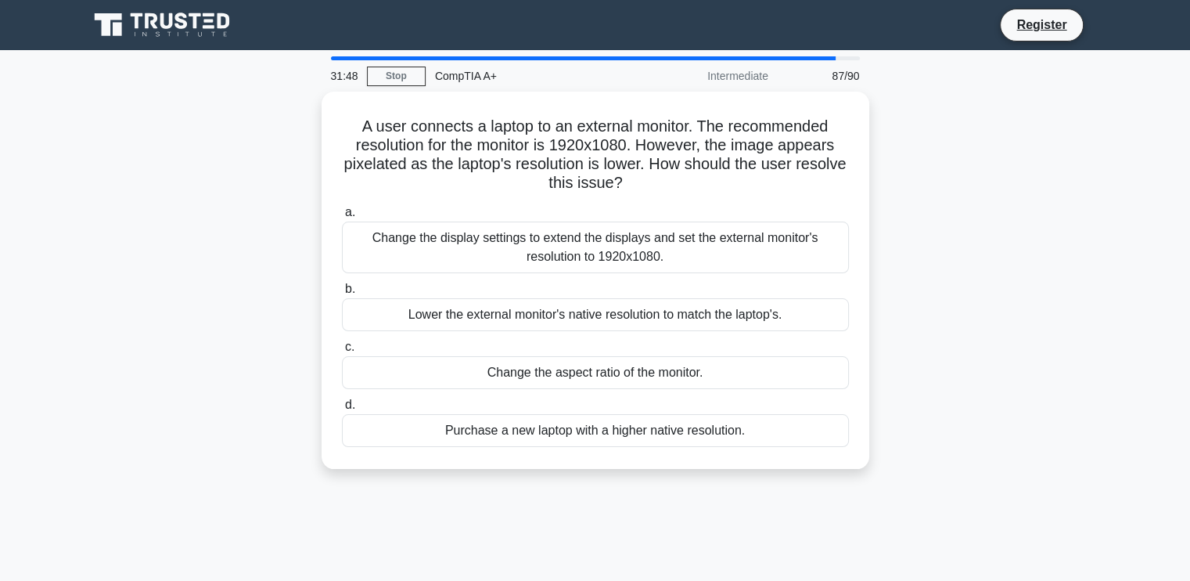
click at [1124, 186] on main "31:48 Stop CompTIA A+ Intermediate 87/90 A user connects a laptop to an externa…" at bounding box center [595, 447] width 1190 height 795
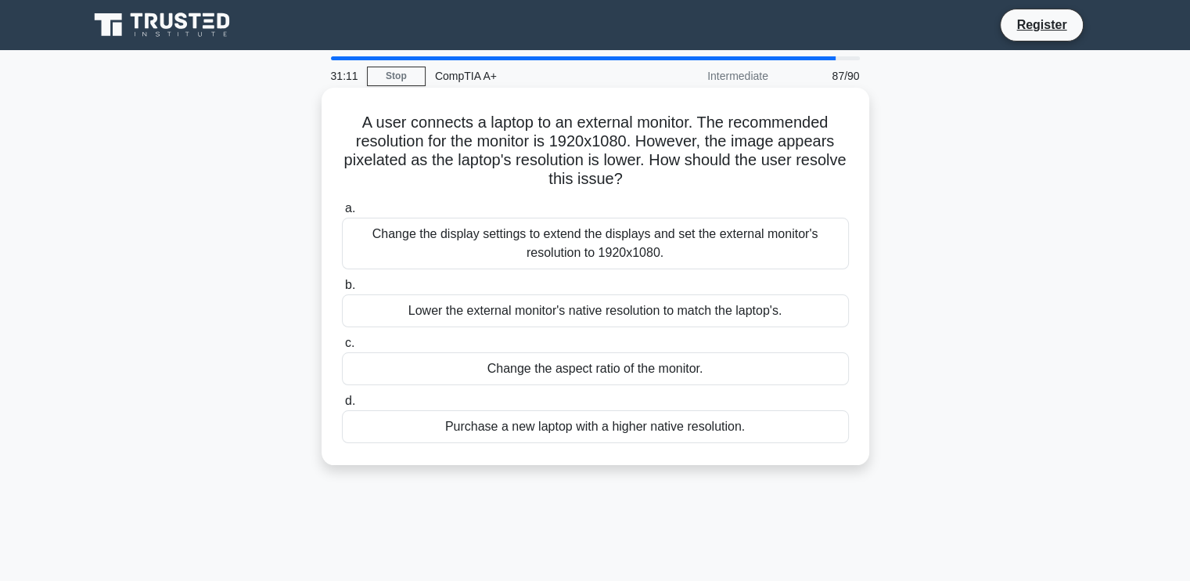
click at [574, 243] on div "Change the display settings to extend the displays and set the external monitor…" at bounding box center [595, 244] width 507 height 52
click at [342, 214] on input "a. Change the display settings to extend the displays and set the external moni…" at bounding box center [342, 208] width 0 height 10
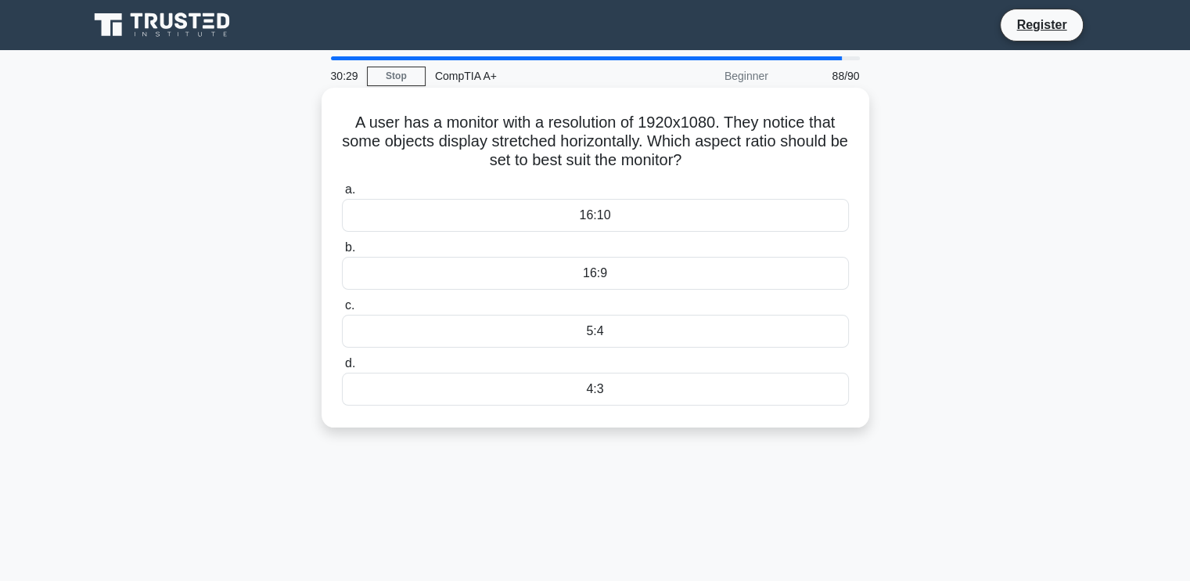
click at [612, 268] on div "16:9" at bounding box center [595, 273] width 507 height 33
click at [342, 253] on input "b. 16:9" at bounding box center [342, 248] width 0 height 10
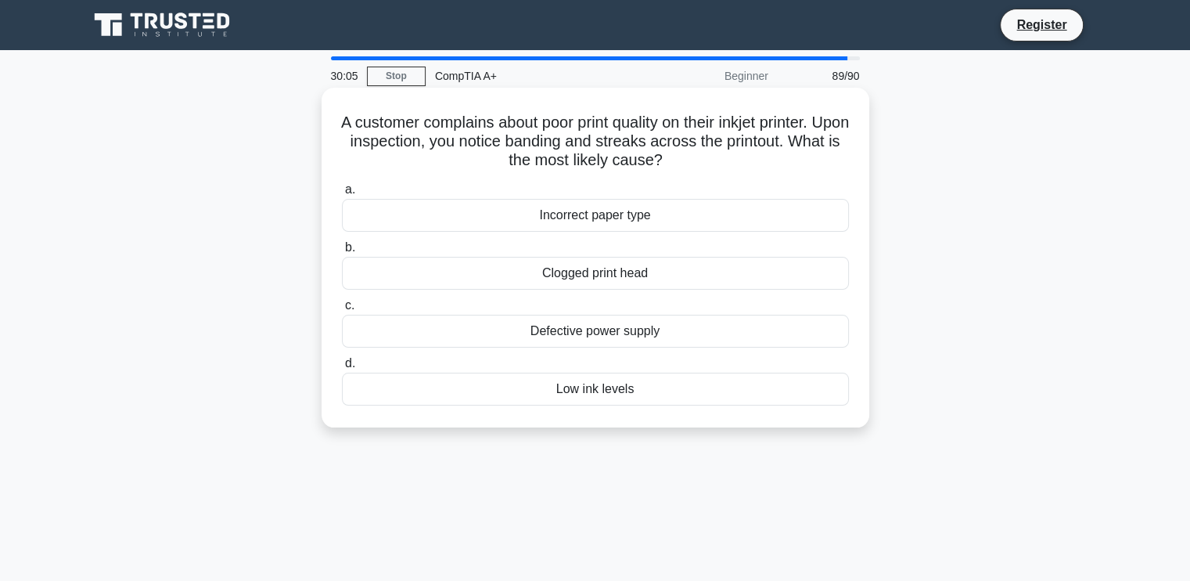
click at [614, 268] on div "Clogged print head" at bounding box center [595, 273] width 507 height 33
click at [342, 253] on input "b. Clogged print head" at bounding box center [342, 248] width 0 height 10
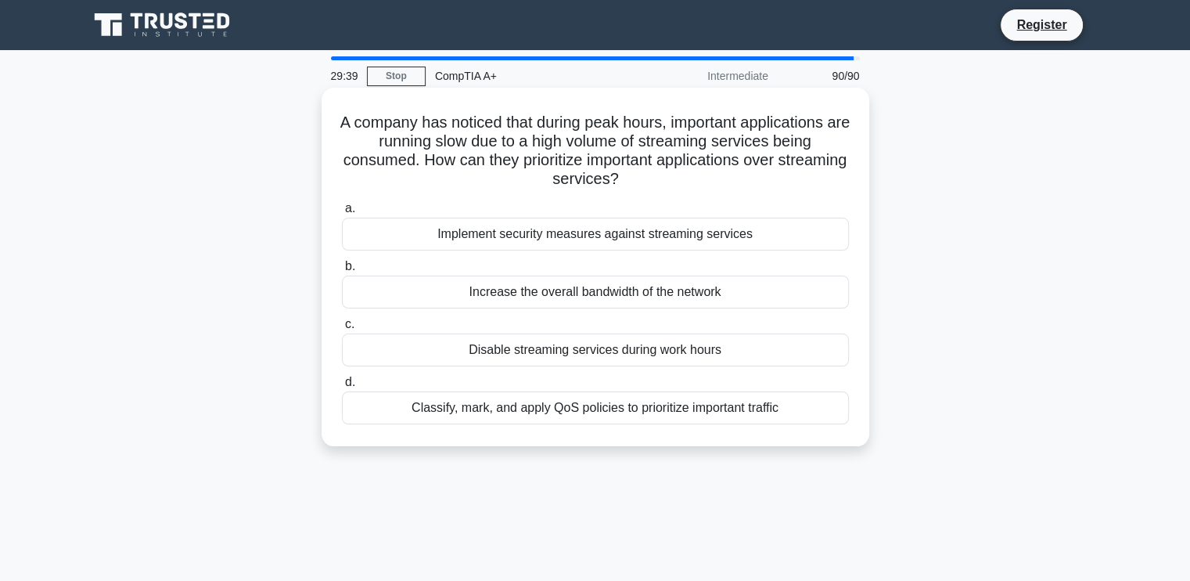
click at [614, 408] on div "Classify, mark, and apply QoS policies to prioritize important traffic" at bounding box center [595, 407] width 507 height 33
click at [342, 387] on input "d. Classify, mark, and apply QoS policies to prioritize important traffic" at bounding box center [342, 382] width 0 height 10
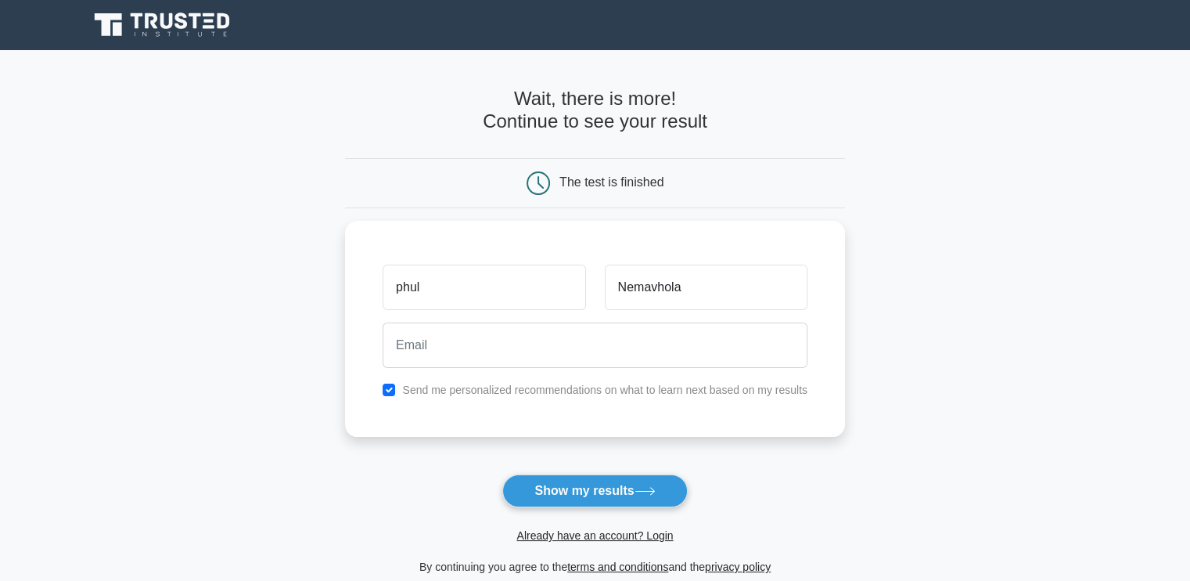
type input "[EMAIL_ADDRESS][DOMAIN_NAME]"
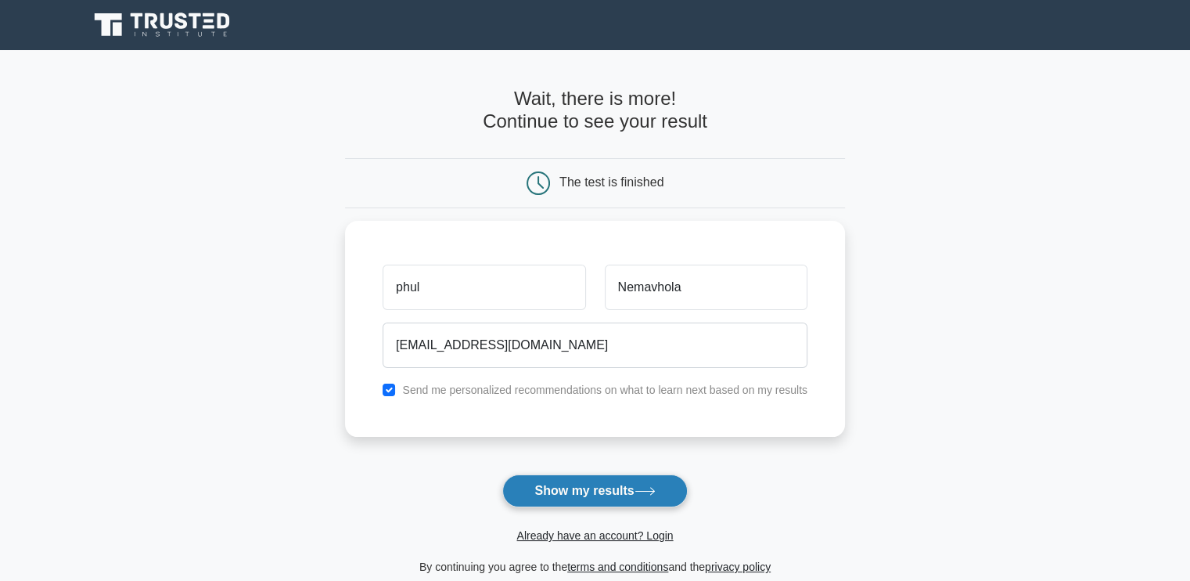
click at [629, 482] on button "Show my results" at bounding box center [594, 490] width 185 height 33
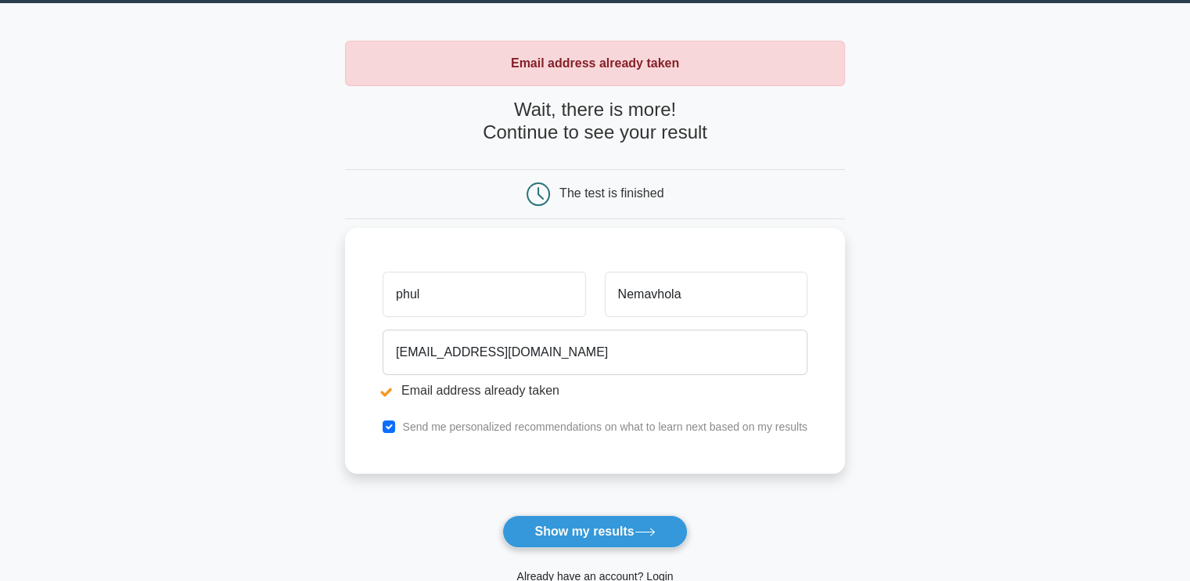
scroll to position [34, 0]
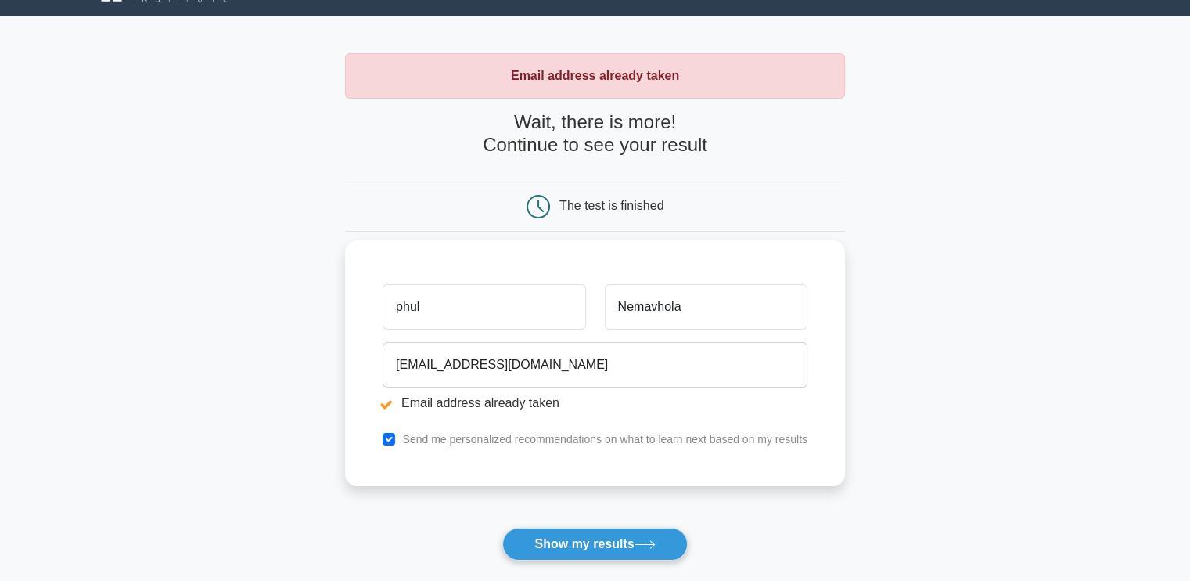
drag, startPoint x: 486, startPoint y: 290, endPoint x: 546, endPoint y: 364, distance: 95.1
click at [486, 290] on input "phul" at bounding box center [484, 306] width 203 height 45
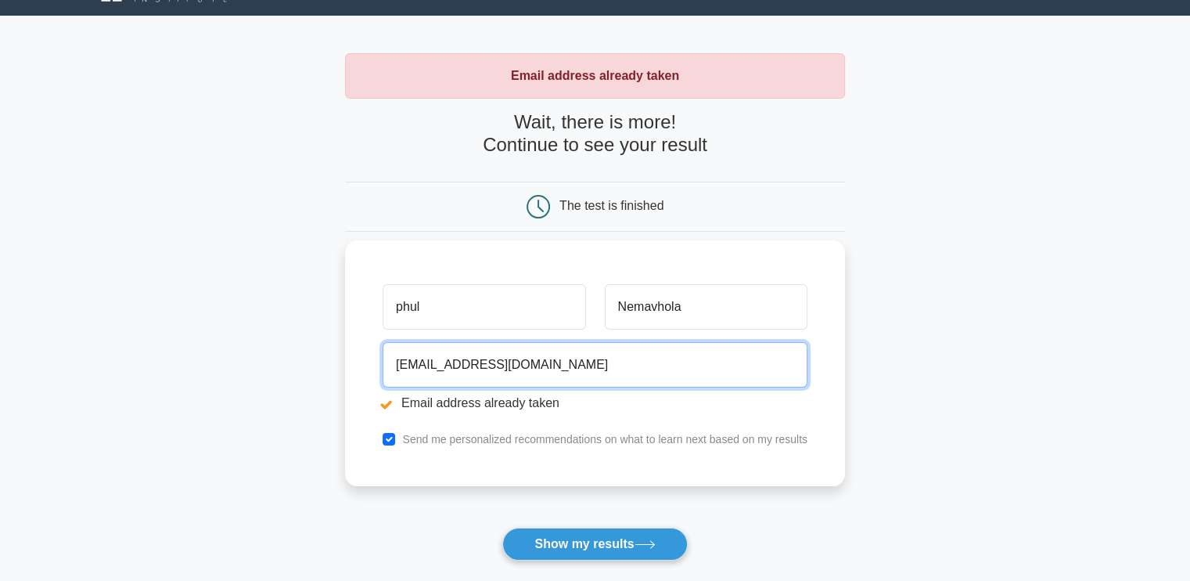
click at [546, 364] on input "duckworthinc28@gmail.com" at bounding box center [595, 364] width 425 height 45
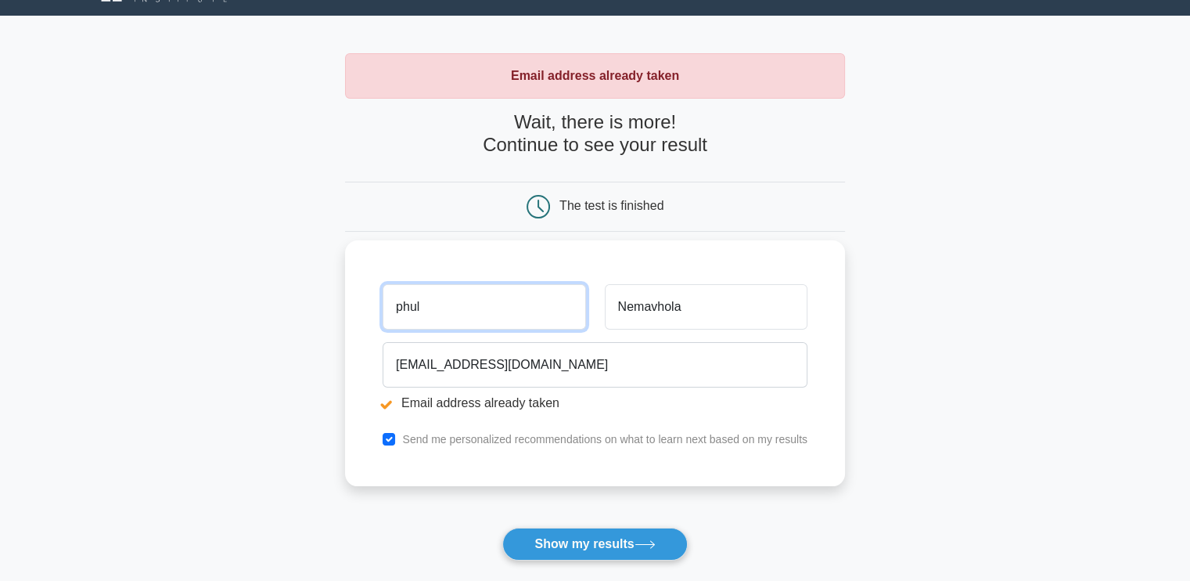
type input "Phuluso"
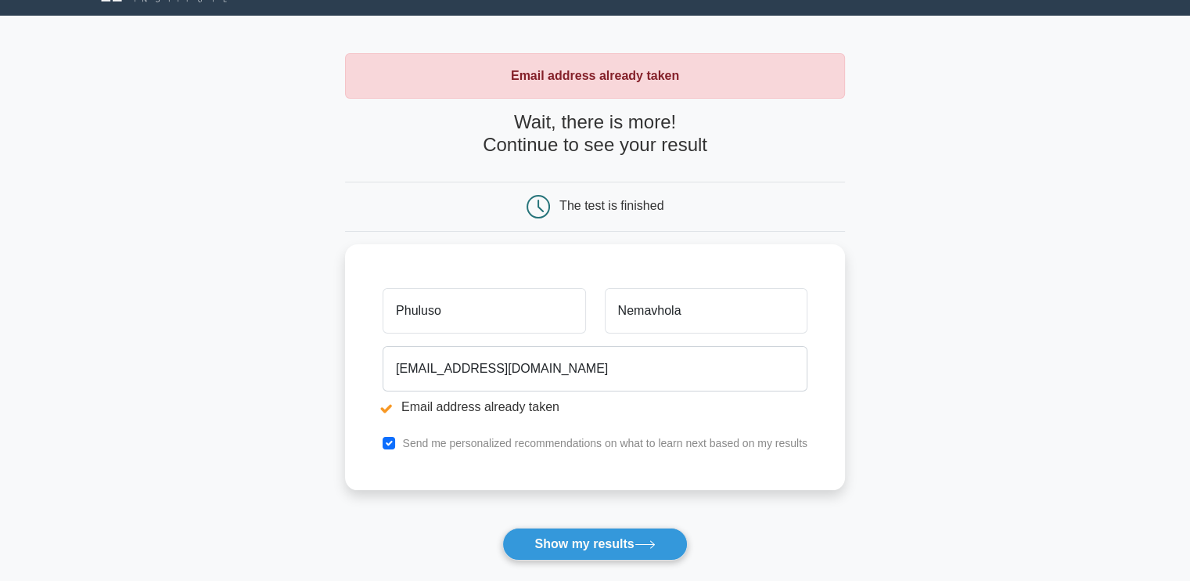
drag, startPoint x: 576, startPoint y: 362, endPoint x: 275, endPoint y: 394, distance: 302.3
click at [275, 394] on main "Email address already taken Wait, there is more! Continue to see your result Th…" at bounding box center [595, 341] width 1190 height 651
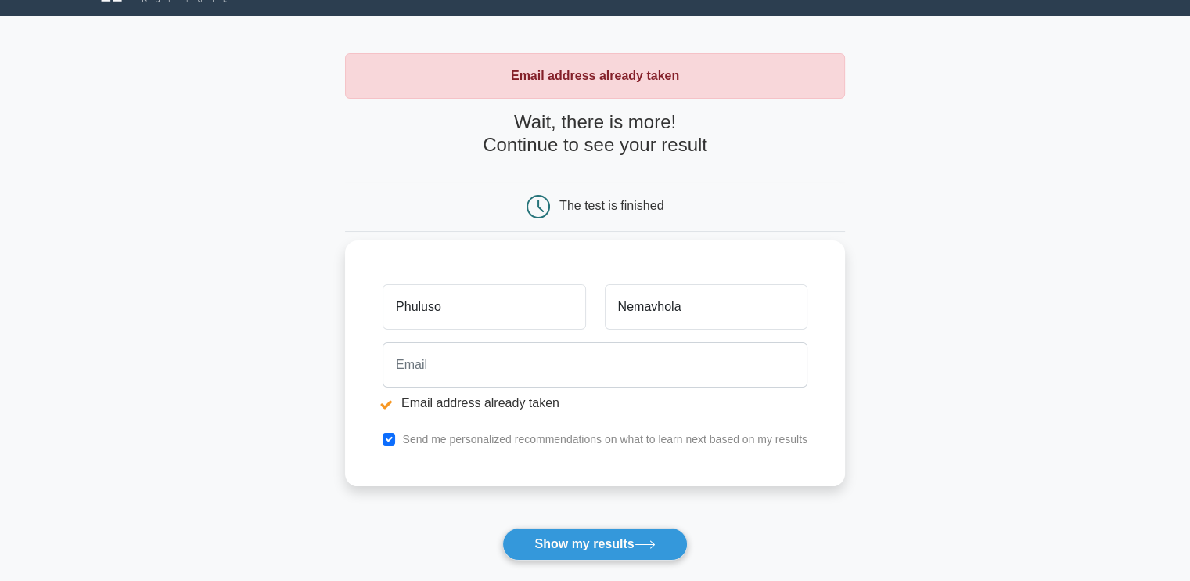
click at [610, 356] on input "email" at bounding box center [595, 364] width 425 height 45
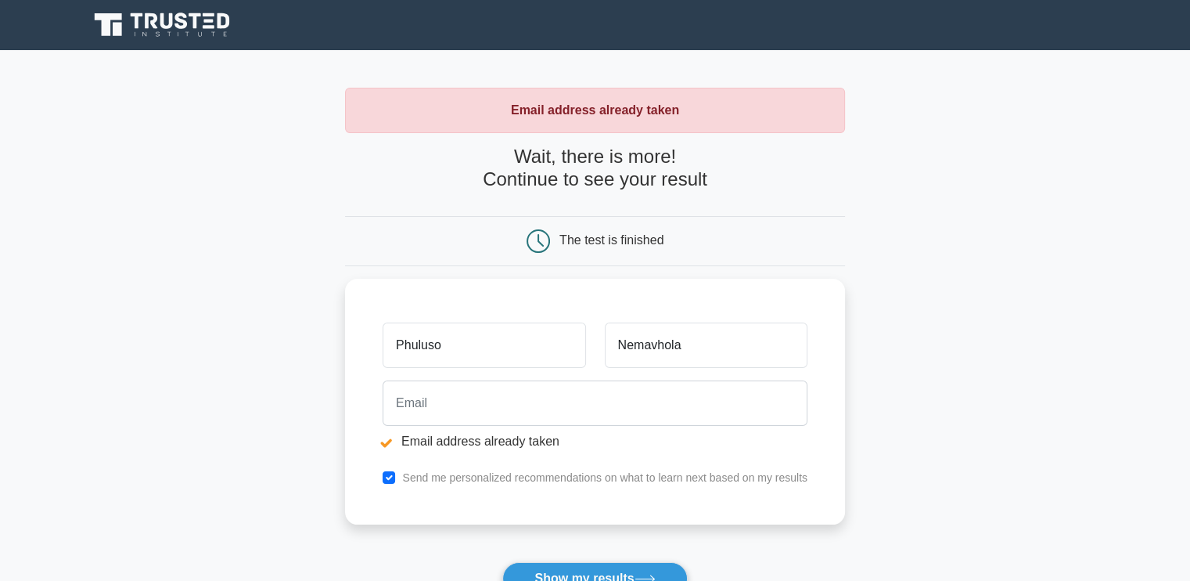
scroll to position [292, 0]
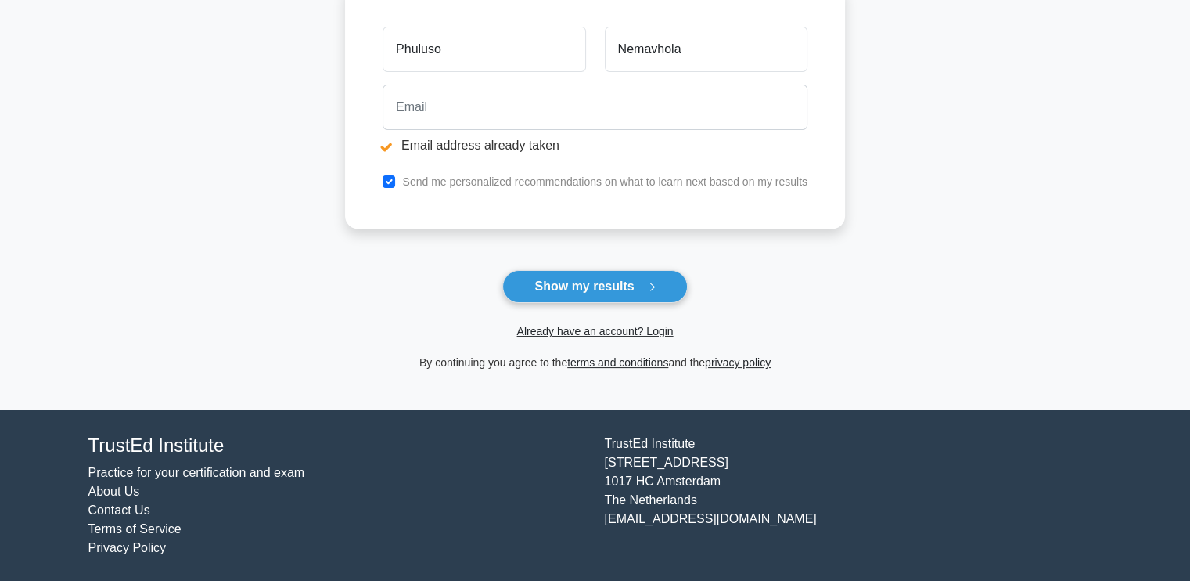
click at [634, 110] on input "email" at bounding box center [595, 107] width 425 height 45
type input "pnemavhola62@gmail.com"
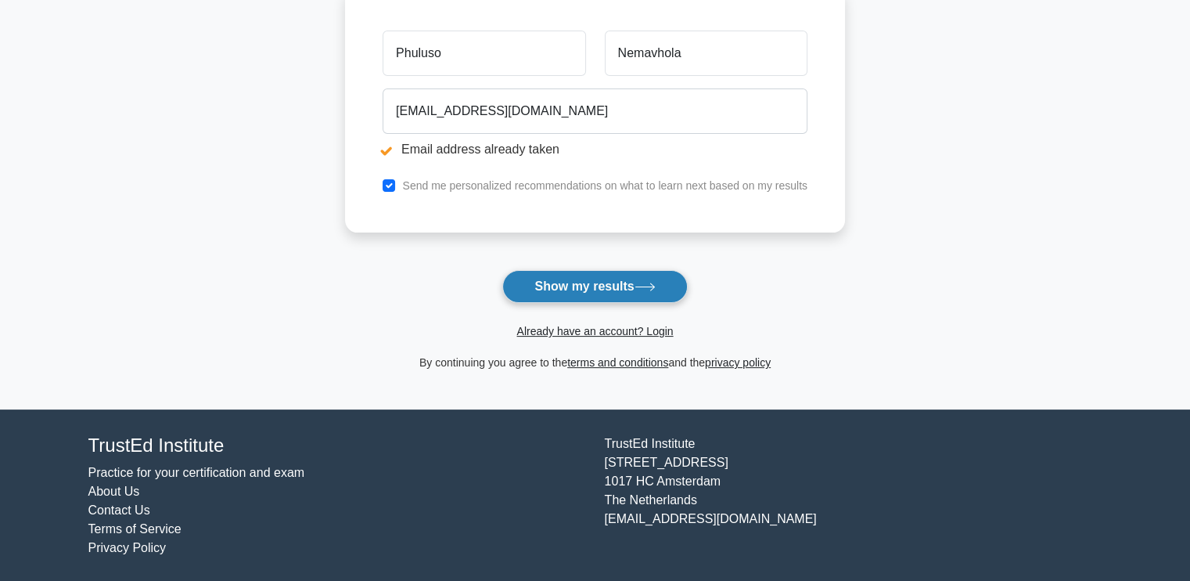
click at [644, 290] on icon at bounding box center [645, 287] width 21 height 9
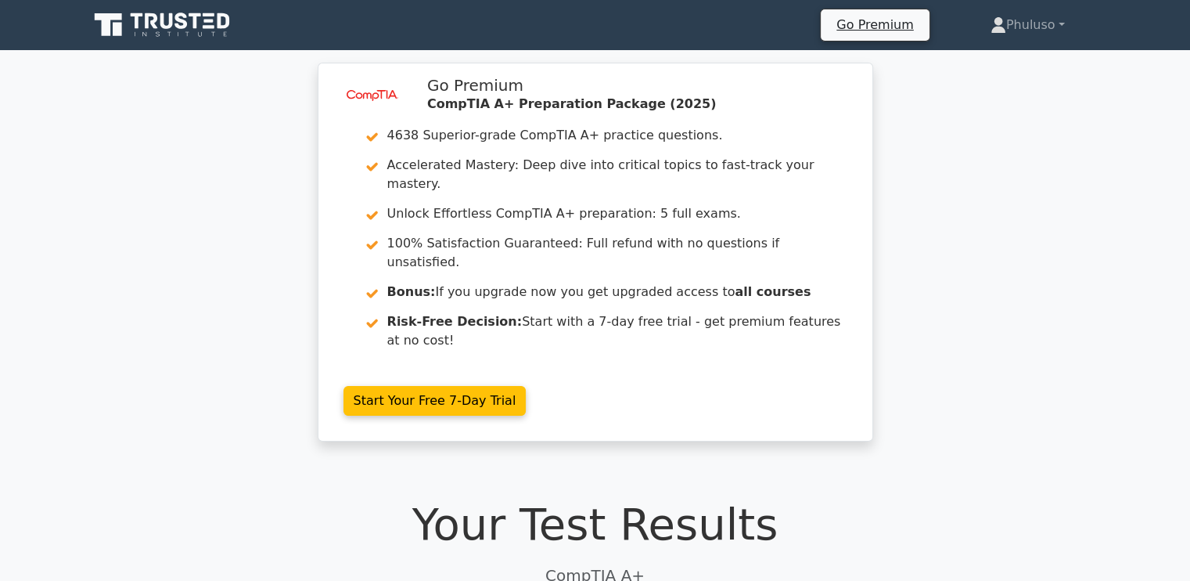
click at [293, 320] on div "image/svg+xml Go Premium CompTIA A+ Preparation Package (2025) 4638 Superior-gr…" at bounding box center [595, 262] width 1190 height 398
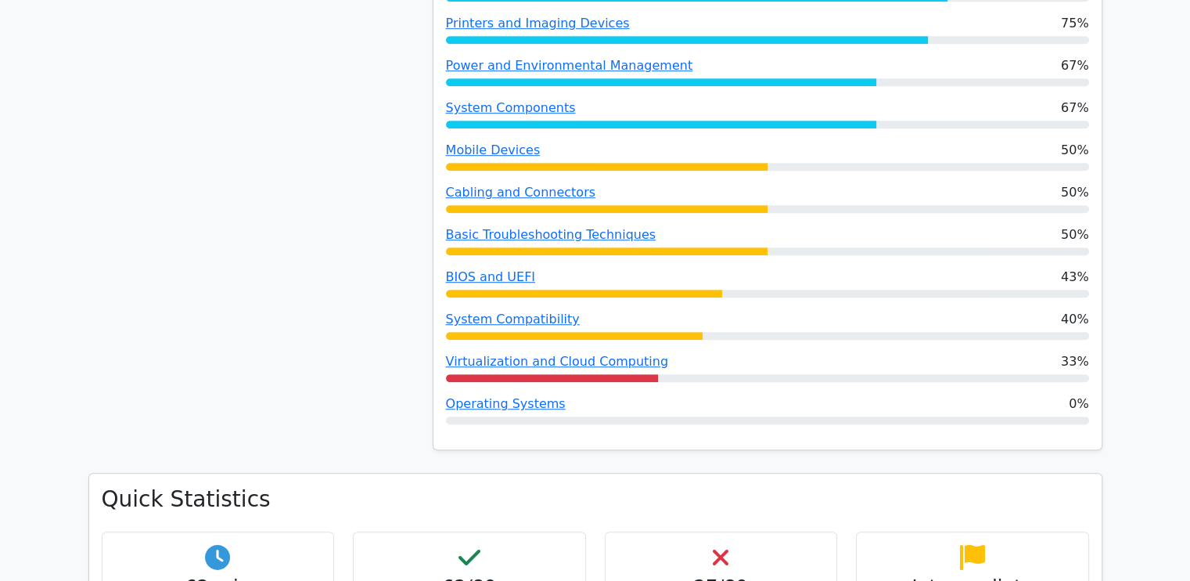
scroll to position [1096, 0]
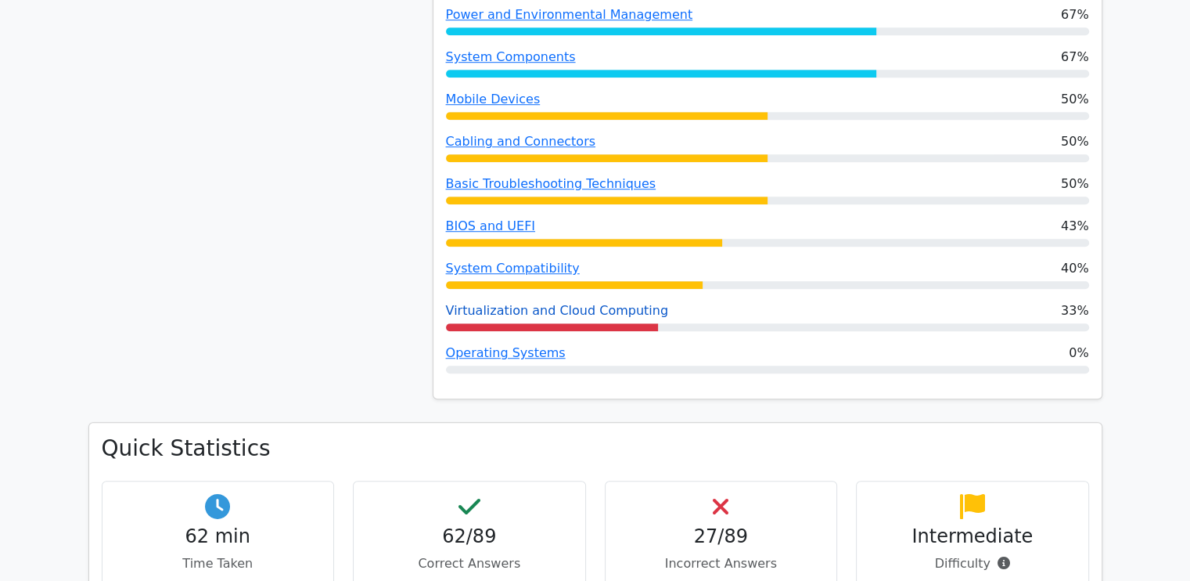
click at [563, 303] on link "Virtualization and Cloud Computing" at bounding box center [557, 310] width 223 height 15
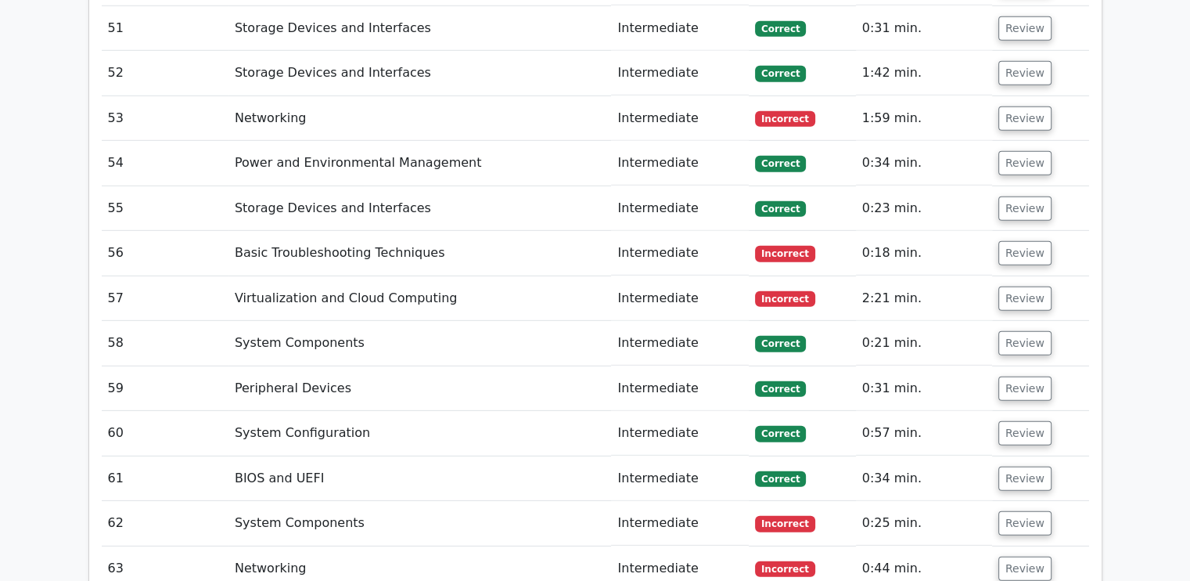
scroll to position [4557, 0]
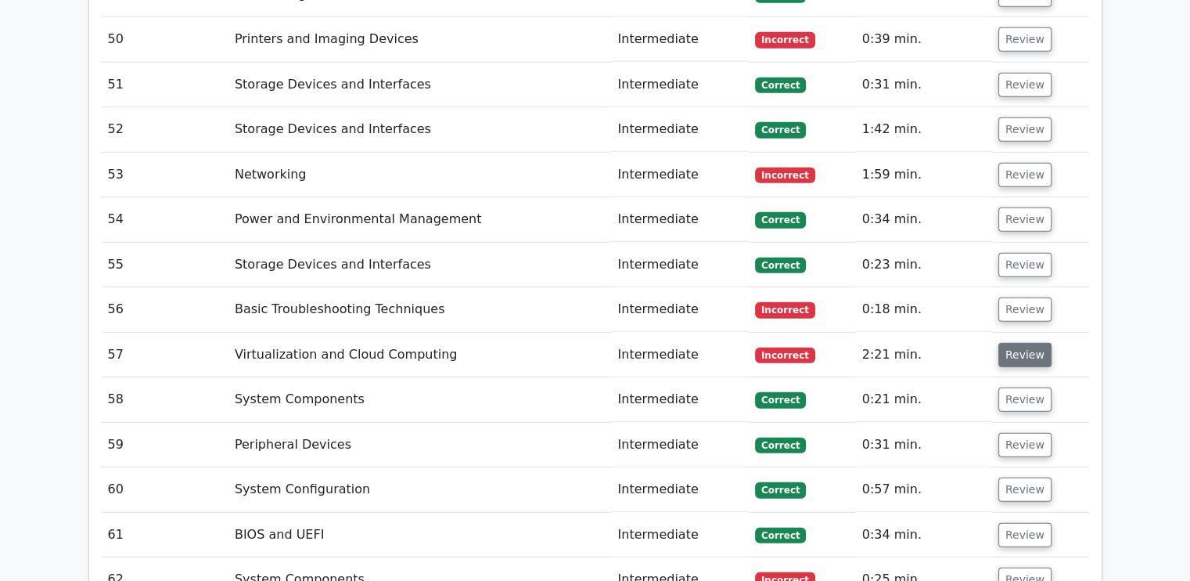
click at [1023, 343] on button "Review" at bounding box center [1025, 355] width 53 height 24
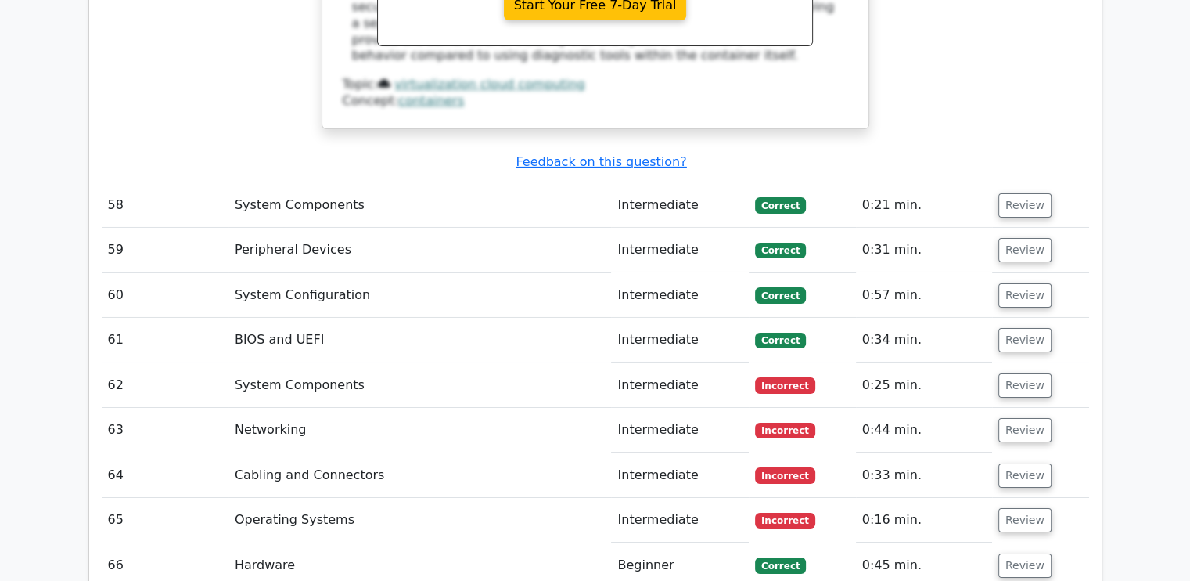
scroll to position [5406, 0]
click at [1023, 419] on button "Review" at bounding box center [1025, 431] width 53 height 24
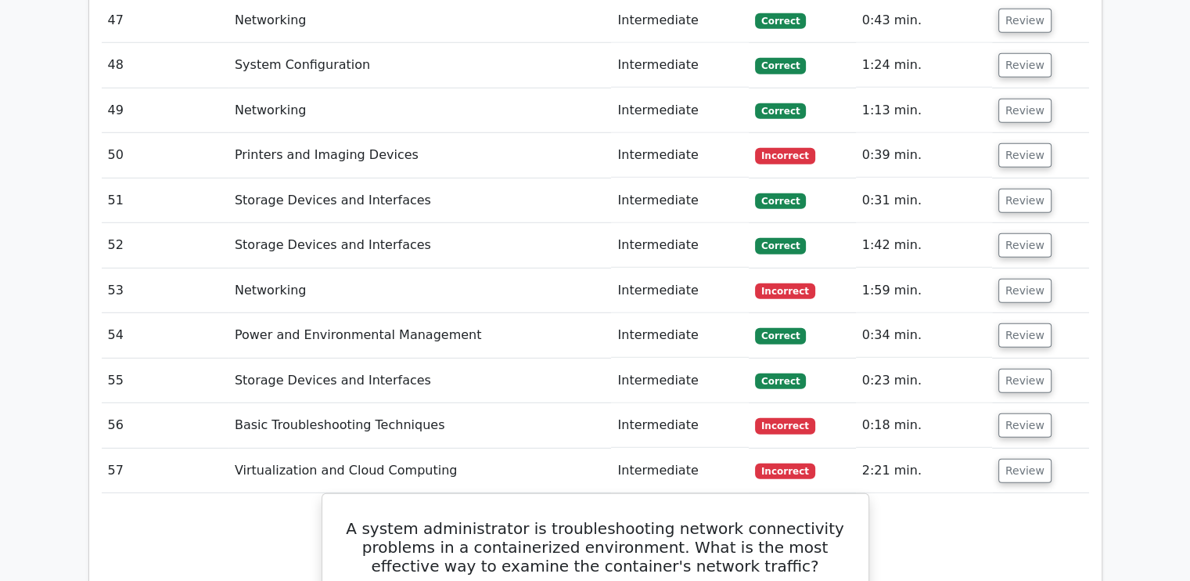
scroll to position [4439, 0]
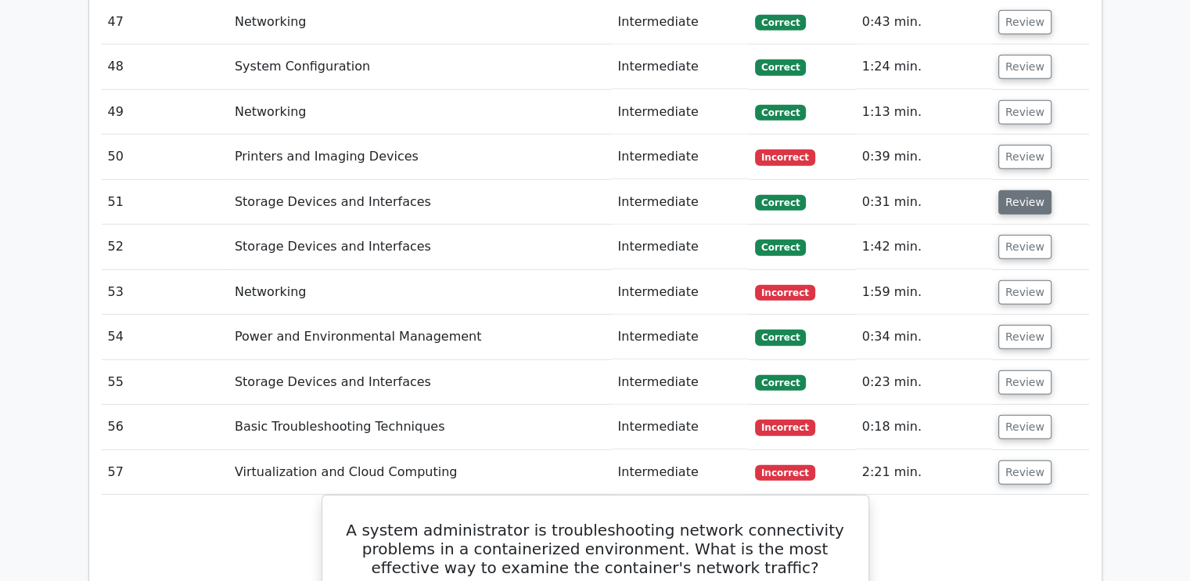
click at [1021, 190] on button "Review" at bounding box center [1025, 202] width 53 height 24
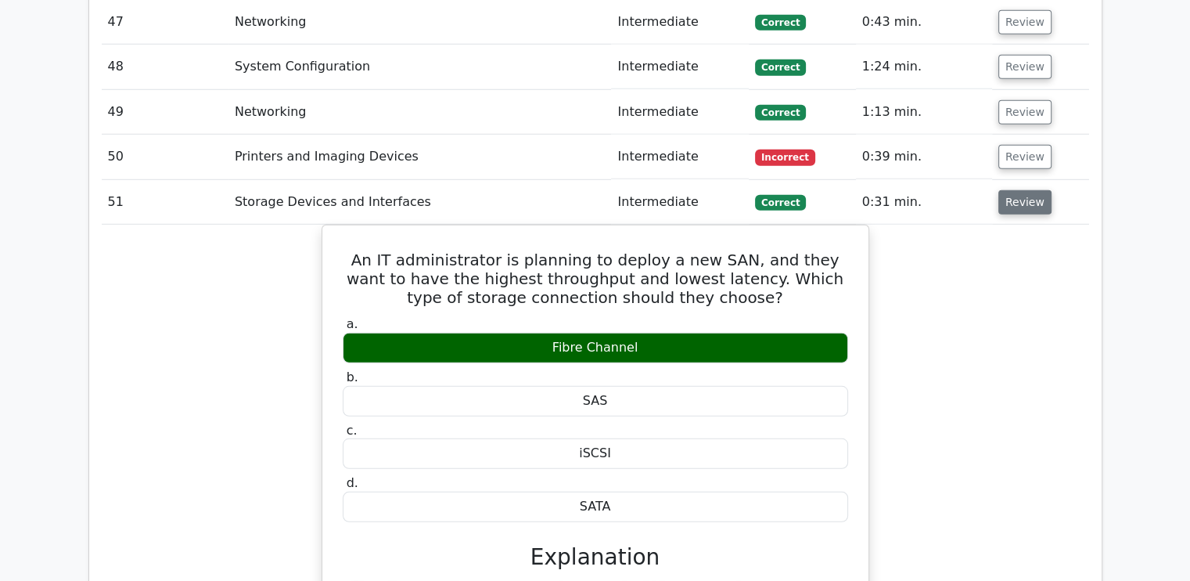
click at [1021, 190] on button "Review" at bounding box center [1025, 202] width 53 height 24
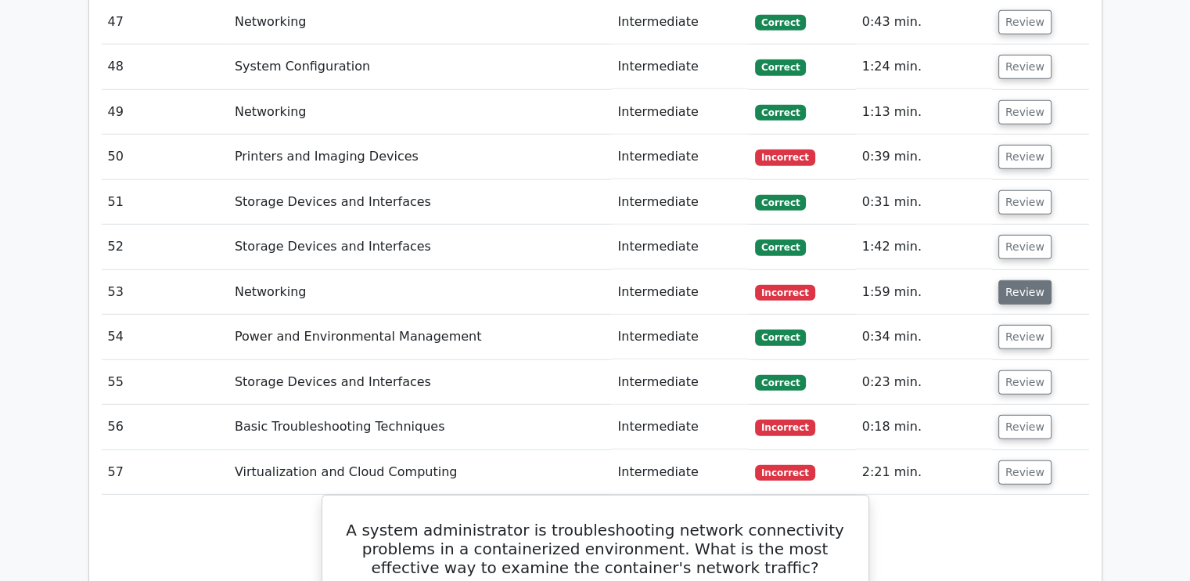
click at [1014, 280] on button "Review" at bounding box center [1025, 292] width 53 height 24
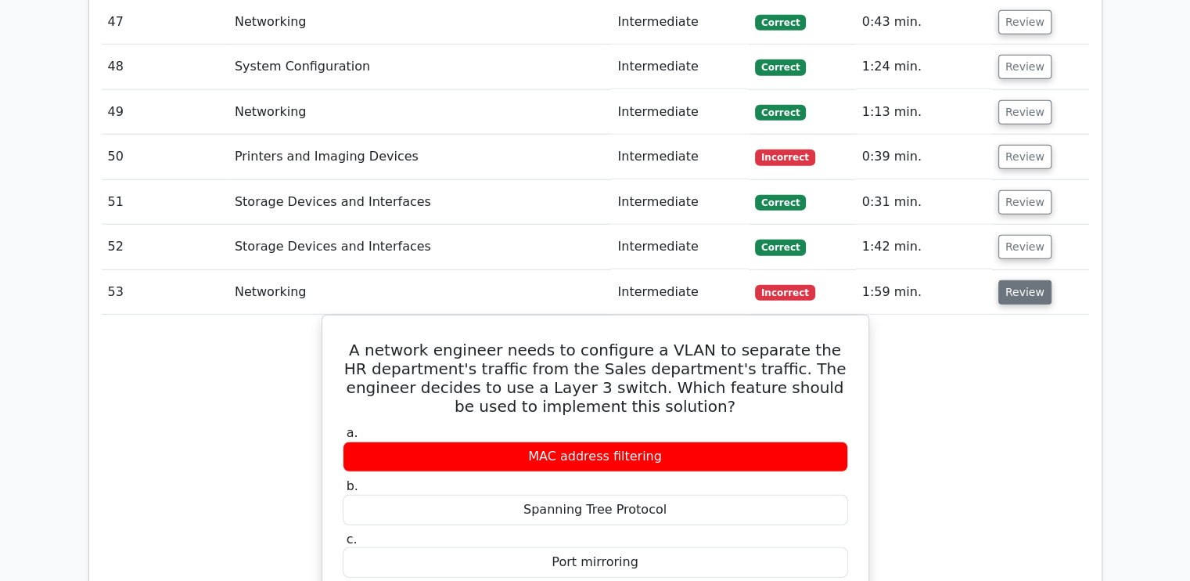
click at [1014, 280] on button "Review" at bounding box center [1025, 292] width 53 height 24
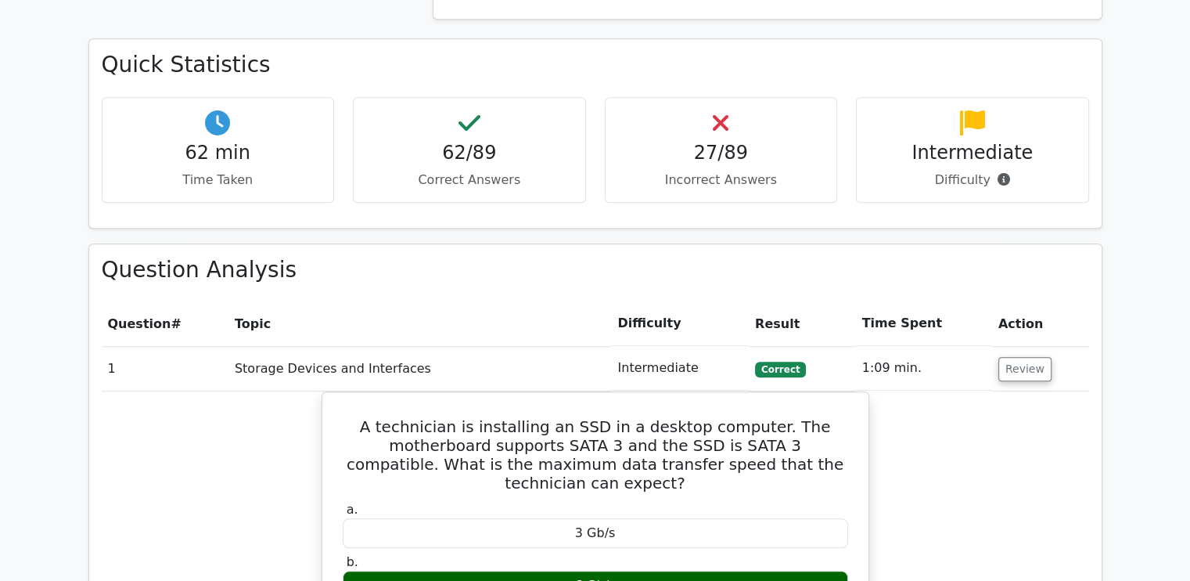
scroll to position [1627, 0]
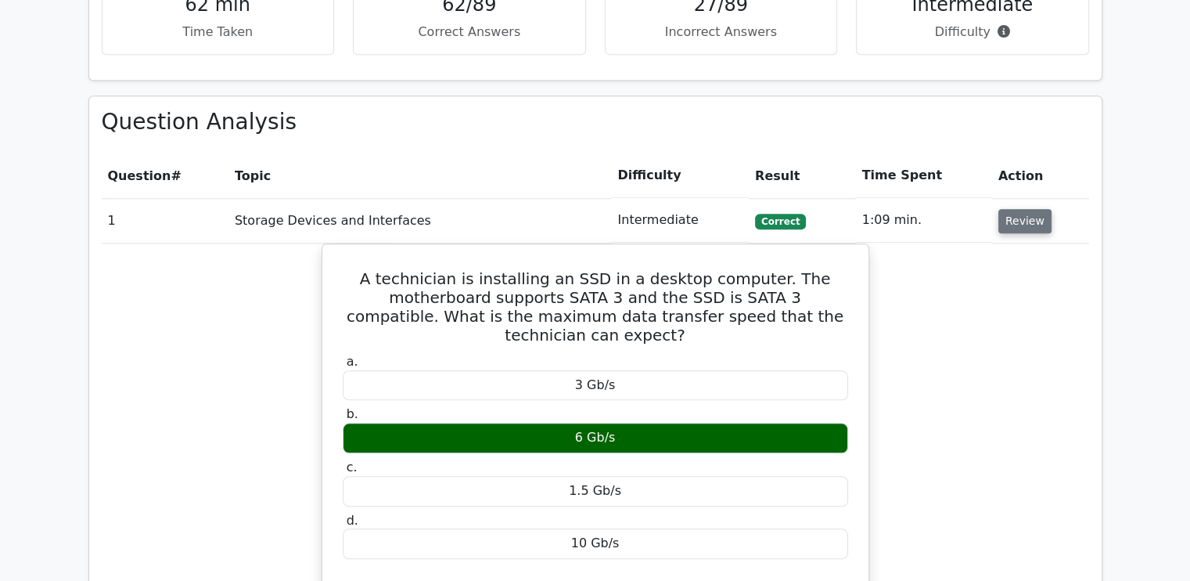
click at [1015, 209] on button "Review" at bounding box center [1025, 221] width 53 height 24
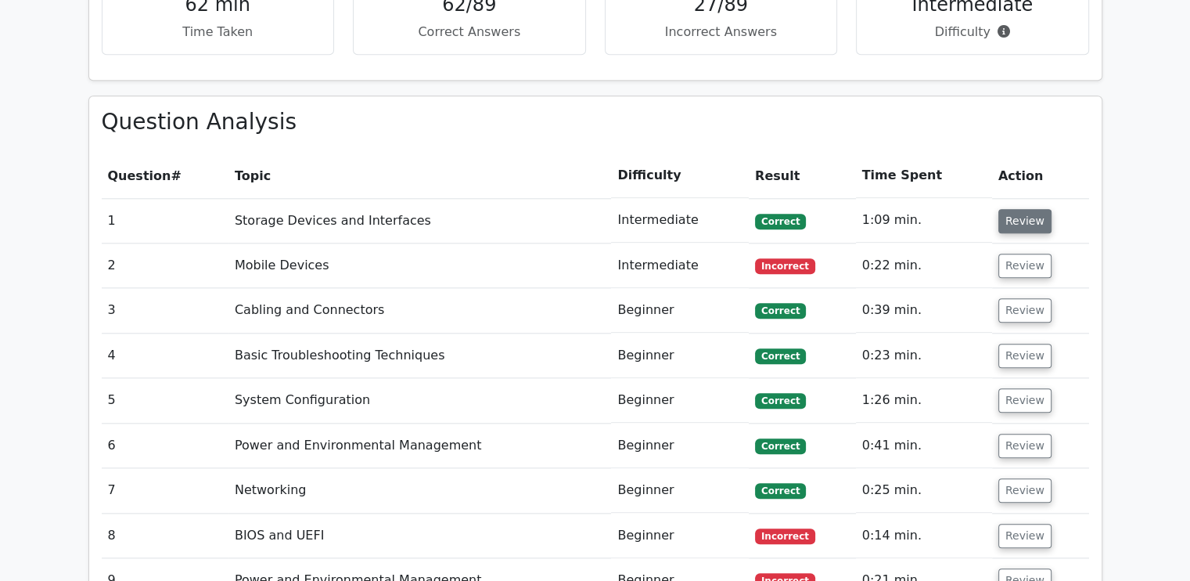
click at [1015, 209] on button "Review" at bounding box center [1025, 221] width 53 height 24
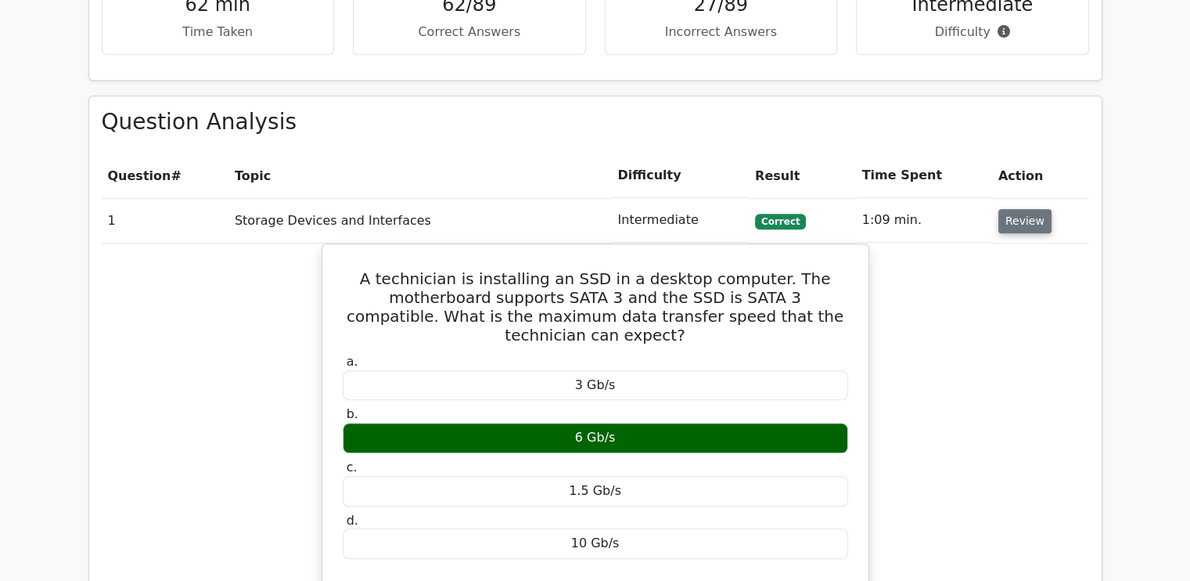
click at [1015, 209] on button "Review" at bounding box center [1025, 221] width 53 height 24
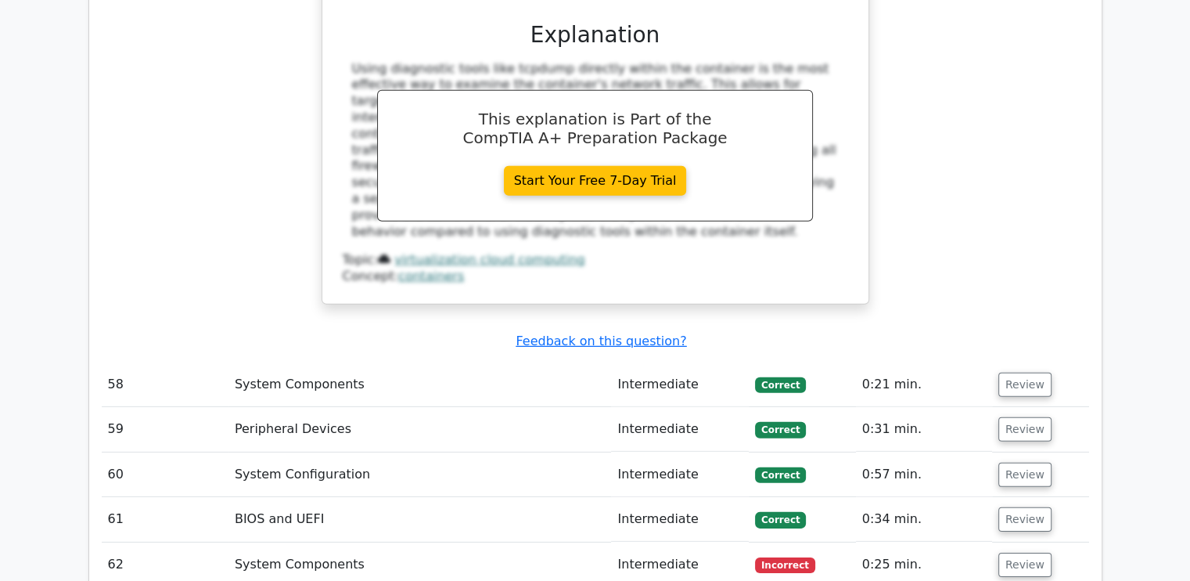
scroll to position [4683, 0]
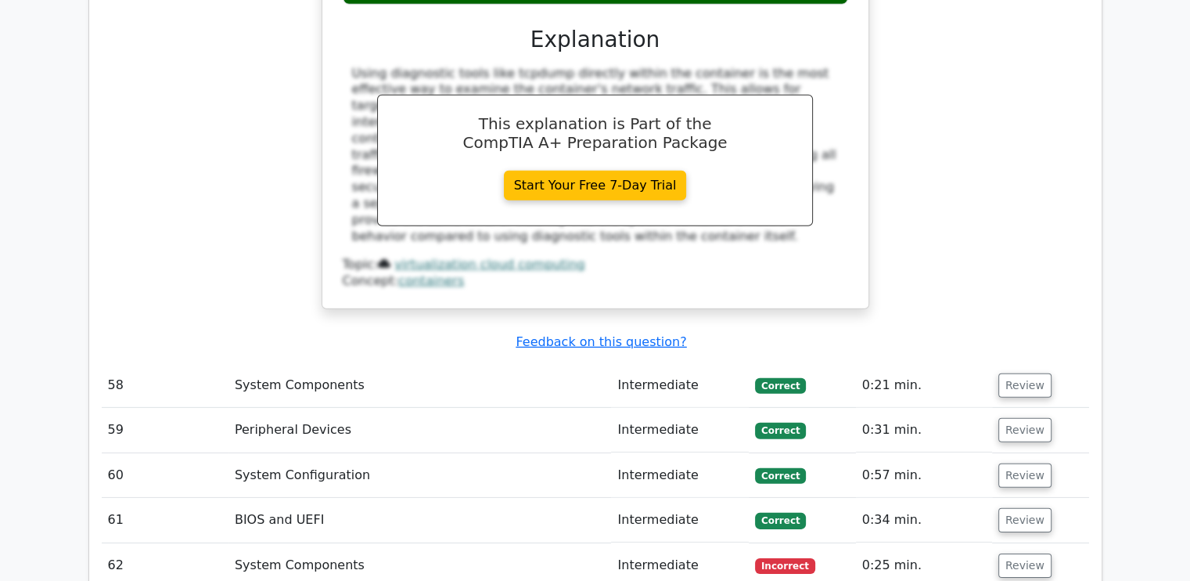
click at [957, 196] on div "A system administrator is troubleshooting network connectivity problems in a co…" at bounding box center [596, 18] width 988 height 620
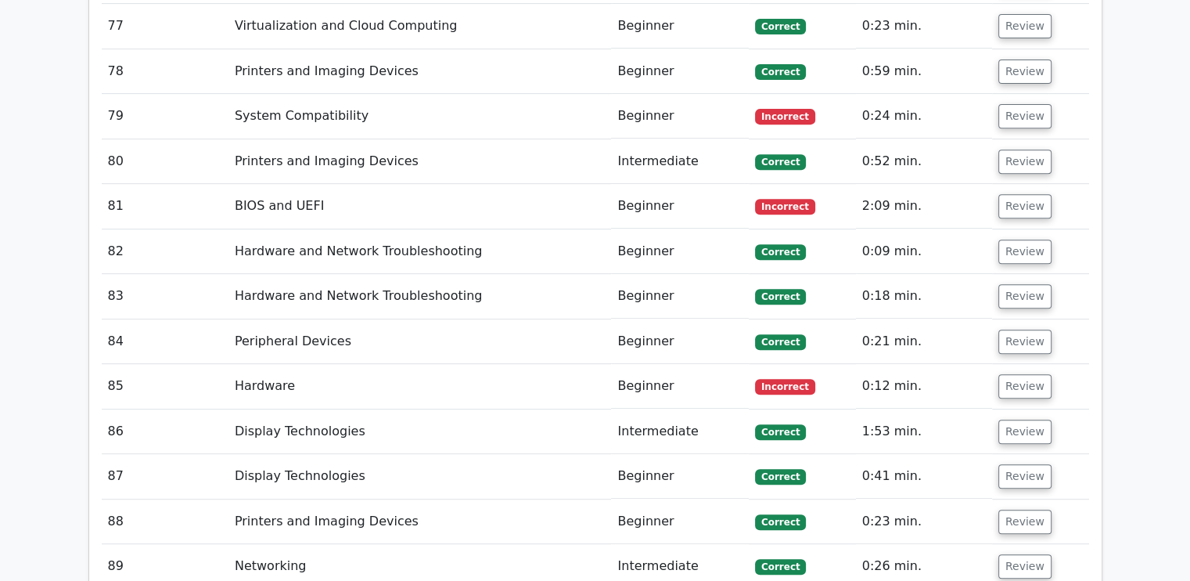
scroll to position [6585, 0]
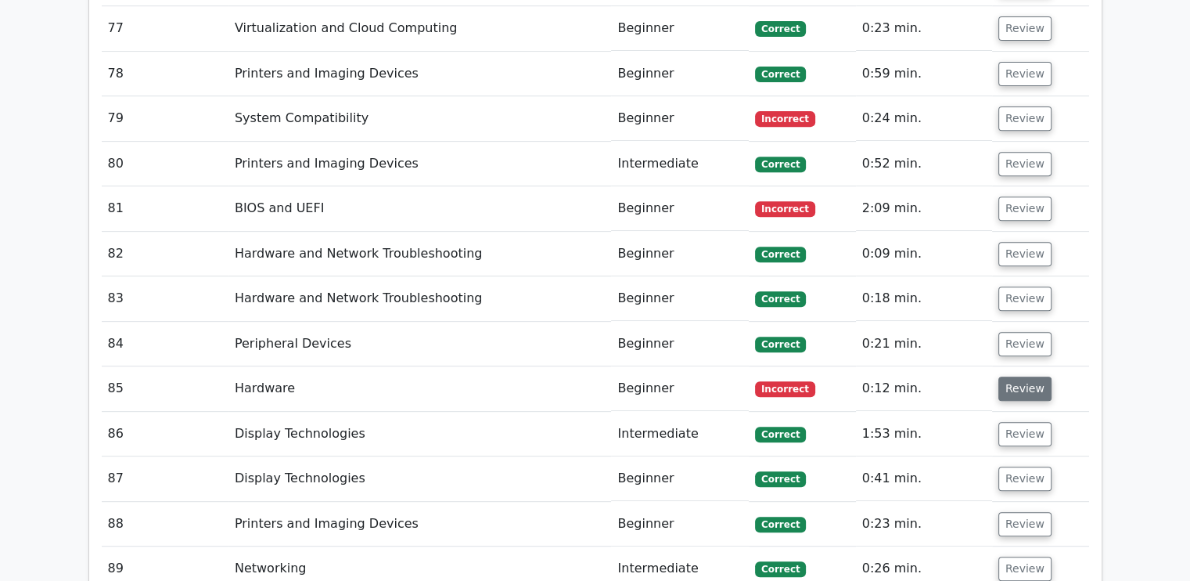
click at [1023, 376] on button "Review" at bounding box center [1025, 388] width 53 height 24
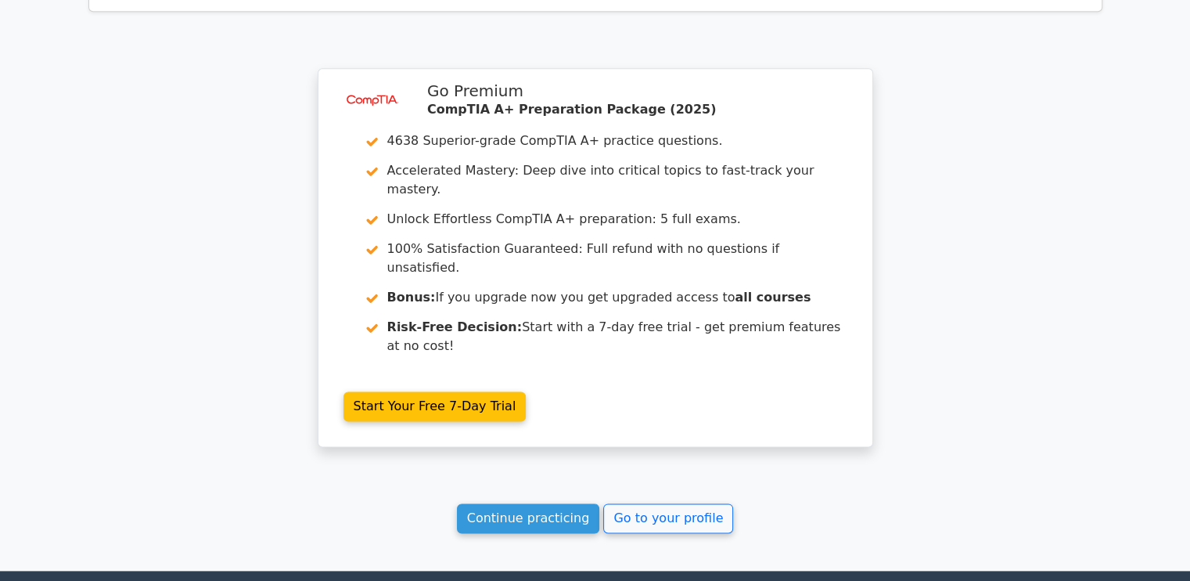
scroll to position [7798, 0]
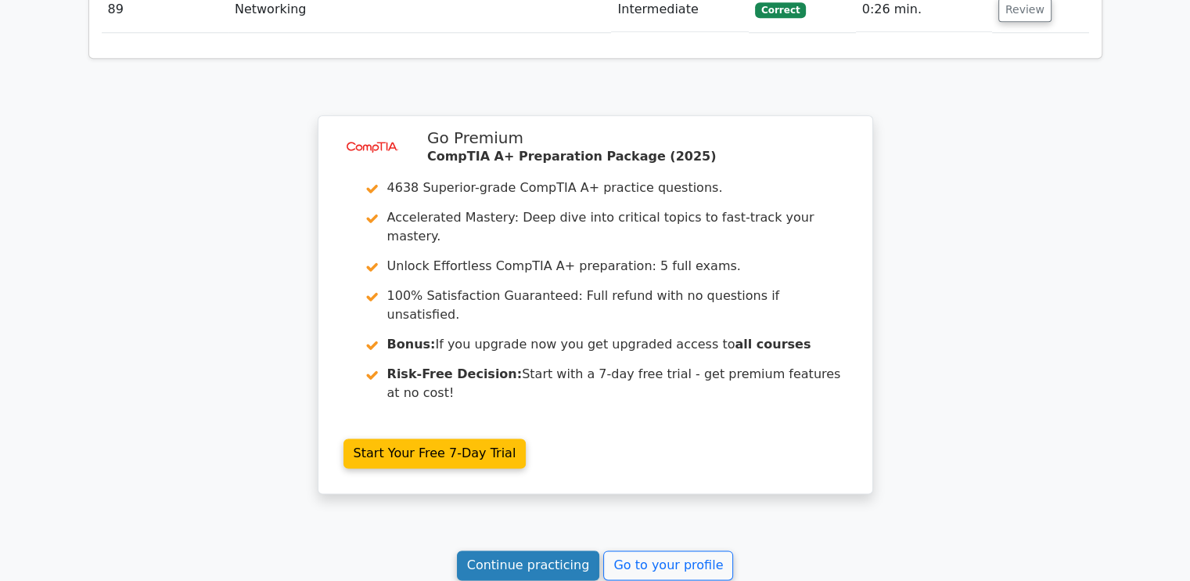
click at [532, 550] on link "Continue practicing" at bounding box center [528, 565] width 143 height 30
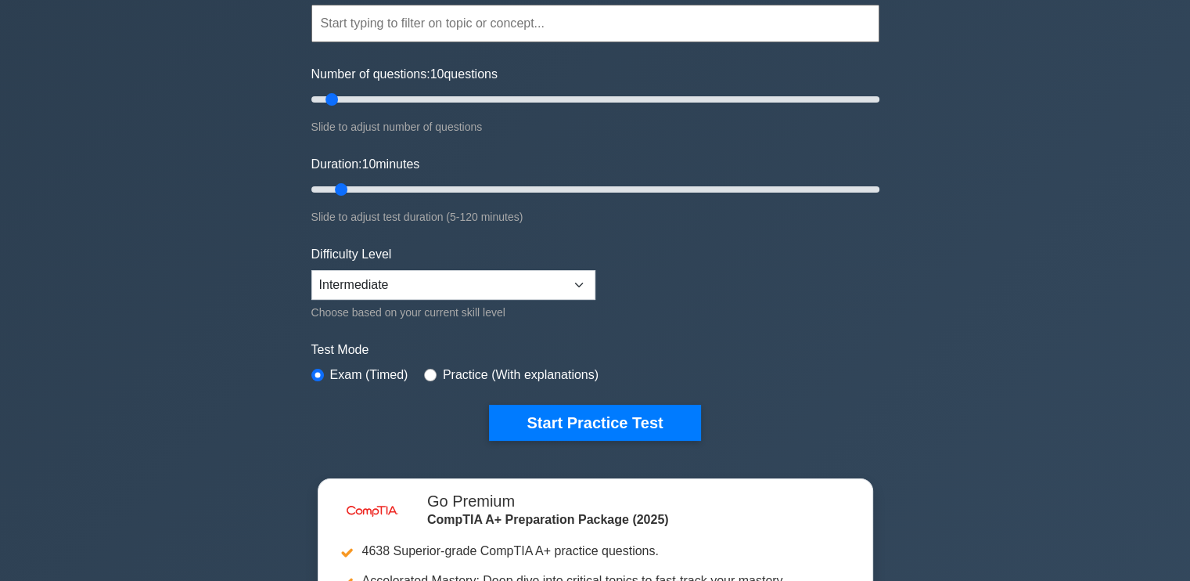
scroll to position [88, 0]
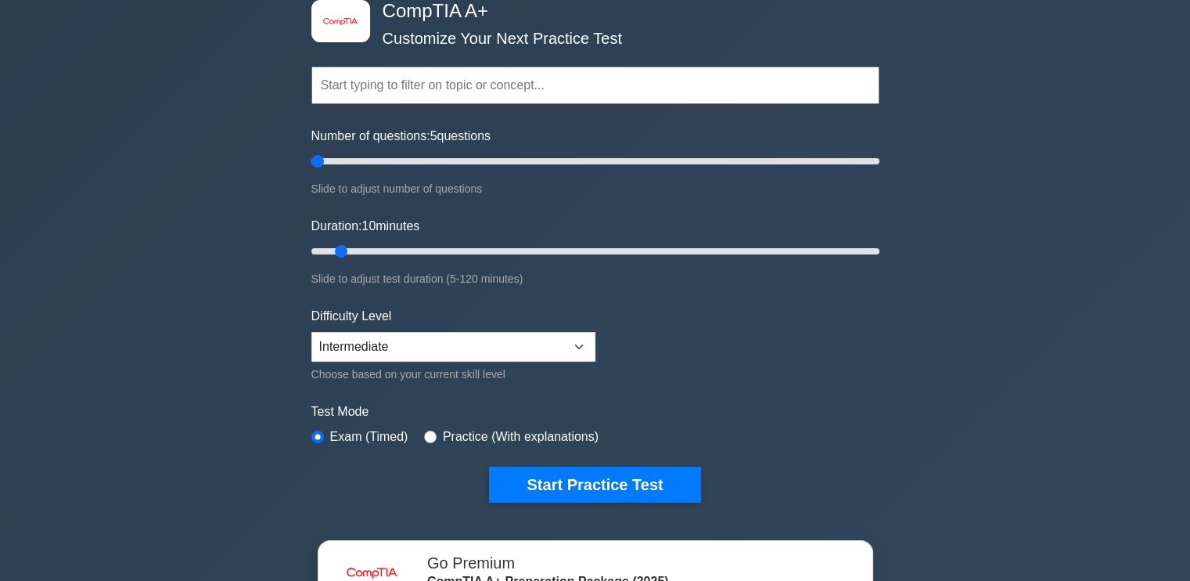
type input "10"
drag, startPoint x: 338, startPoint y: 153, endPoint x: 329, endPoint y: 162, distance: 13.3
click at [329, 162] on input "Number of questions: 10 questions" at bounding box center [595, 161] width 568 height 19
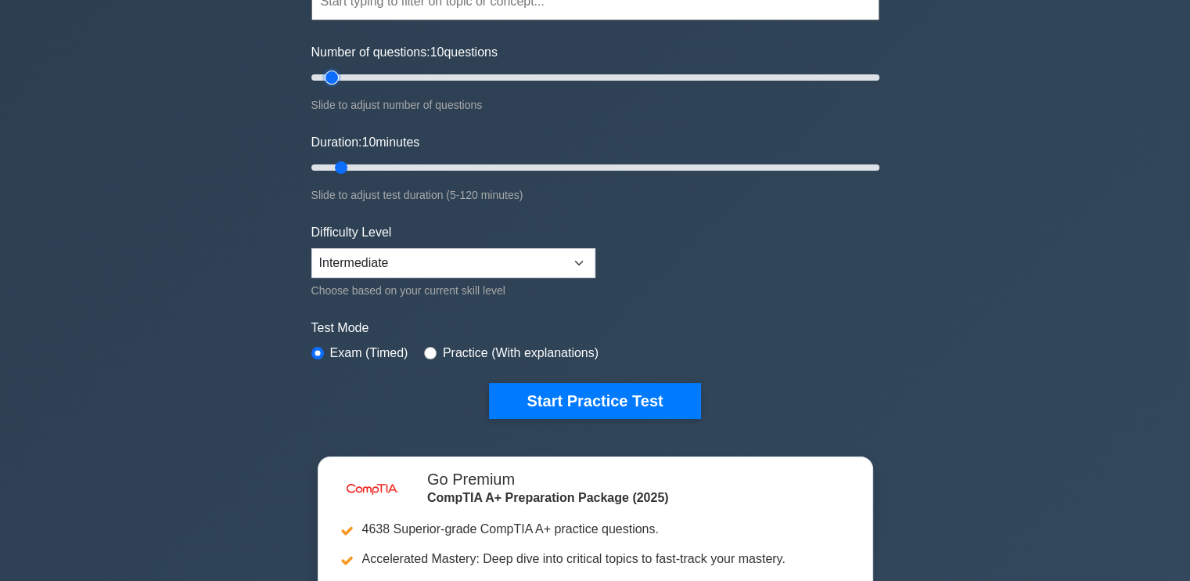
scroll to position [172, 0]
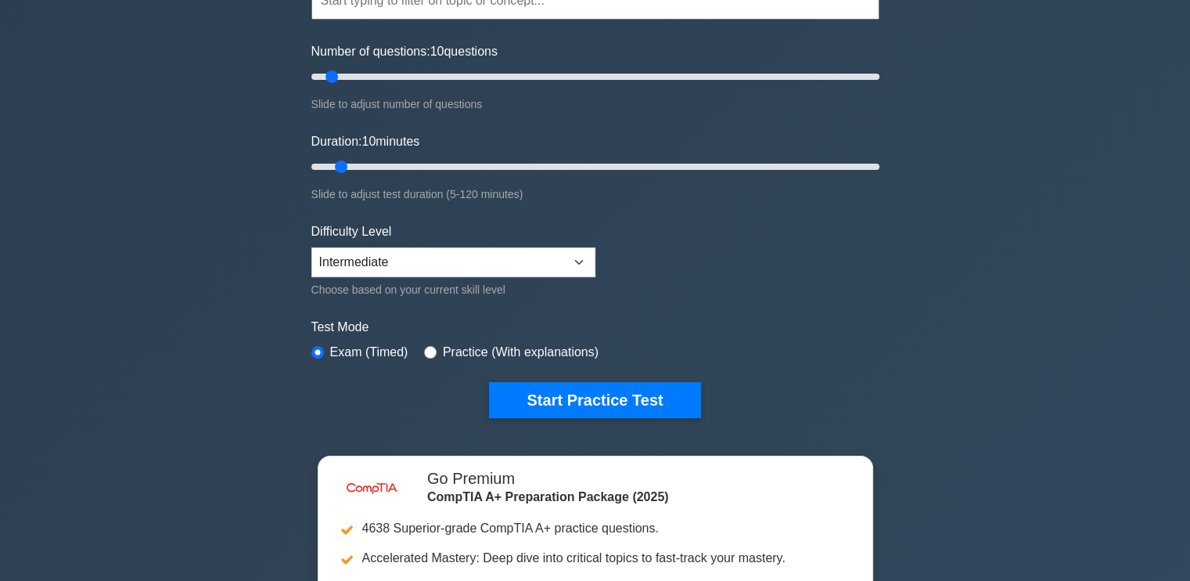
click at [755, 394] on div "image/svg+xml CompTIA A+ Customize Your Next Practice Test Topics Hardware Oper…" at bounding box center [595, 339] width 1190 height 922
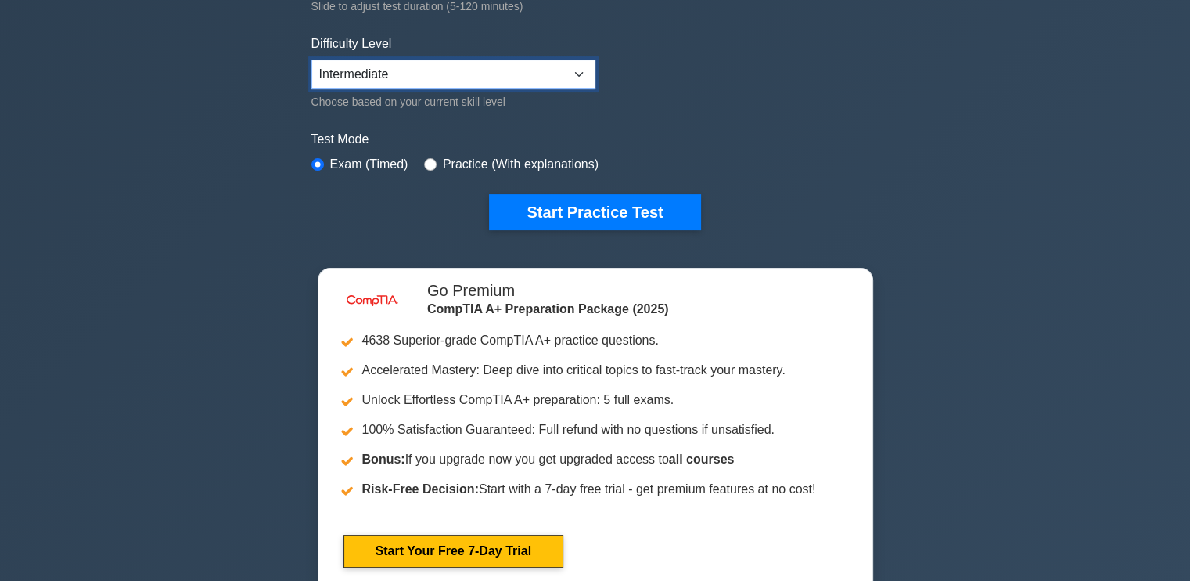
click at [538, 76] on select "Beginner Intermediate Expert" at bounding box center [453, 74] width 284 height 30
select select "expert"
click at [311, 59] on select "Beginner Intermediate Expert" at bounding box center [453, 74] width 284 height 30
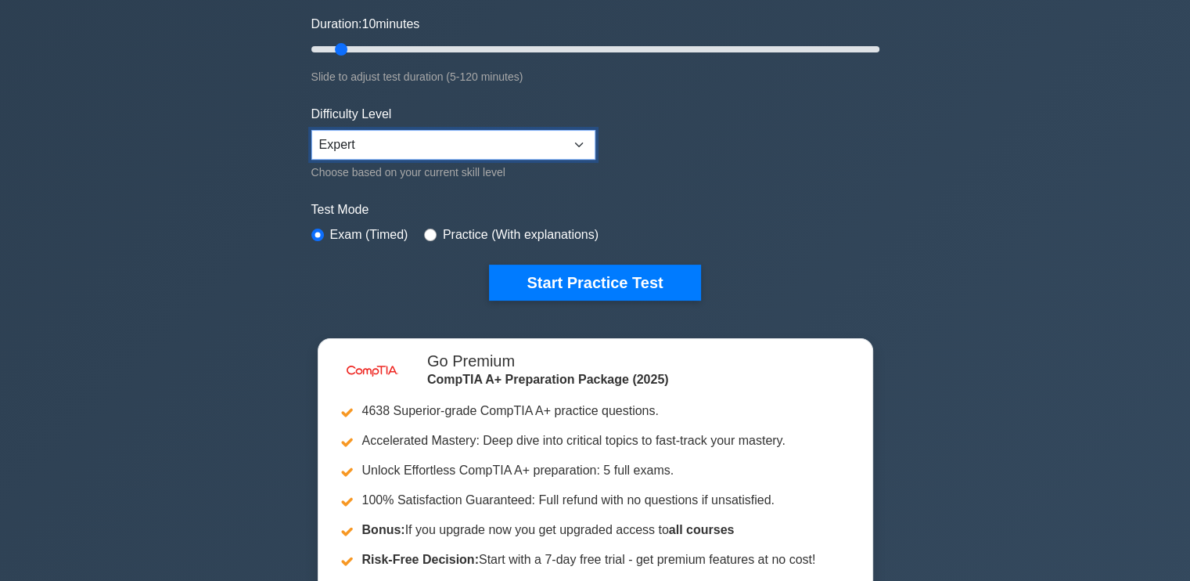
scroll to position [290, 0]
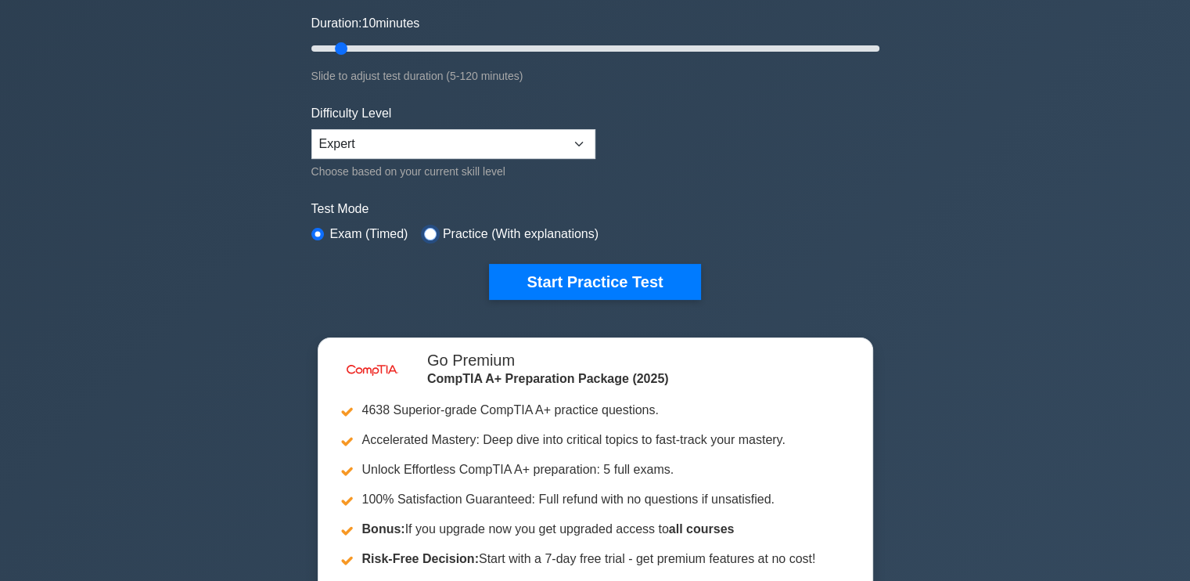
click at [424, 228] on input "radio" at bounding box center [430, 234] width 13 height 13
radio input "true"
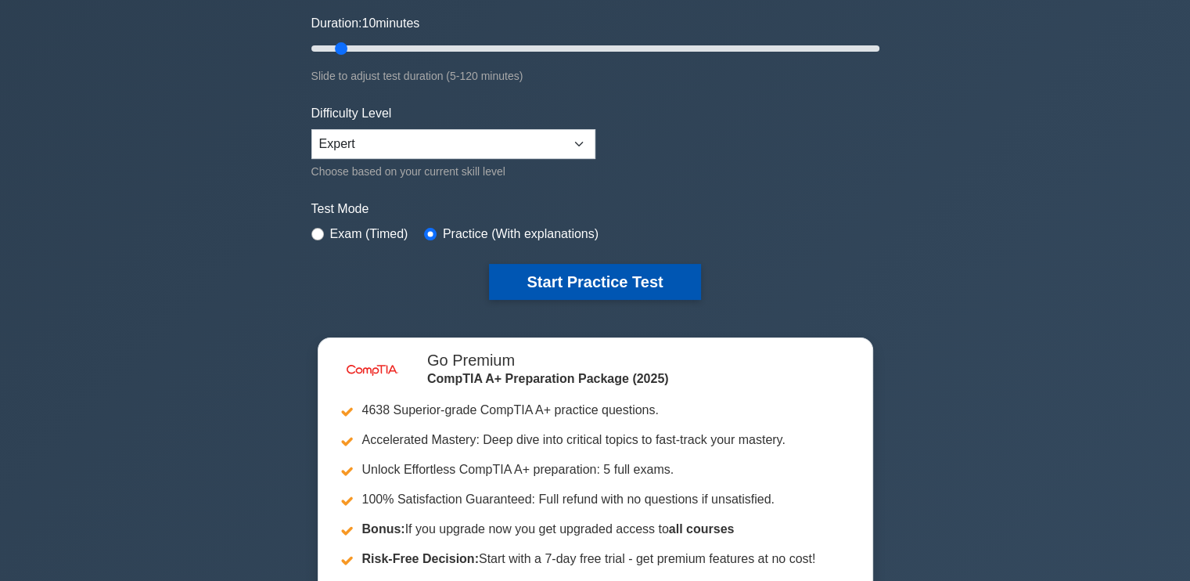
click at [575, 286] on button "Start Practice Test" at bounding box center [594, 282] width 211 height 36
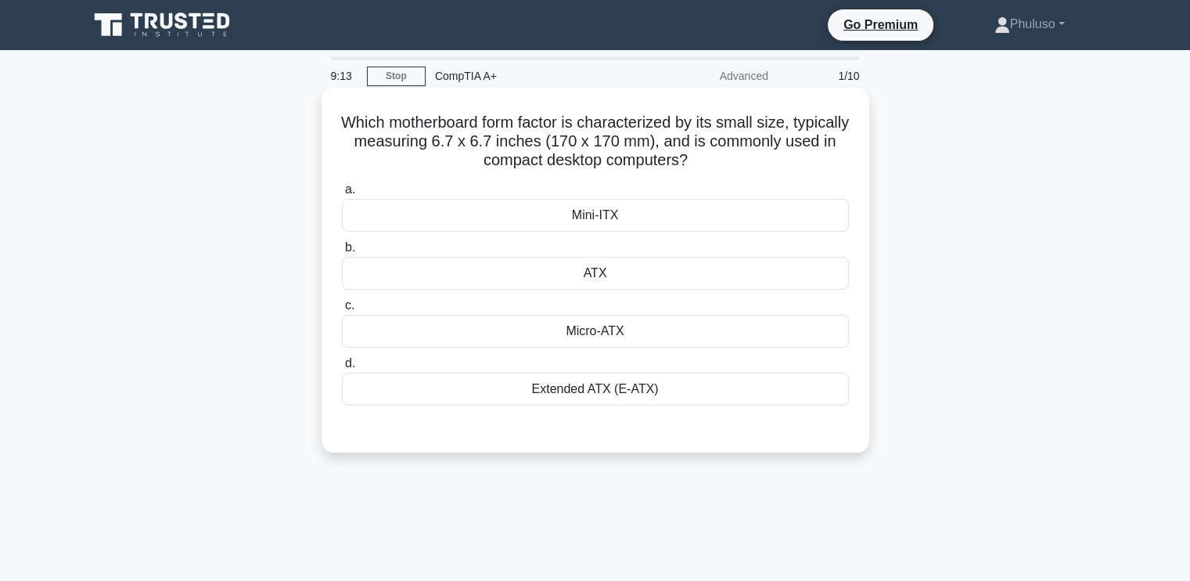
click at [607, 229] on div "Mini-ITX" at bounding box center [595, 215] width 507 height 33
click at [342, 195] on input "a. Mini-ITX" at bounding box center [342, 190] width 0 height 10
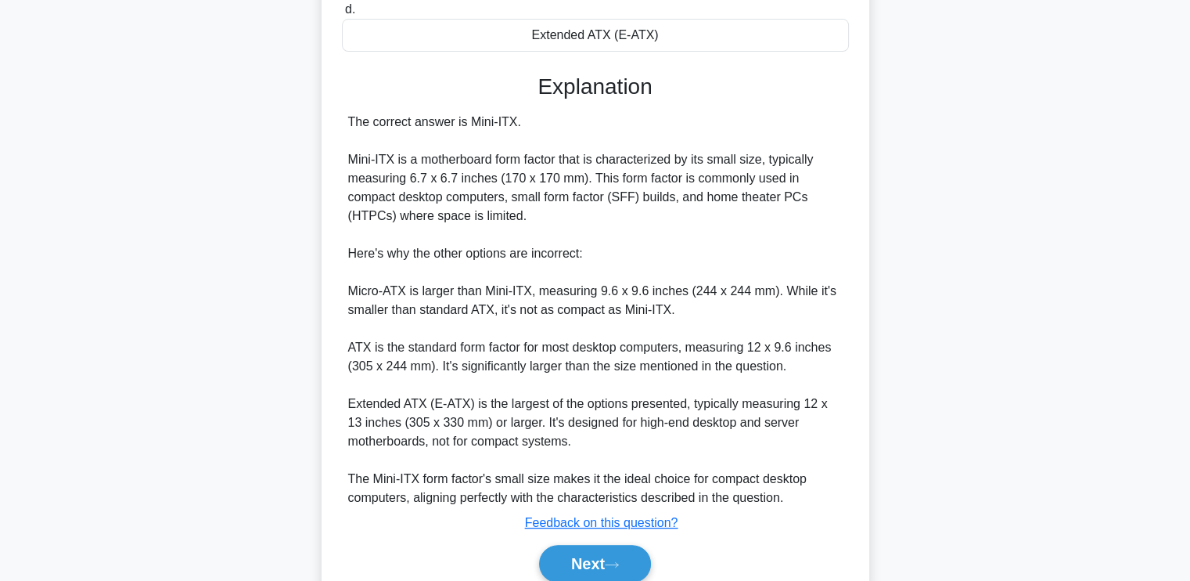
scroll to position [420, 0]
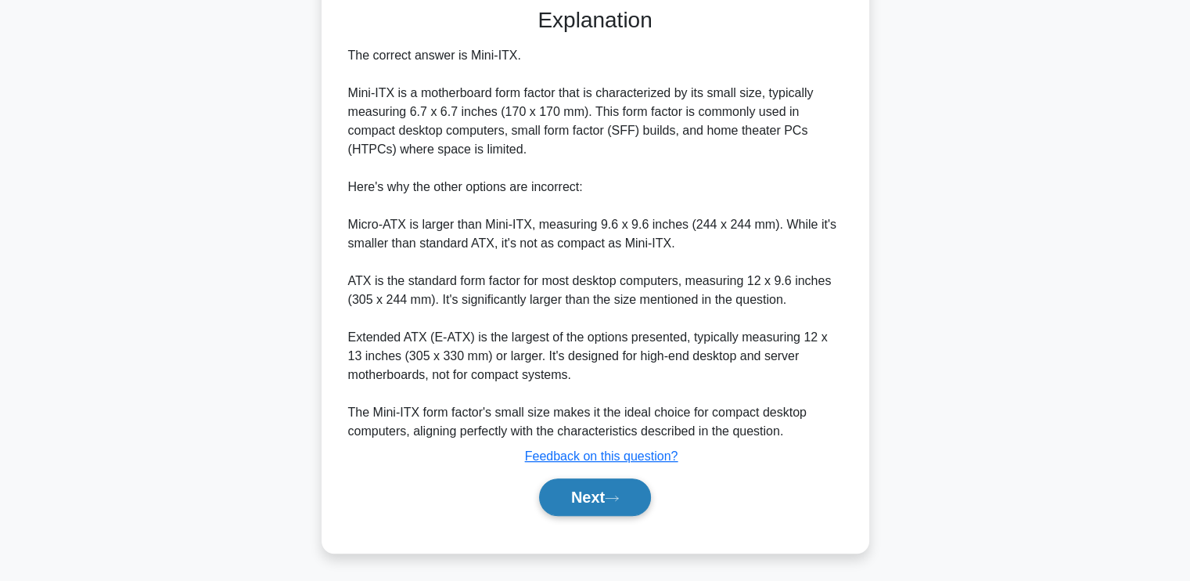
click at [642, 488] on button "Next" at bounding box center [595, 497] width 112 height 38
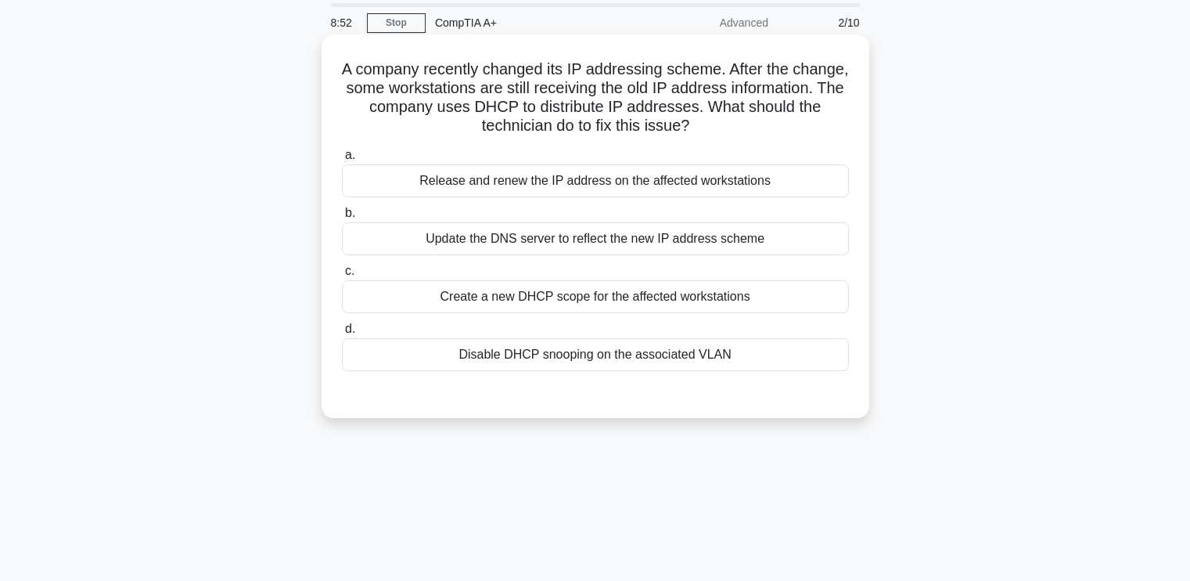
scroll to position [64, 0]
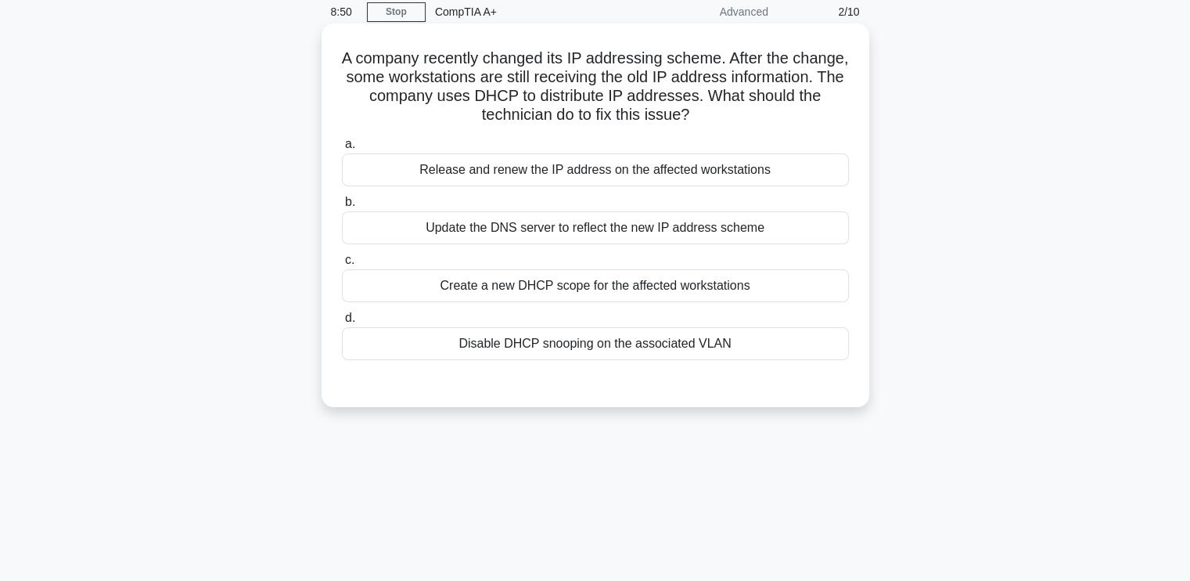
click at [579, 232] on div "Update the DNS server to reflect the new IP address scheme" at bounding box center [595, 227] width 507 height 33
click at [342, 207] on input "b. Update the DNS server to reflect the new IP address scheme" at bounding box center [342, 202] width 0 height 10
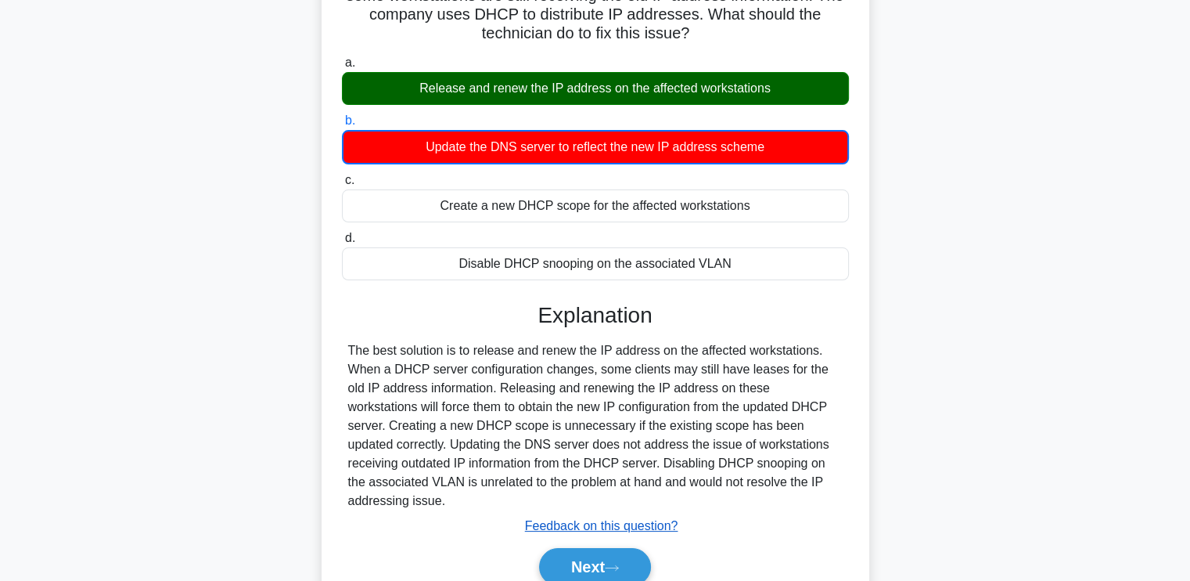
scroll to position [265, 0]
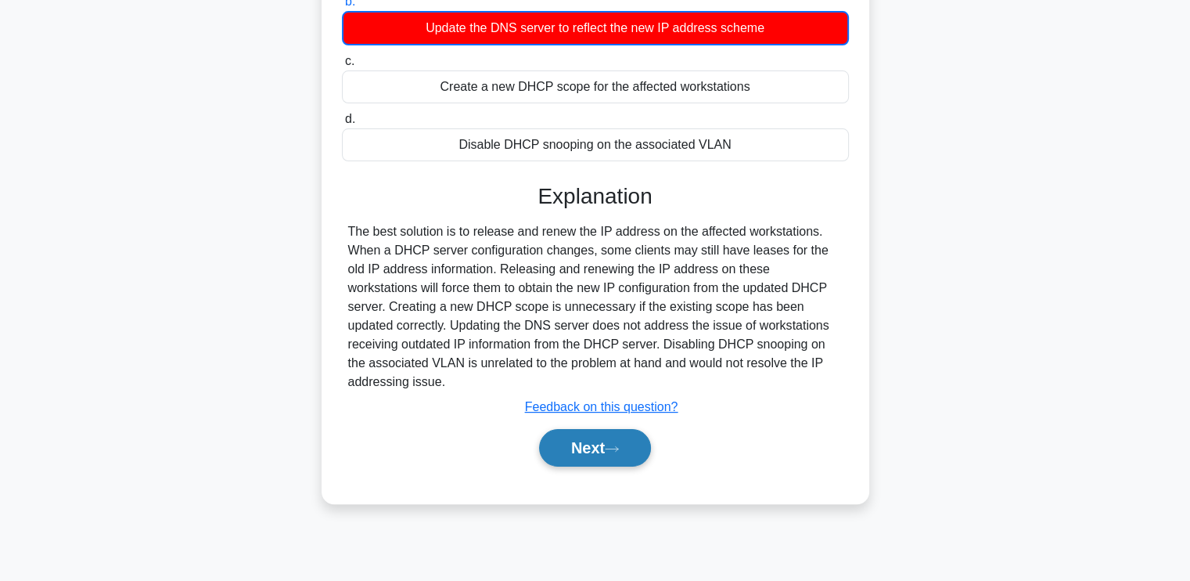
click at [607, 438] on button "Next" at bounding box center [595, 448] width 112 height 38
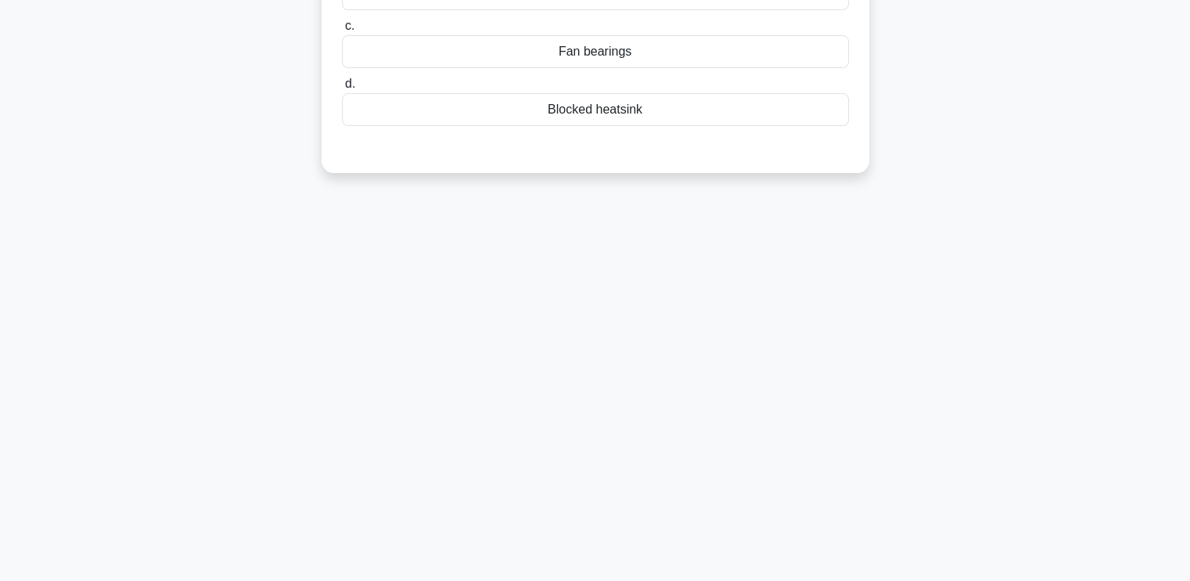
scroll to position [0, 0]
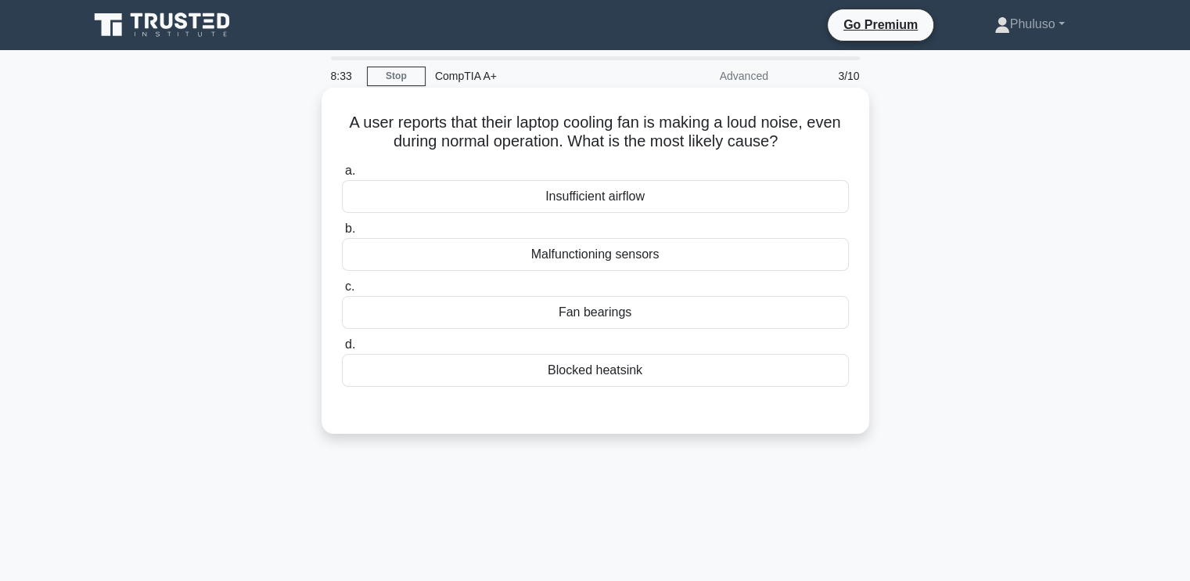
click at [571, 362] on div "Blocked heatsink" at bounding box center [595, 370] width 507 height 33
click at [342, 350] on input "d. Blocked heatsink" at bounding box center [342, 345] width 0 height 10
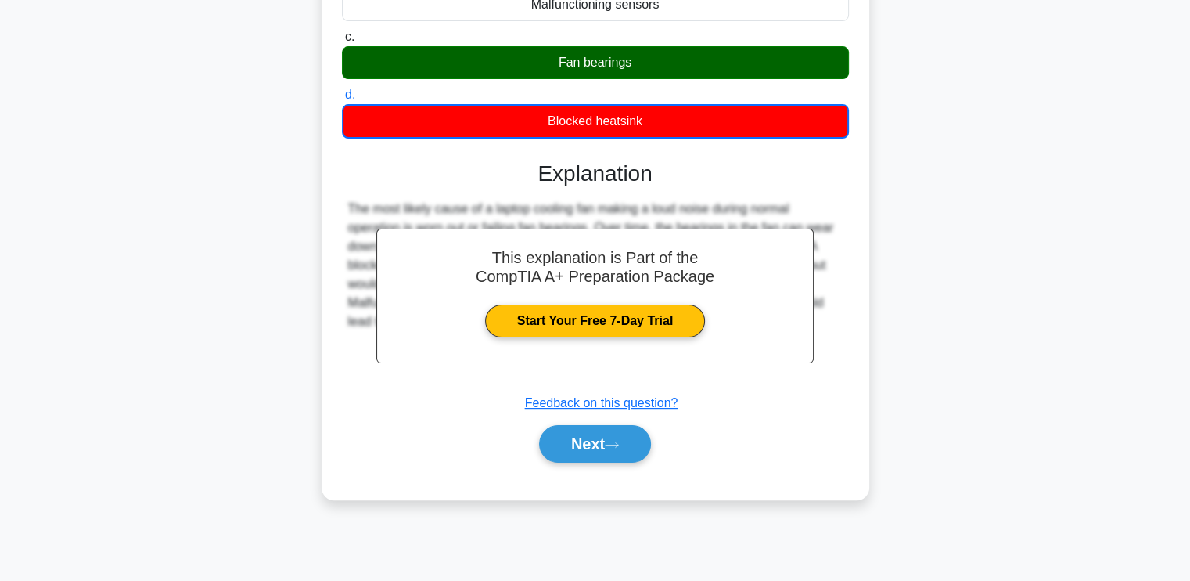
scroll to position [265, 0]
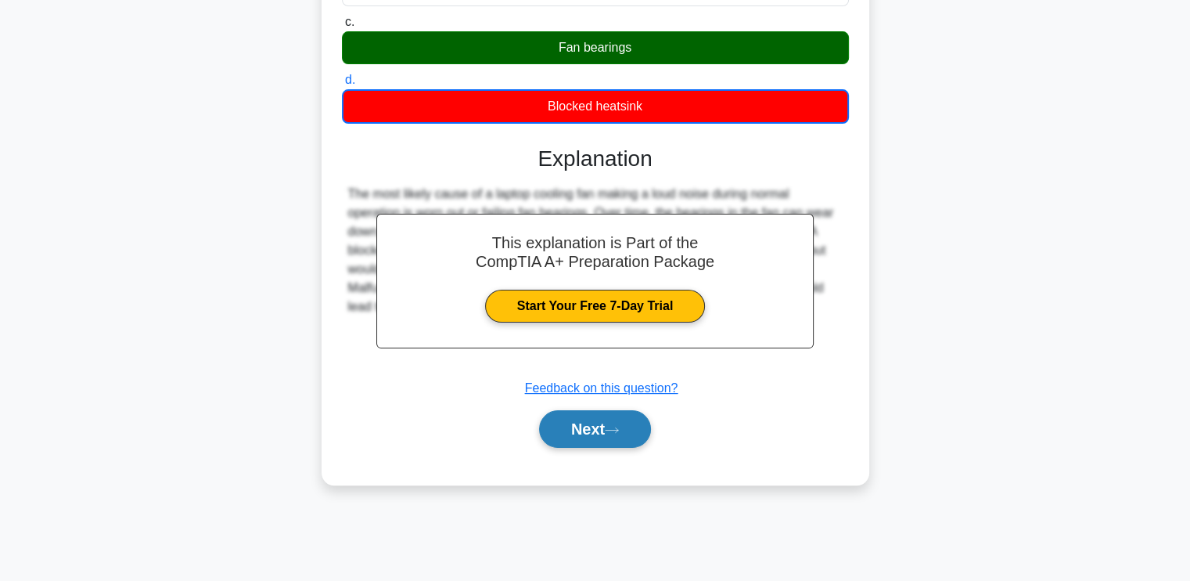
click at [615, 430] on icon at bounding box center [612, 430] width 14 height 9
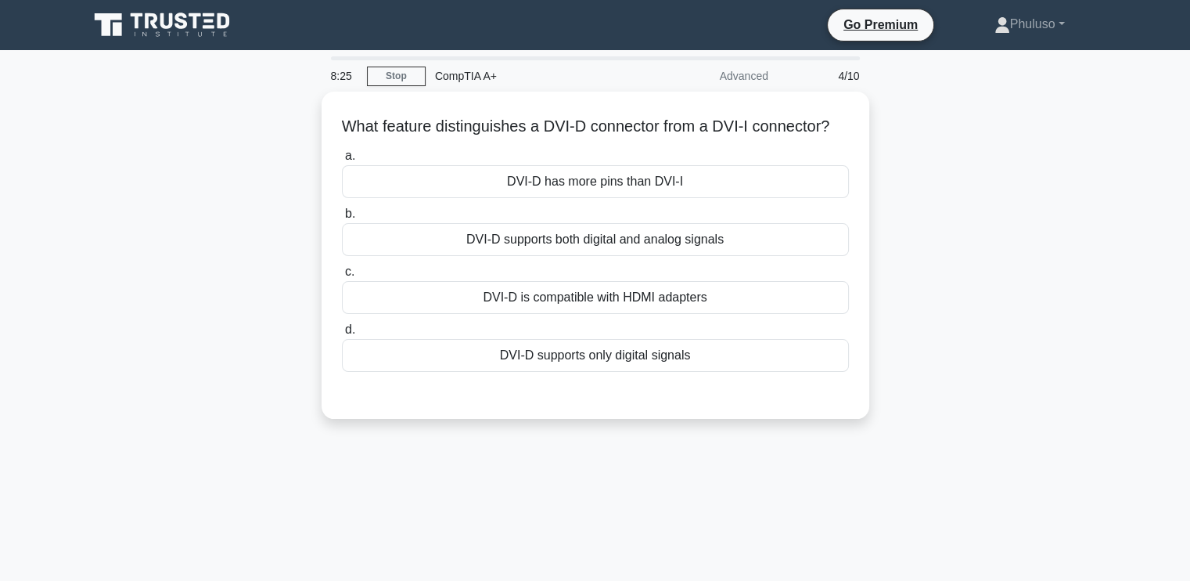
scroll to position [0, 0]
click at [1073, 377] on div "What feature distinguishes a DVI-D connector from a DVI-I connector? .spinner_0…" at bounding box center [595, 265] width 1033 height 346
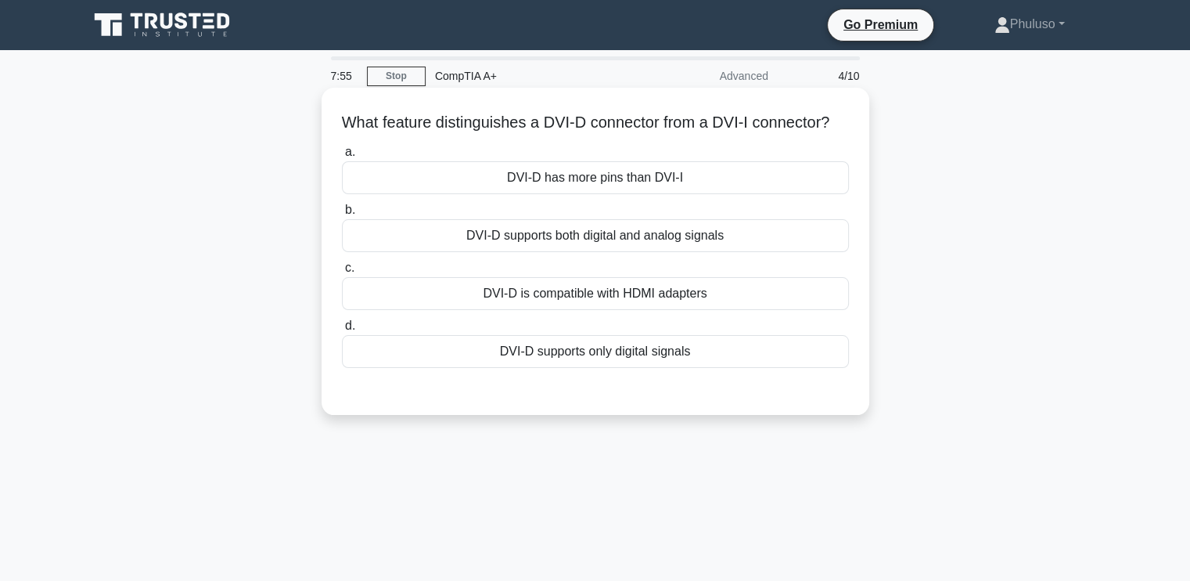
click at [617, 250] on div "DVI-D supports both digital and analog signals" at bounding box center [595, 235] width 507 height 33
click at [342, 215] on input "b. DVI-D supports both digital and analog signals" at bounding box center [342, 210] width 0 height 10
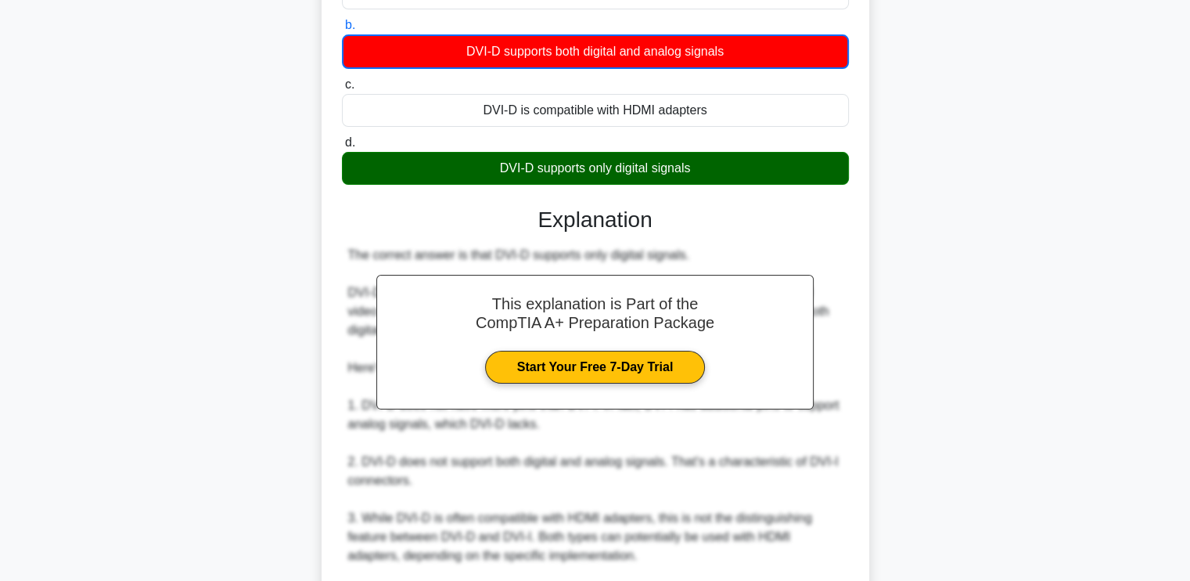
scroll to position [384, 0]
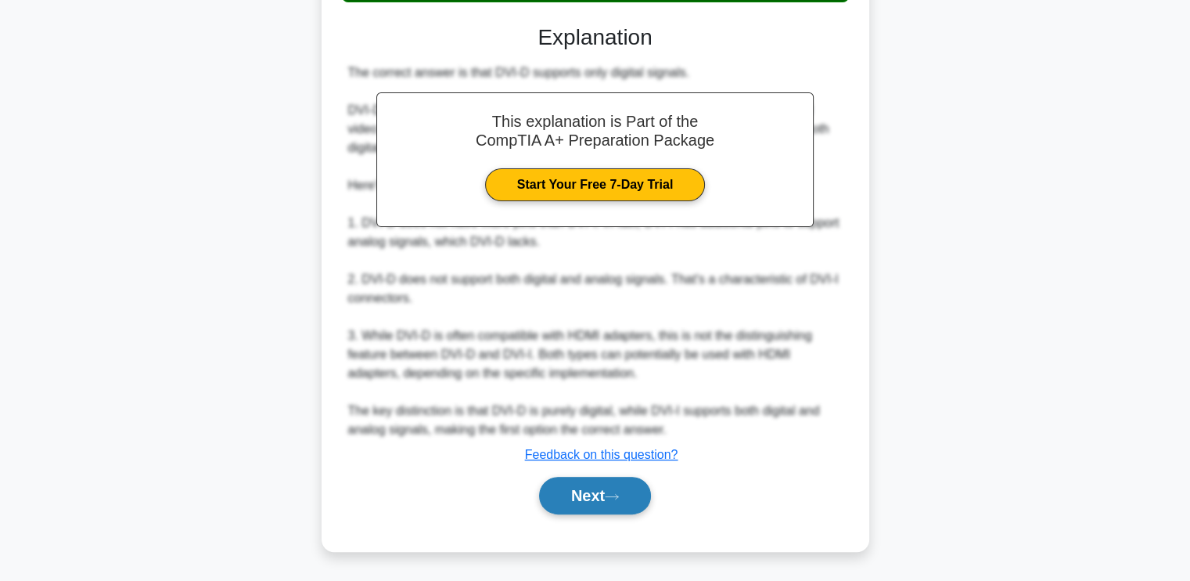
click at [594, 490] on button "Next" at bounding box center [595, 496] width 112 height 38
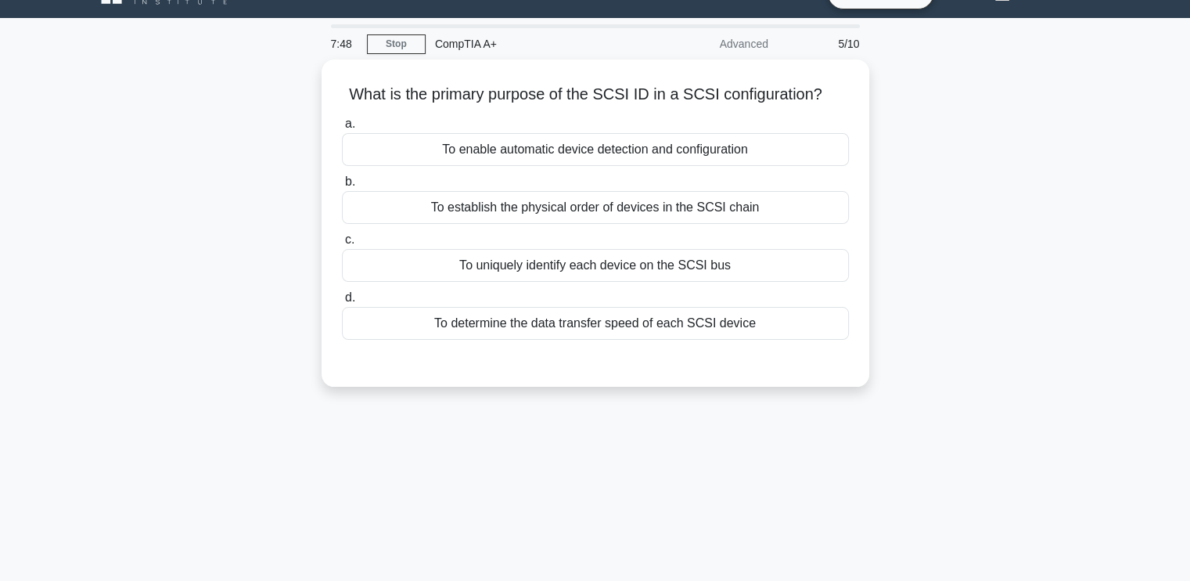
scroll to position [31, 0]
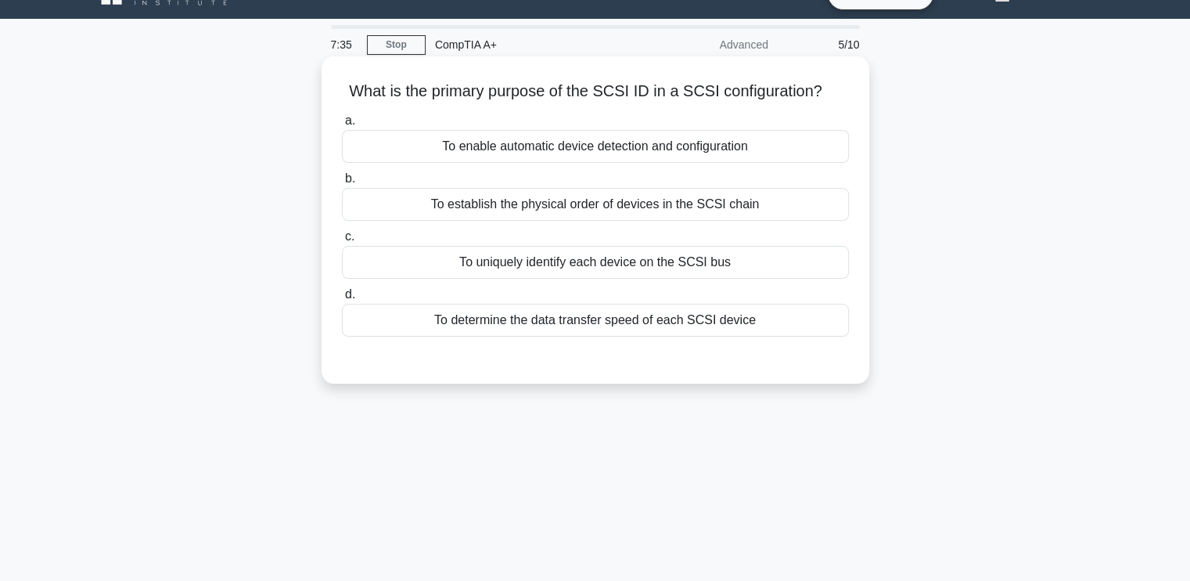
click at [600, 209] on div "To establish the physical order of devices in the SCSI chain" at bounding box center [595, 204] width 507 height 33
click at [342, 184] on input "b. To establish the physical order of devices in the SCSI chain" at bounding box center [342, 179] width 0 height 10
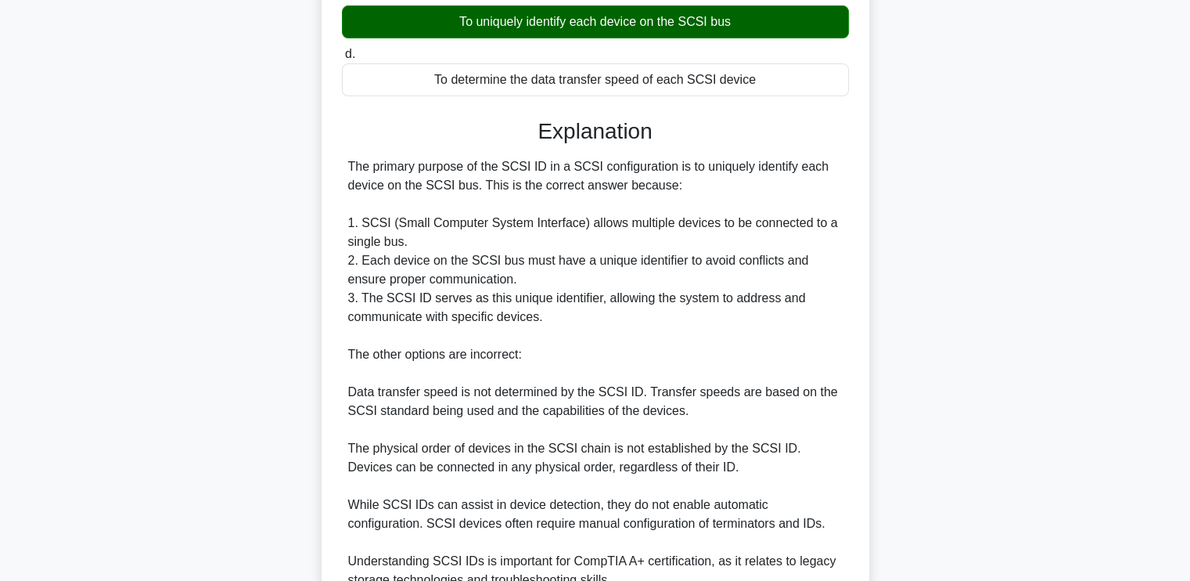
scroll to position [422, 0]
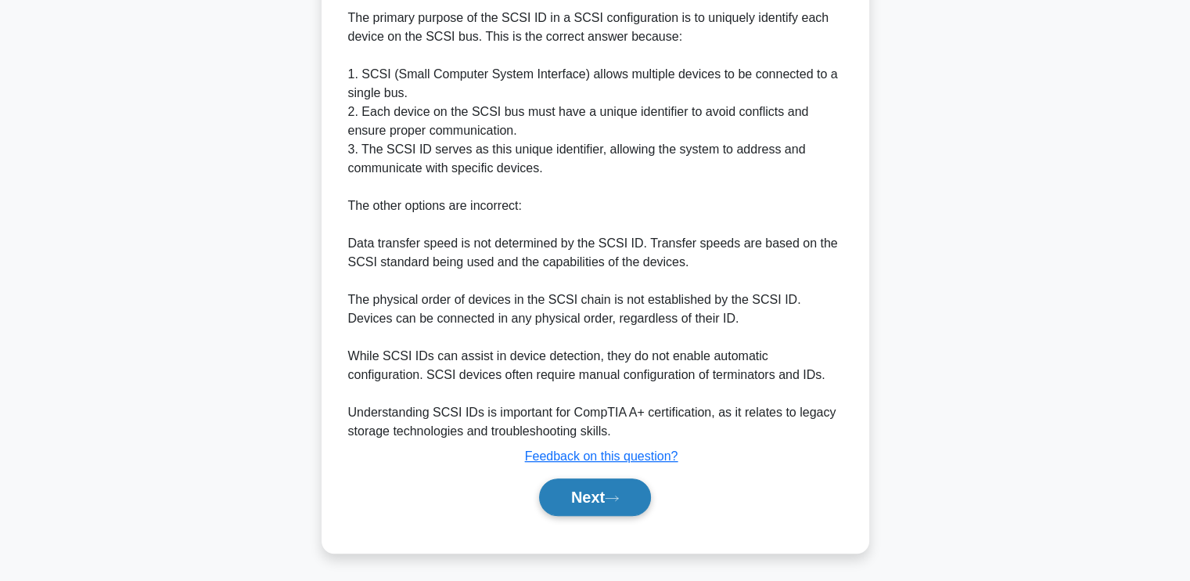
click at [628, 481] on button "Next" at bounding box center [595, 497] width 112 height 38
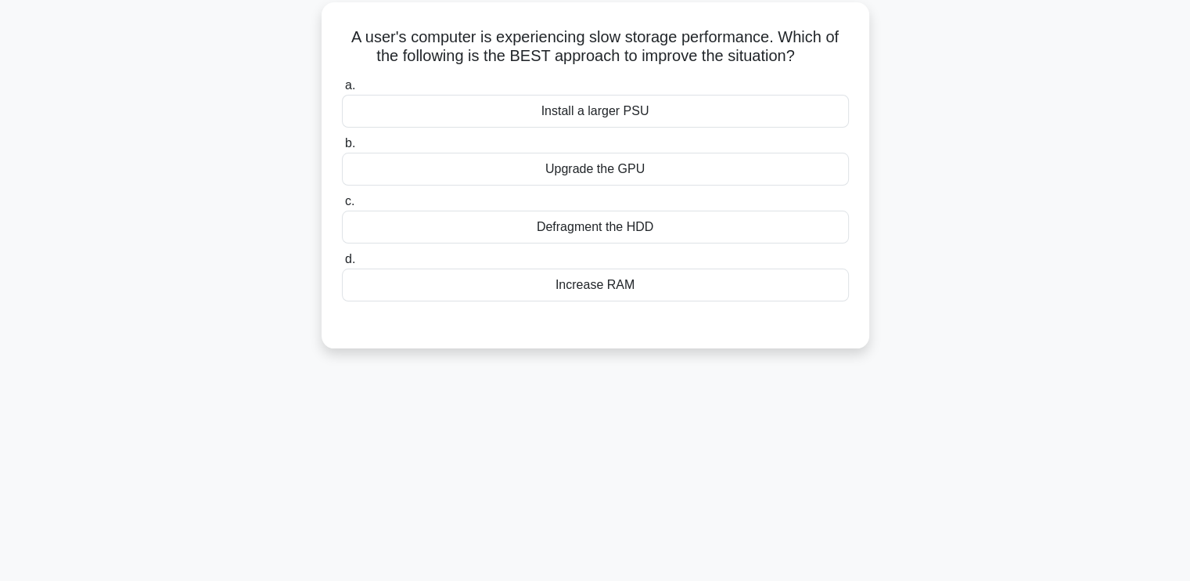
scroll to position [38, 0]
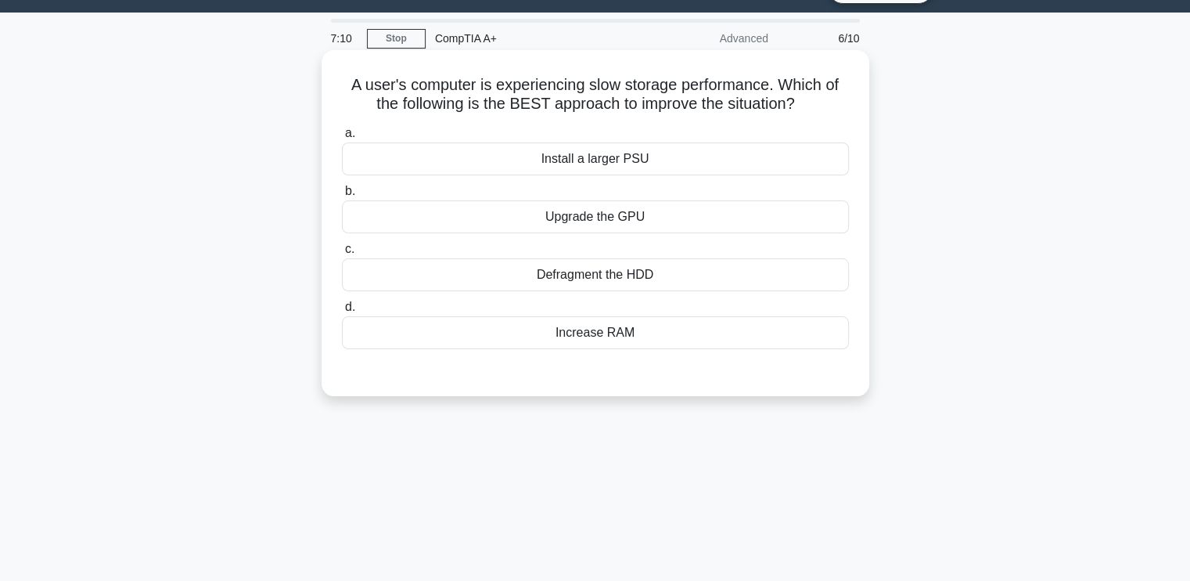
click at [618, 281] on div "Defragment the HDD" at bounding box center [595, 274] width 507 height 33
click at [342, 254] on input "c. Defragment the HDD" at bounding box center [342, 249] width 0 height 10
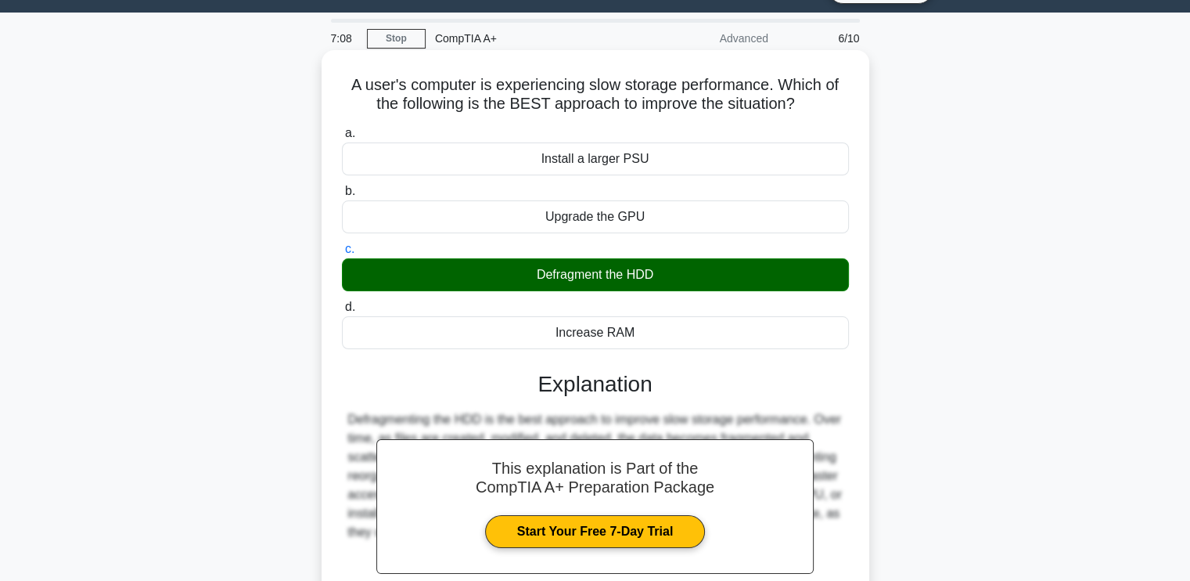
scroll to position [265, 0]
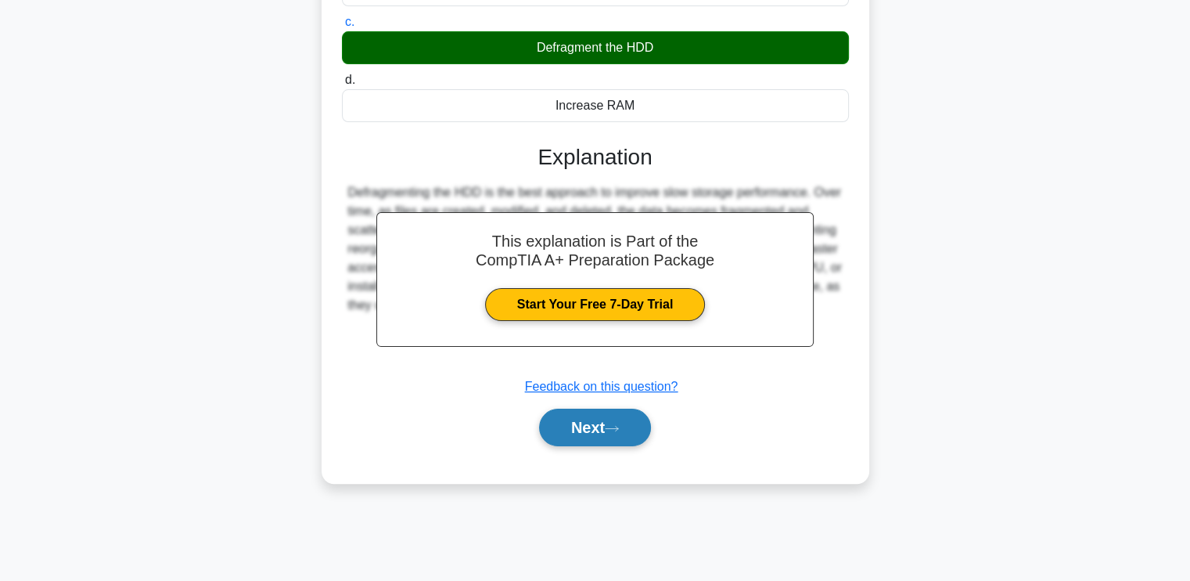
click at [598, 438] on button "Next" at bounding box center [595, 428] width 112 height 38
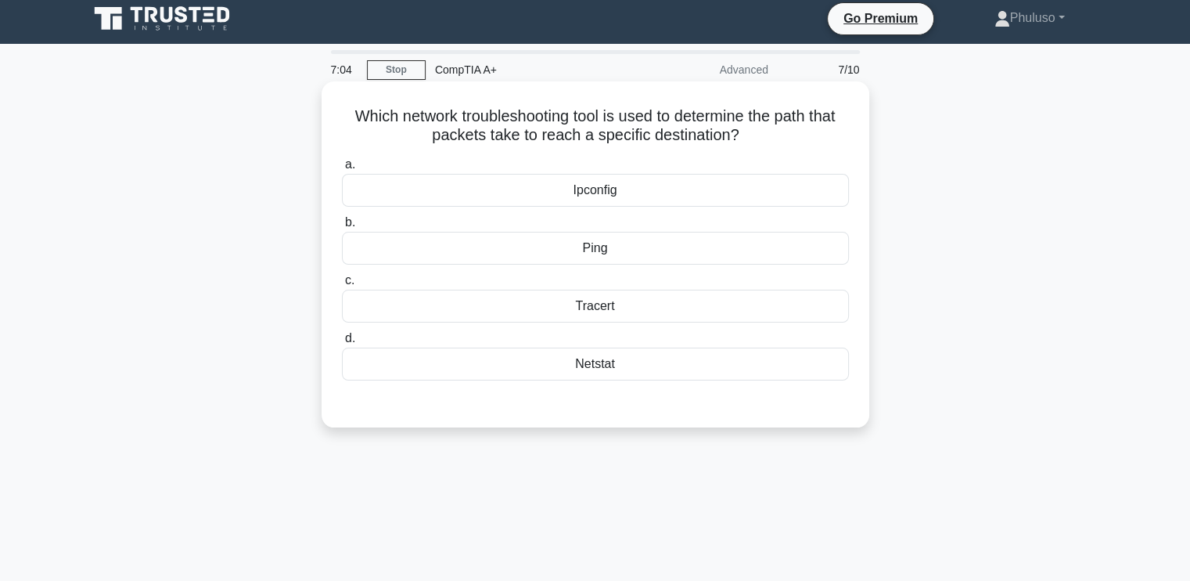
scroll to position [5, 0]
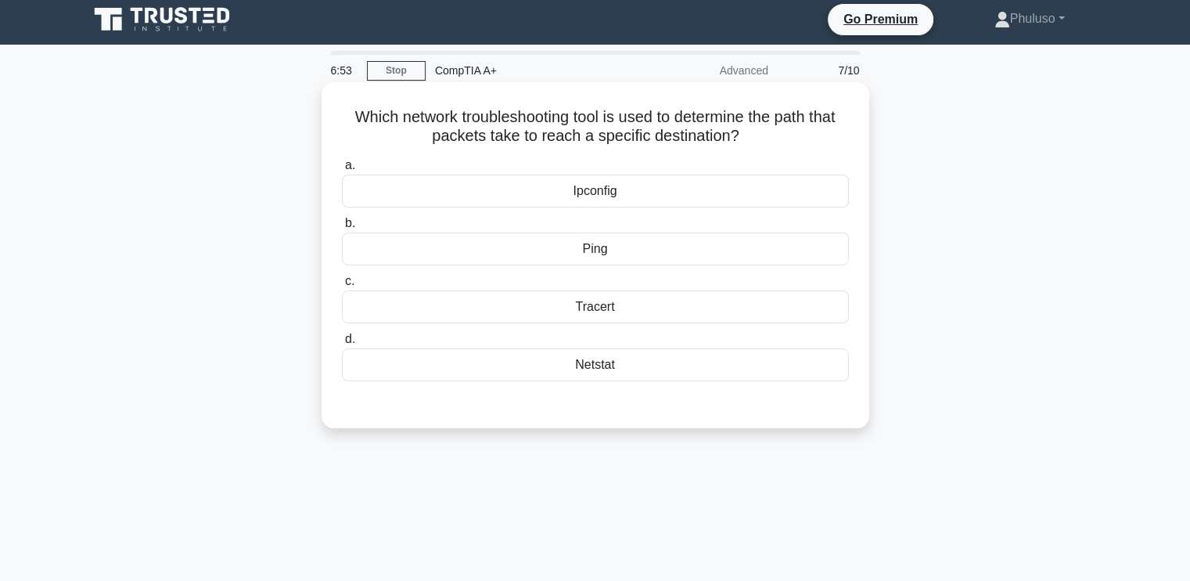
click at [603, 371] on div "Netstat" at bounding box center [595, 364] width 507 height 33
click at [342, 344] on input "d. Netstat" at bounding box center [342, 339] width 0 height 10
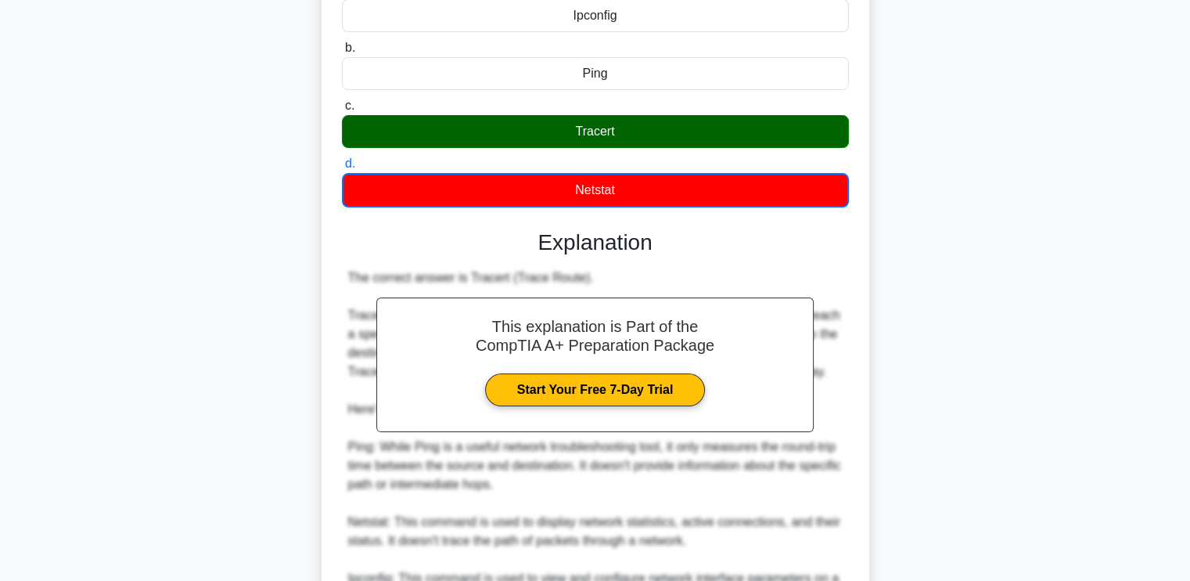
scroll to position [366, 0]
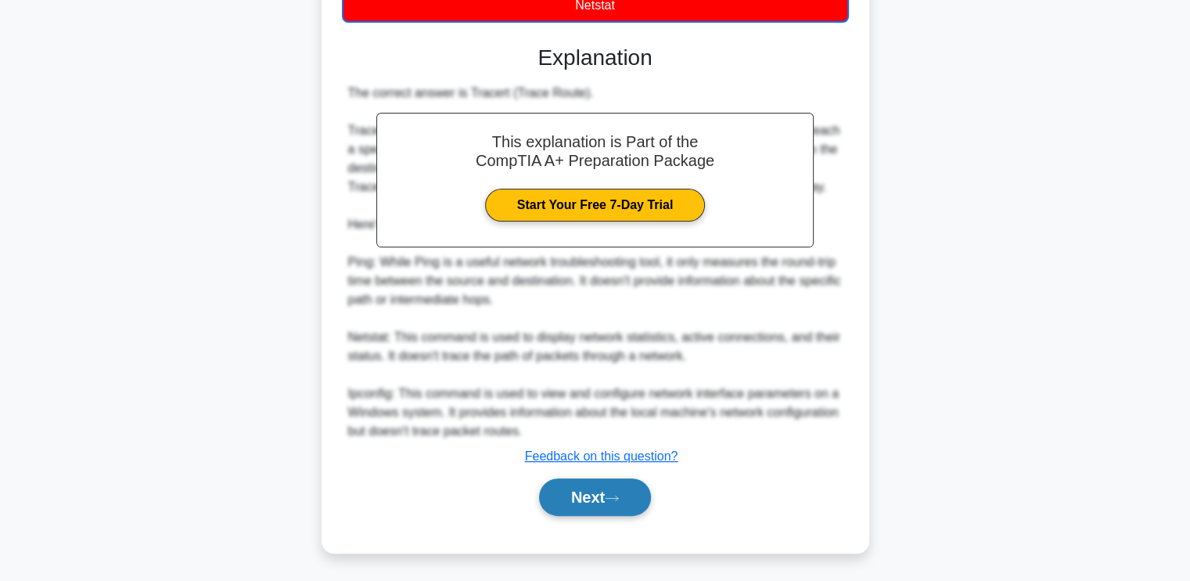
click at [613, 497] on icon at bounding box center [612, 498] width 14 height 9
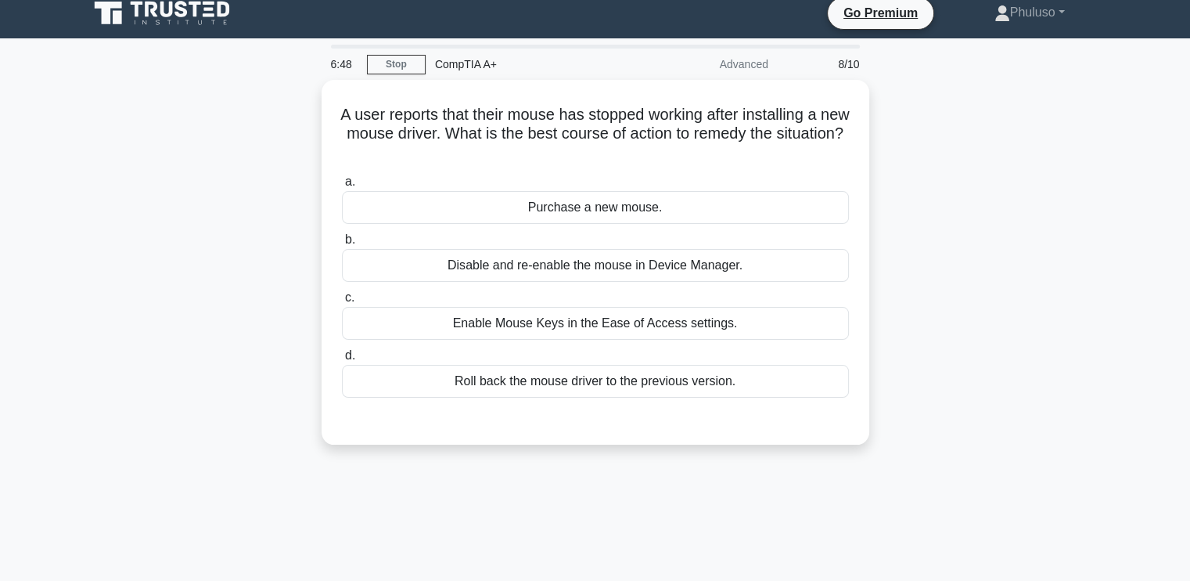
scroll to position [0, 0]
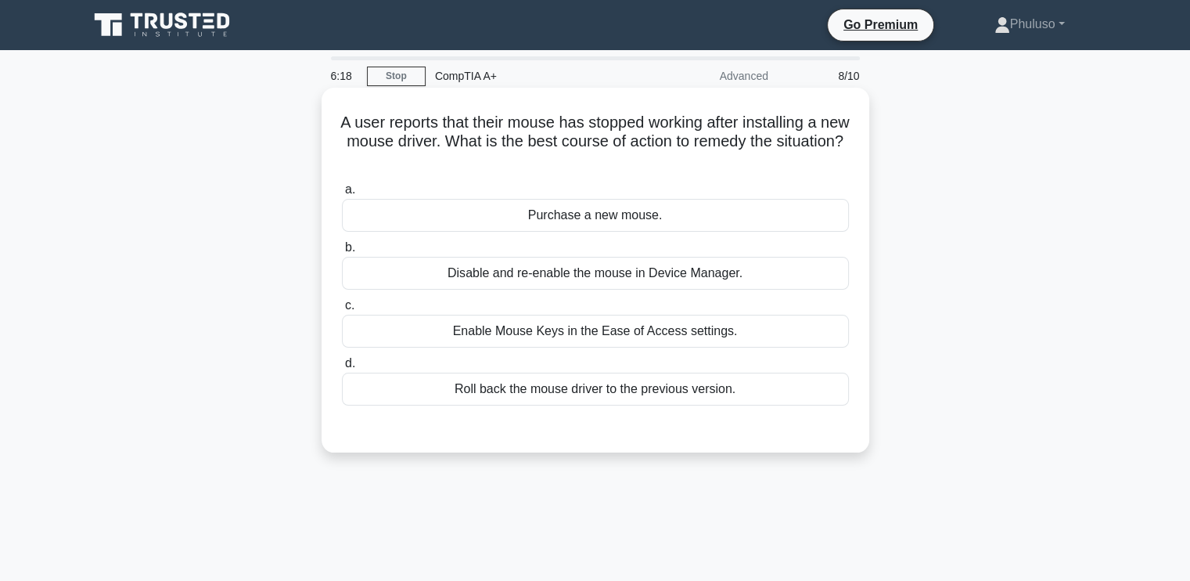
click at [571, 397] on div "Roll back the mouse driver to the previous version." at bounding box center [595, 389] width 507 height 33
click at [342, 369] on input "d. Roll back the mouse driver to the previous version." at bounding box center [342, 363] width 0 height 10
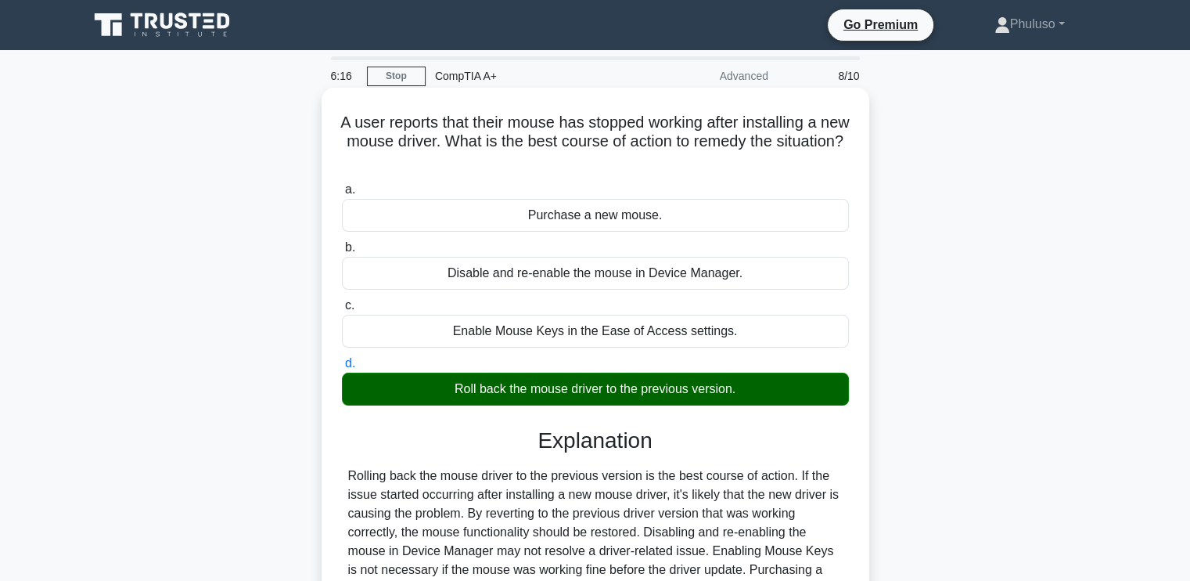
scroll to position [265, 0]
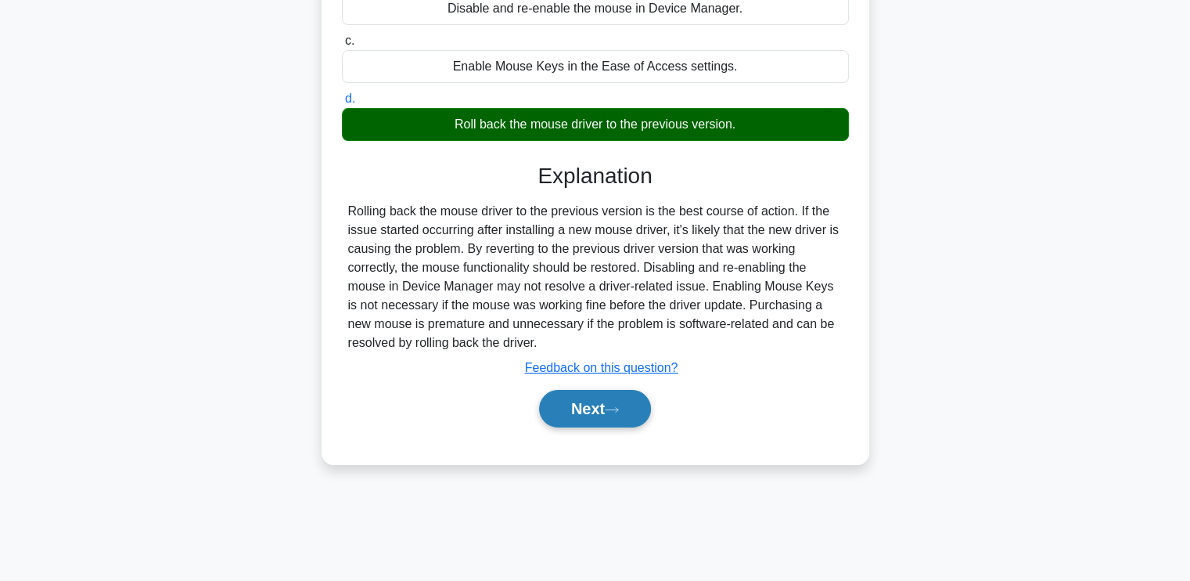
click at [587, 406] on button "Next" at bounding box center [595, 409] width 112 height 38
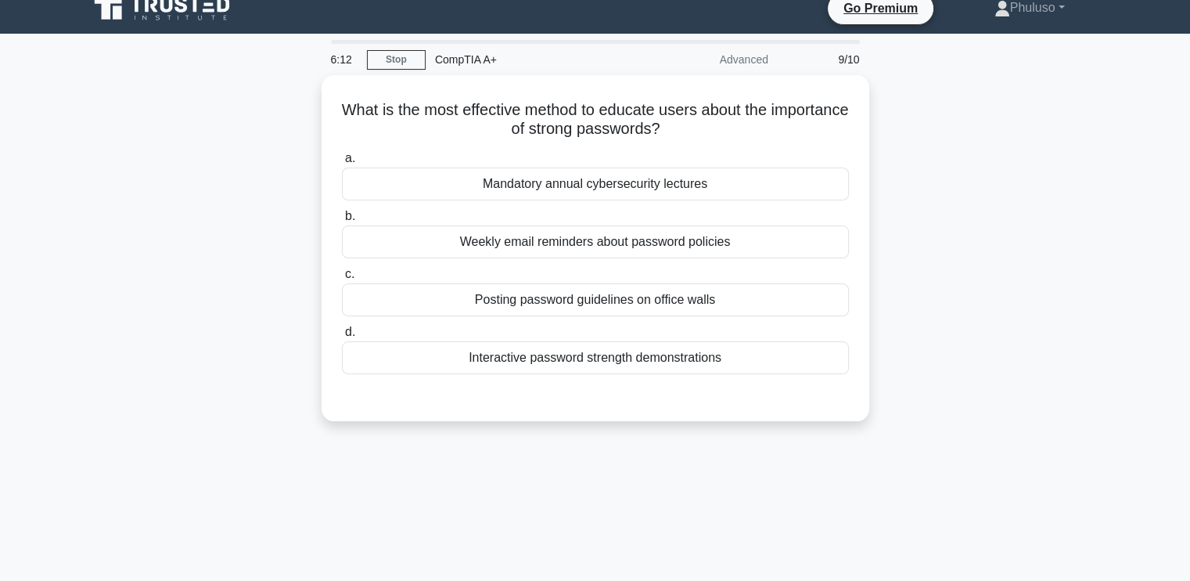
scroll to position [0, 0]
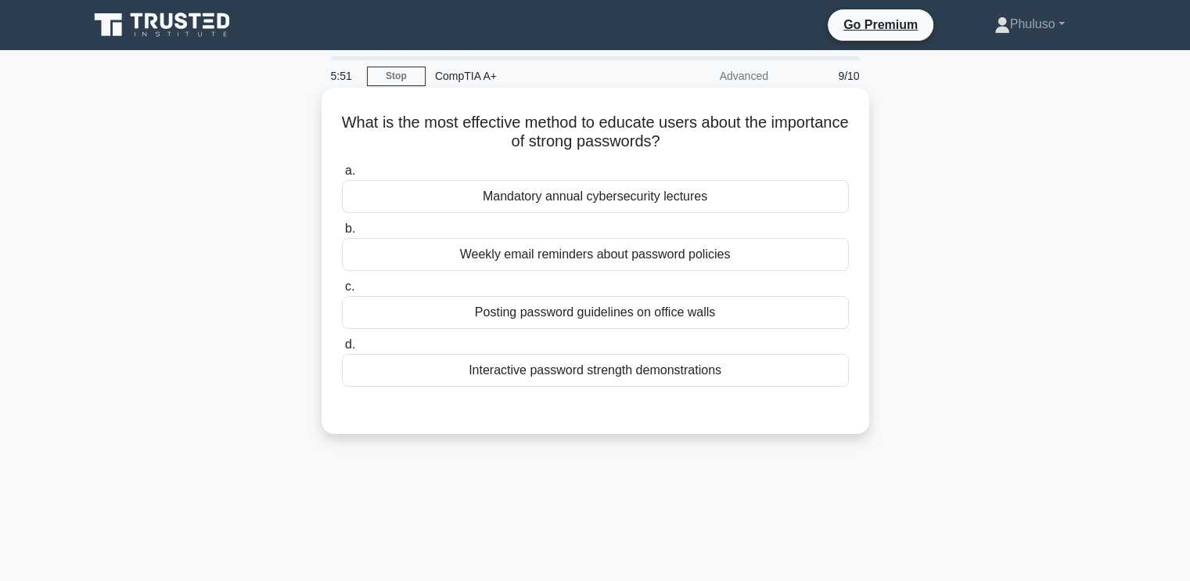
click at [625, 192] on div "Mandatory annual cybersecurity lectures" at bounding box center [595, 196] width 507 height 33
click at [342, 176] on input "a. Mandatory annual cybersecurity lectures" at bounding box center [342, 171] width 0 height 10
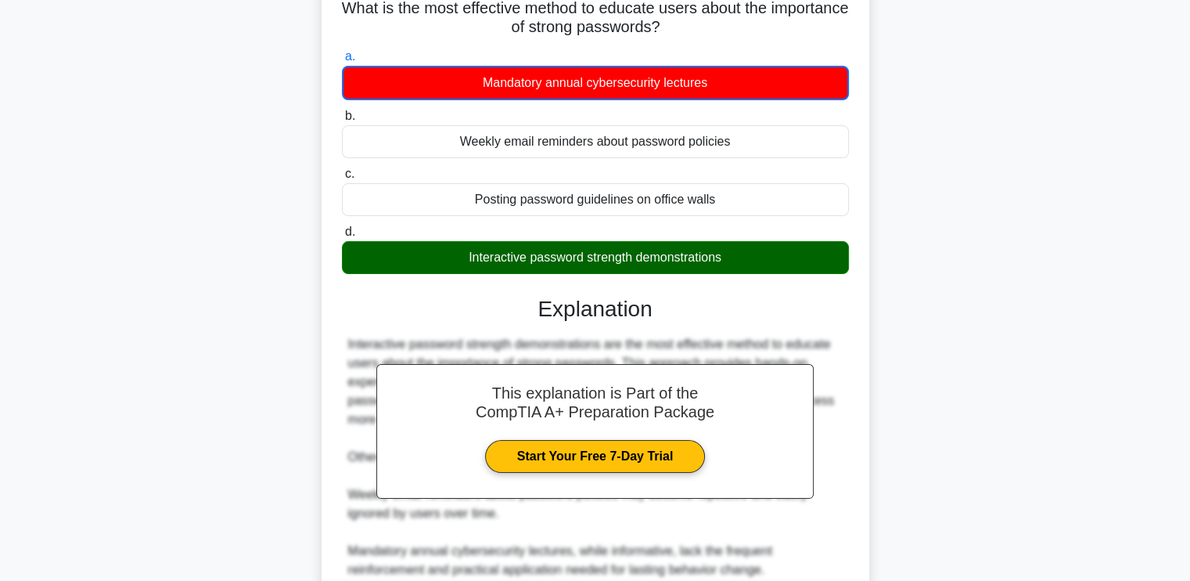
scroll to position [384, 0]
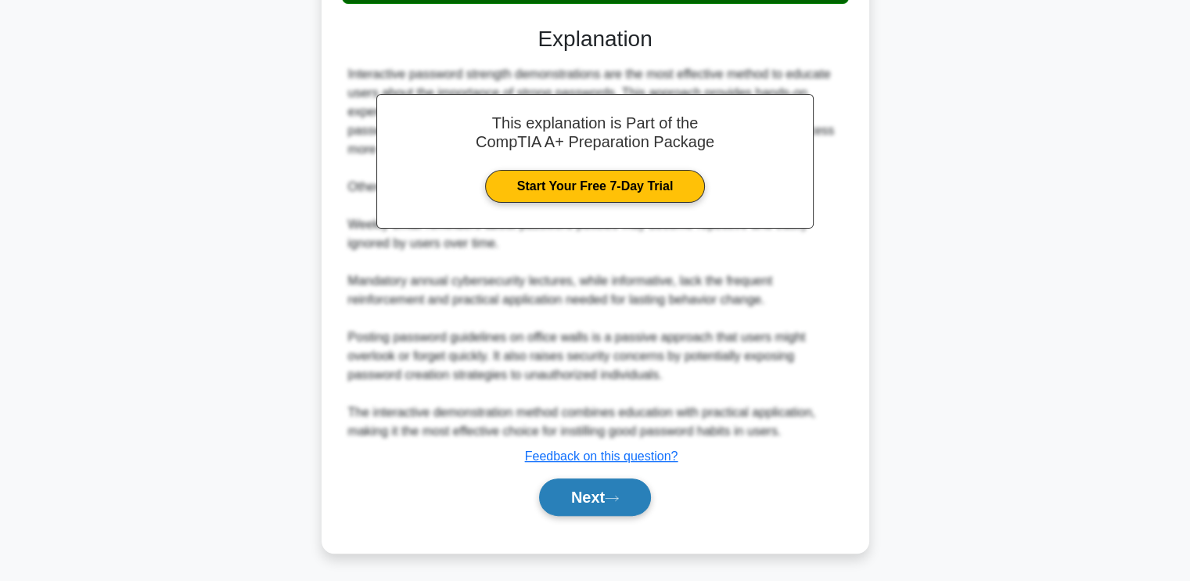
click at [623, 506] on button "Next" at bounding box center [595, 497] width 112 height 38
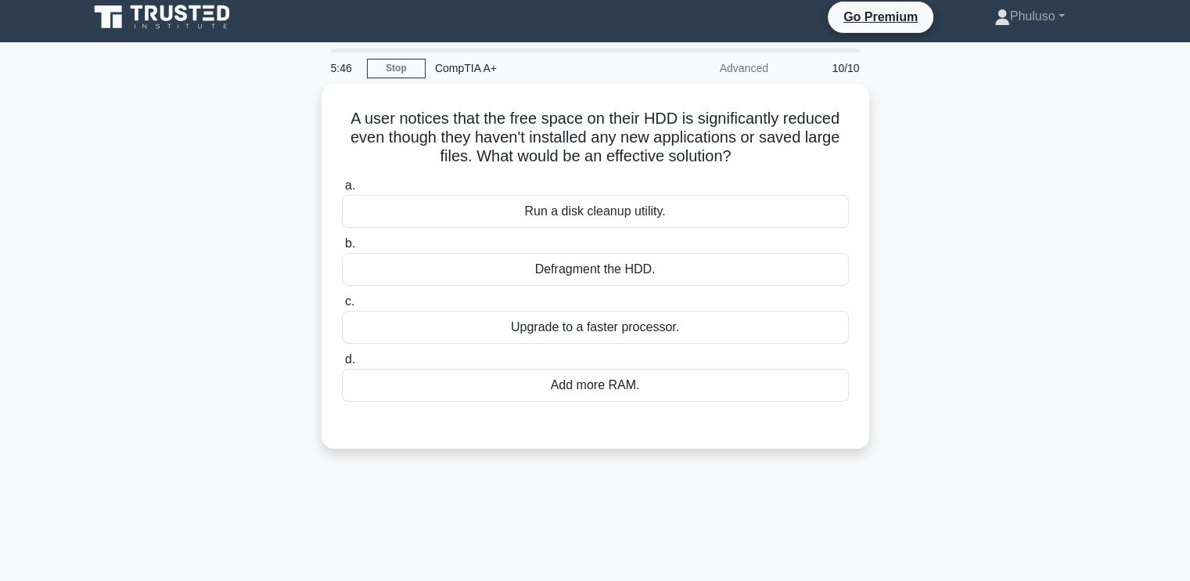
scroll to position [0, 0]
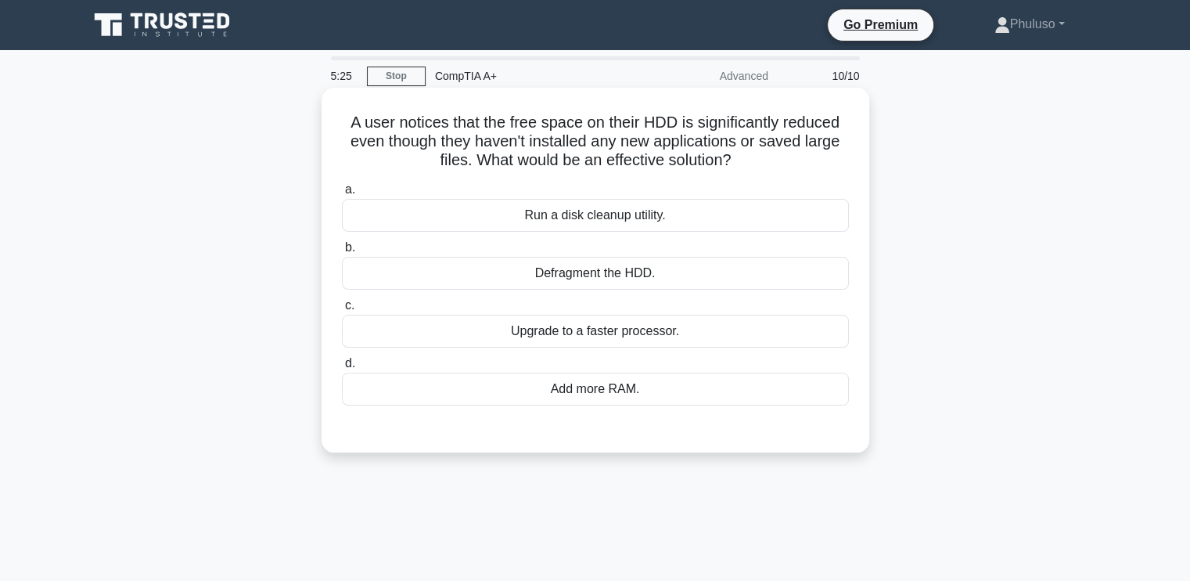
click at [584, 261] on div "Defragment the HDD." at bounding box center [595, 273] width 507 height 33
click at [342, 253] on input "b. Defragment the HDD." at bounding box center [342, 248] width 0 height 10
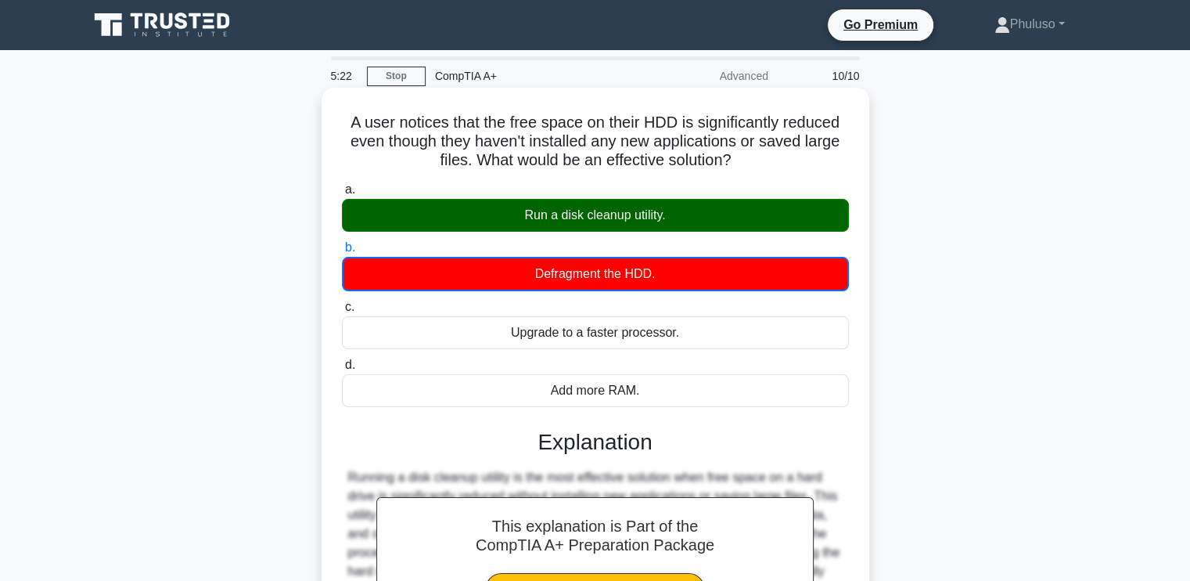
scroll to position [265, 0]
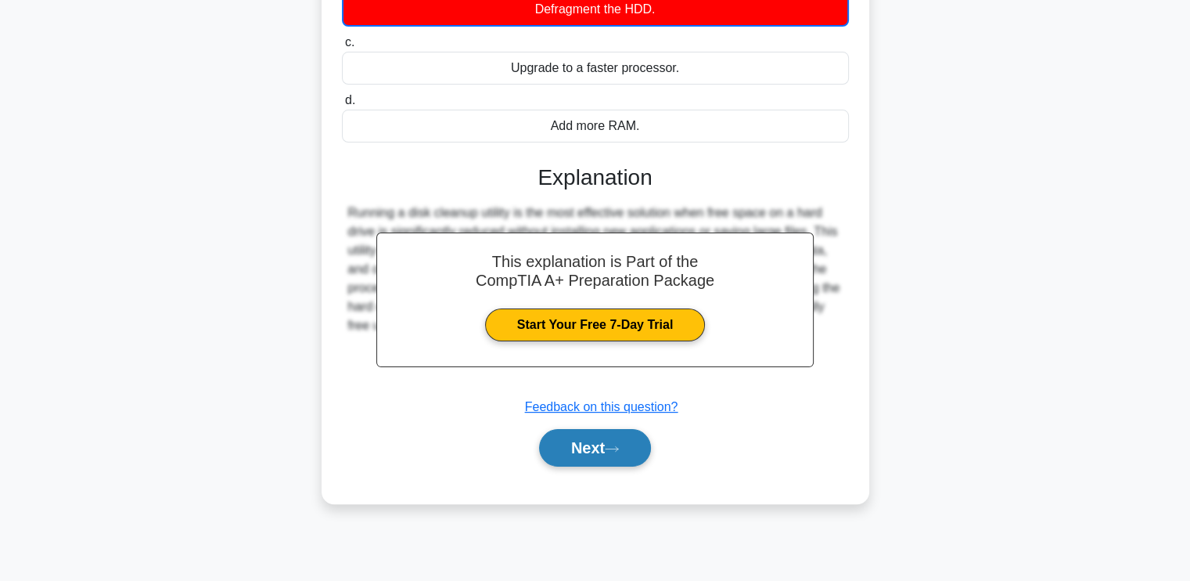
drag, startPoint x: 616, startPoint y: 474, endPoint x: 632, endPoint y: 428, distance: 48.8
click at [632, 428] on div "a. Run a disk cleanup utility. b. Defragment the HDD. c. d." at bounding box center [595, 198] width 510 height 573
click at [632, 429] on button "Next" at bounding box center [595, 448] width 112 height 38
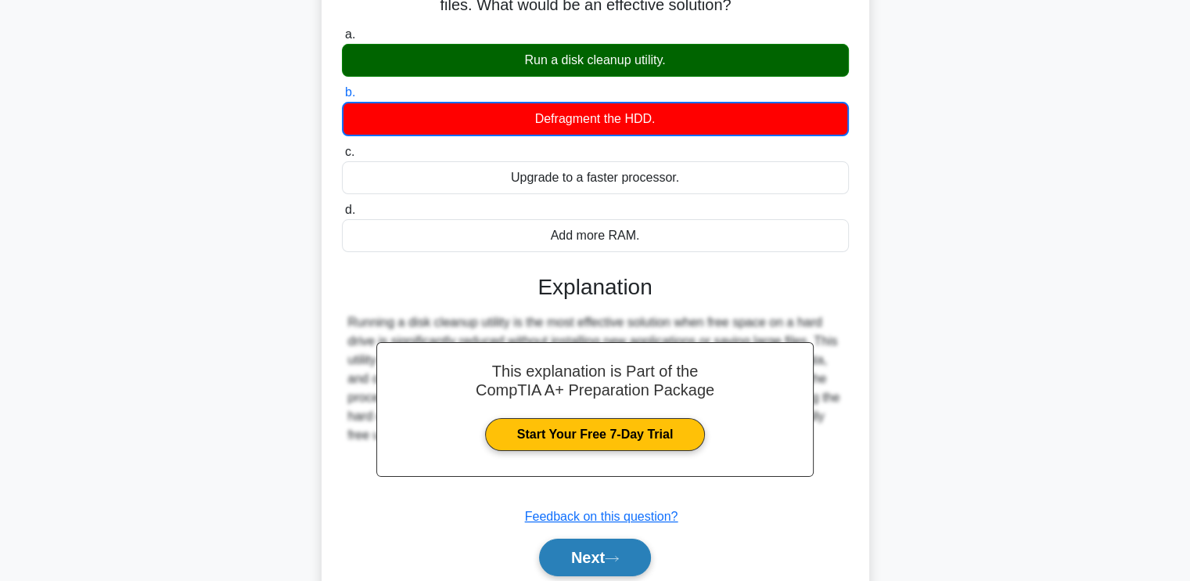
scroll to position [0, 0]
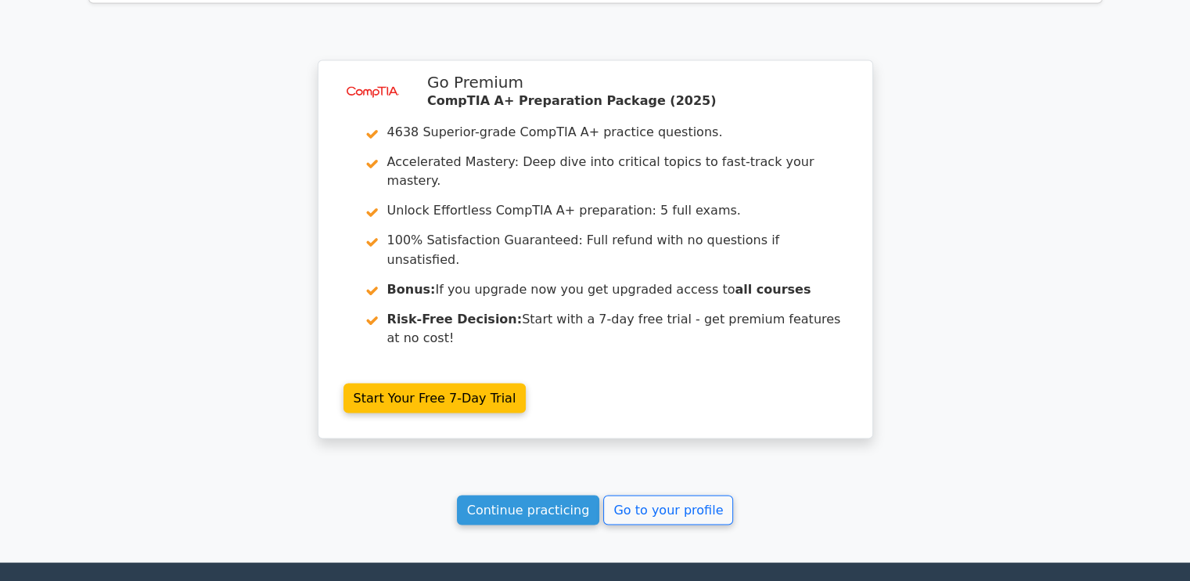
scroll to position [2721, 0]
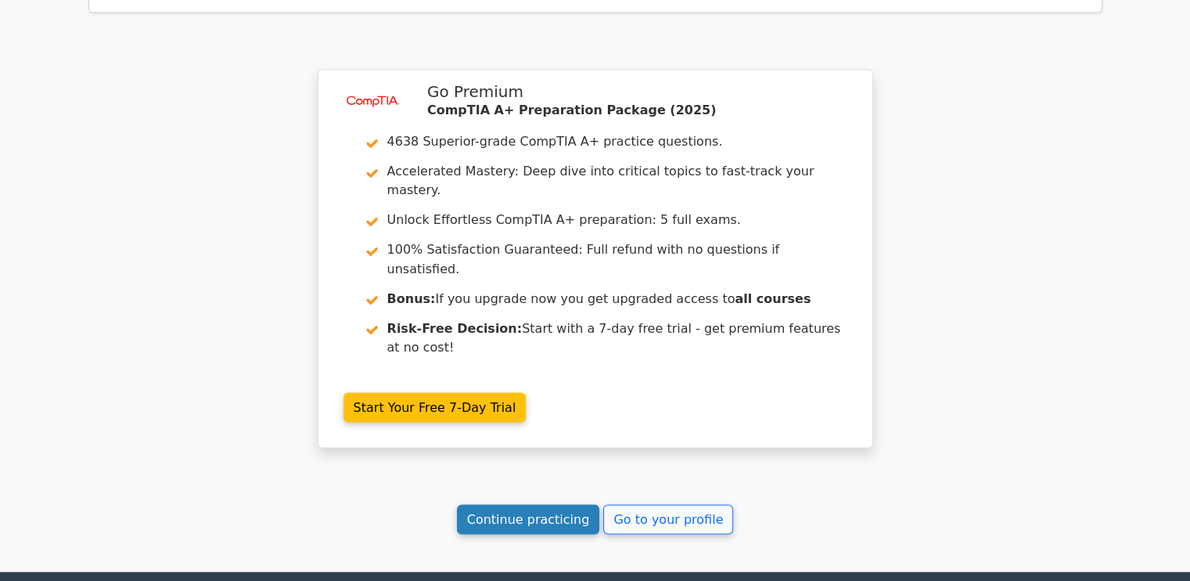
click at [537, 504] on link "Continue practicing" at bounding box center [528, 519] width 143 height 30
